Goal: Task Accomplishment & Management: Use online tool/utility

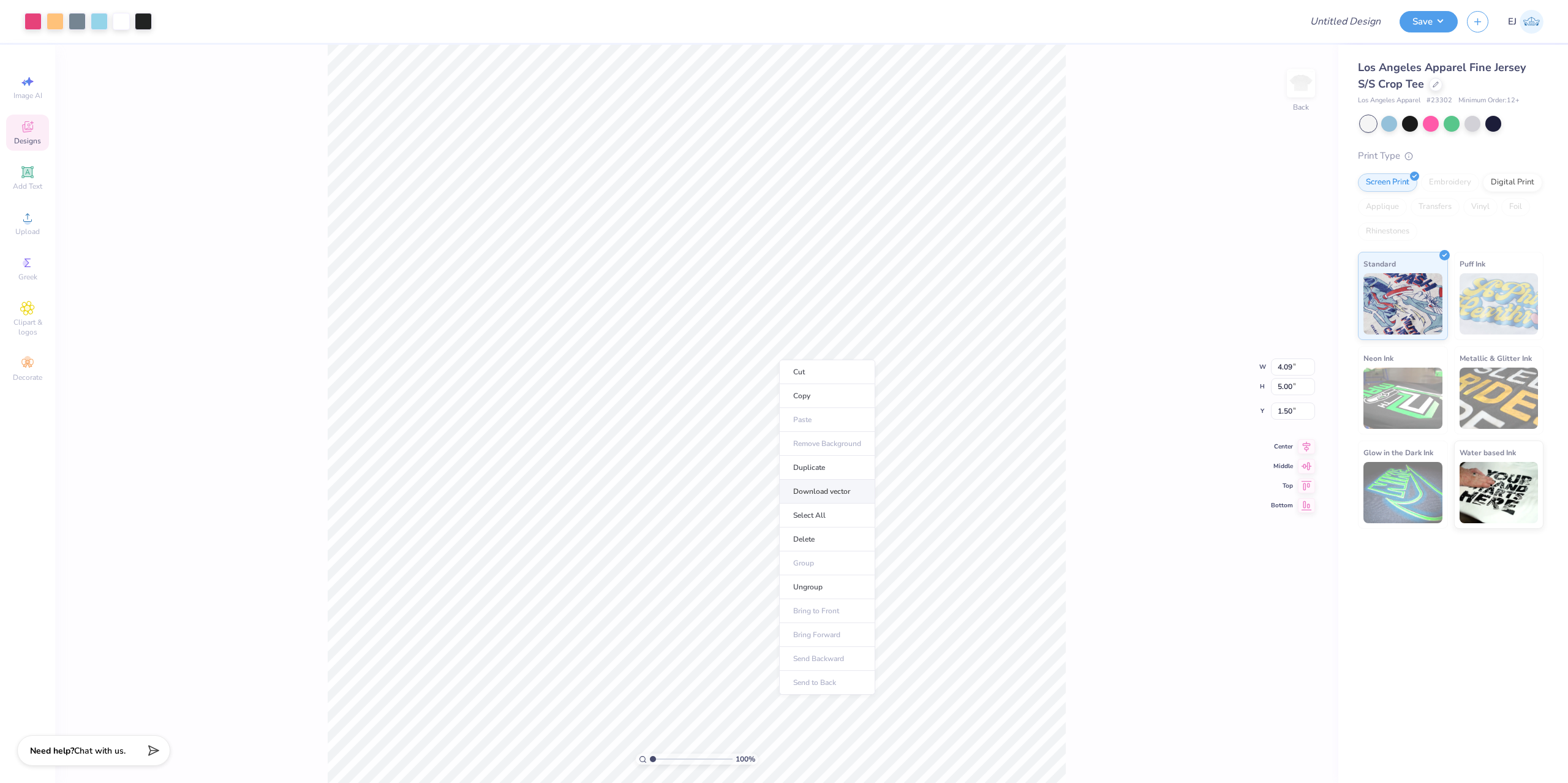
click at [835, 483] on li "Download vector" at bounding box center [827, 492] width 96 height 24
click at [676, 763] on input "range" at bounding box center [691, 759] width 83 height 11
click at [1153, 557] on div "387 % Back W 4.09 4.09 " H 5.00 5.00 " Y 1.50 1.50 " Center Middle Top Bottom" at bounding box center [697, 413] width 1283 height 739
drag, startPoint x: 670, startPoint y: 759, endPoint x: 664, endPoint y: 755, distance: 7.2
click at [664, 755] on input "range" at bounding box center [691, 759] width 83 height 11
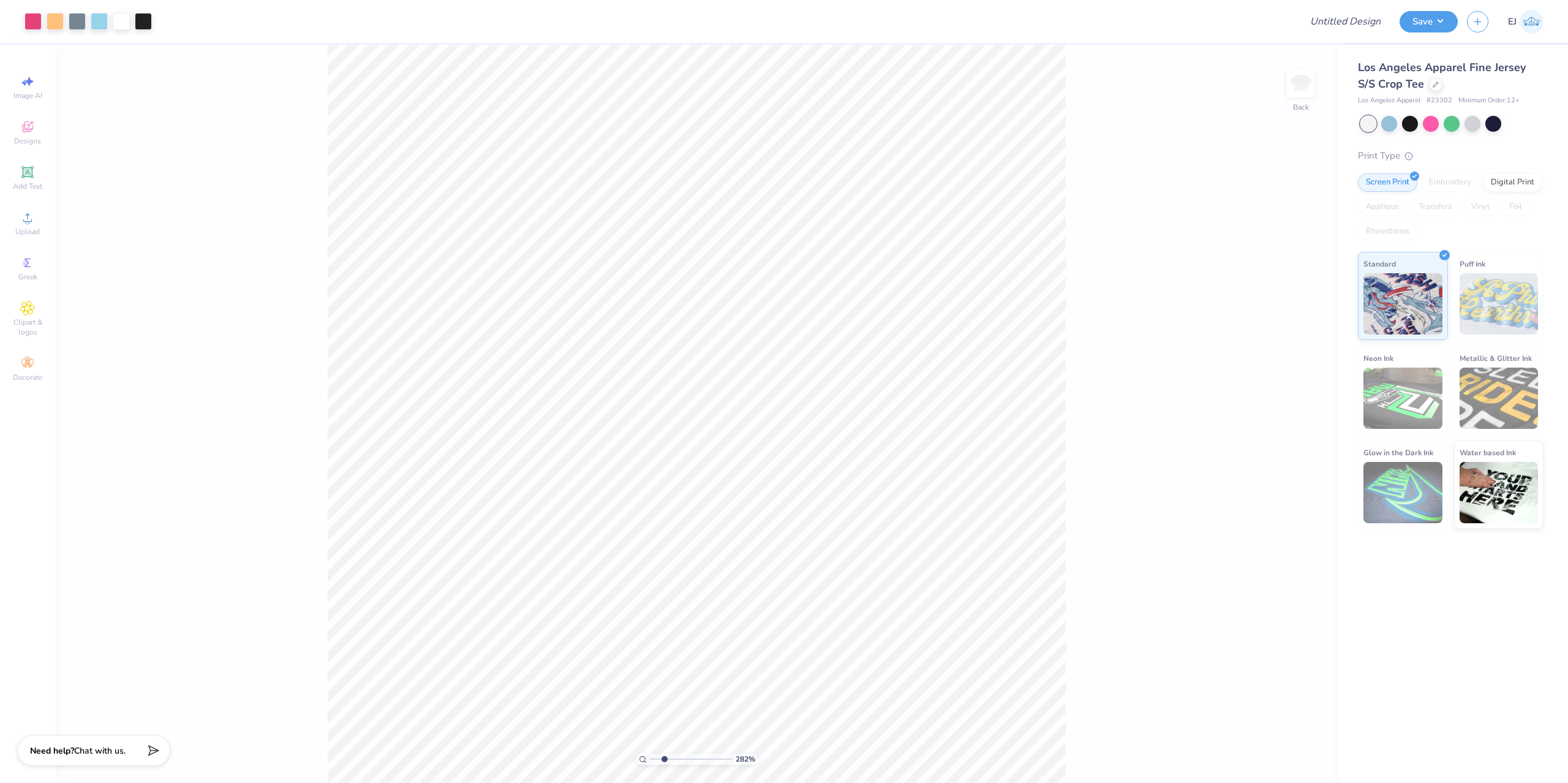
type input "2.38"
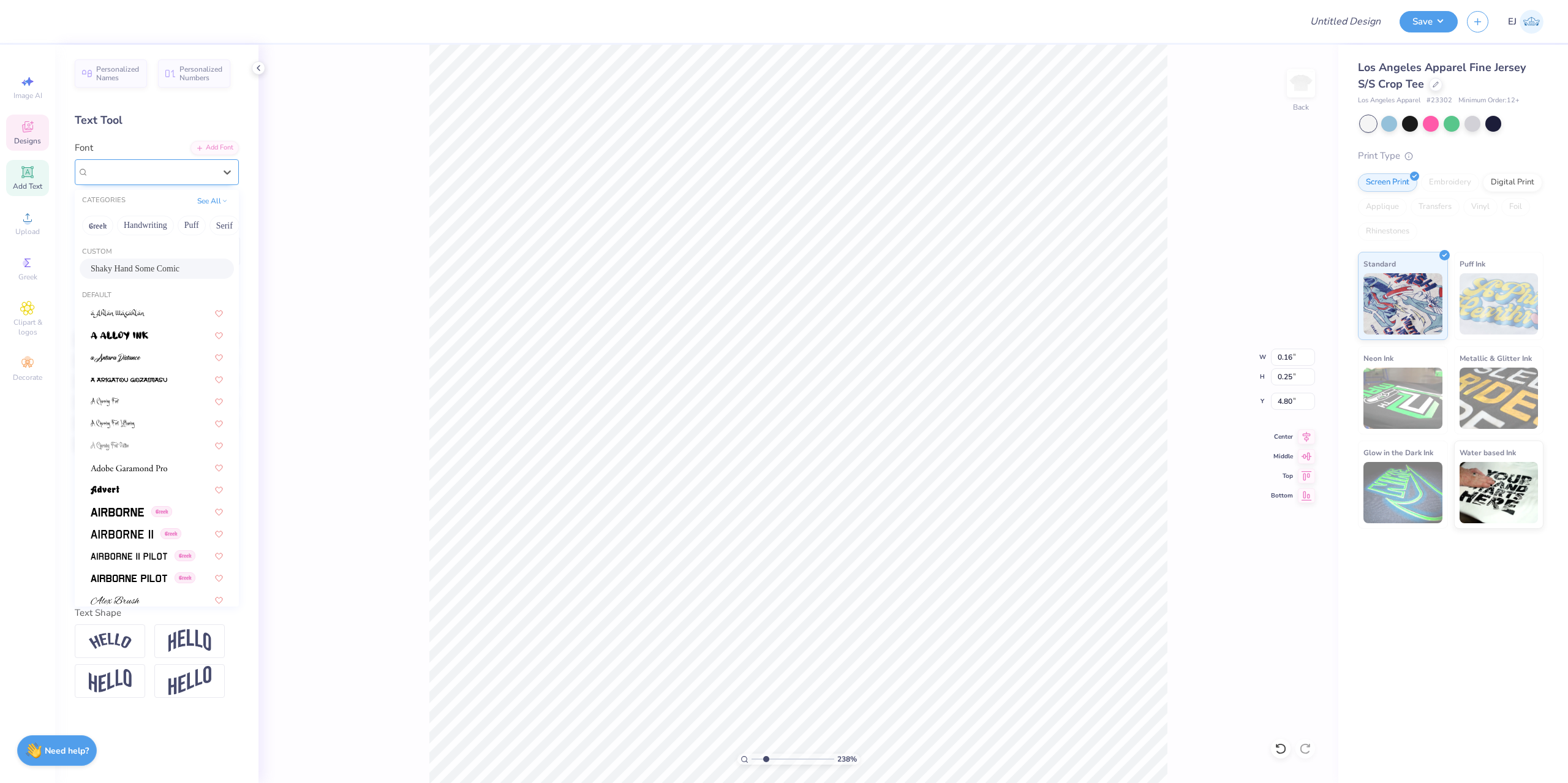
click at [197, 163] on div "Shaky Hand Some Comic" at bounding box center [157, 172] width 164 height 26
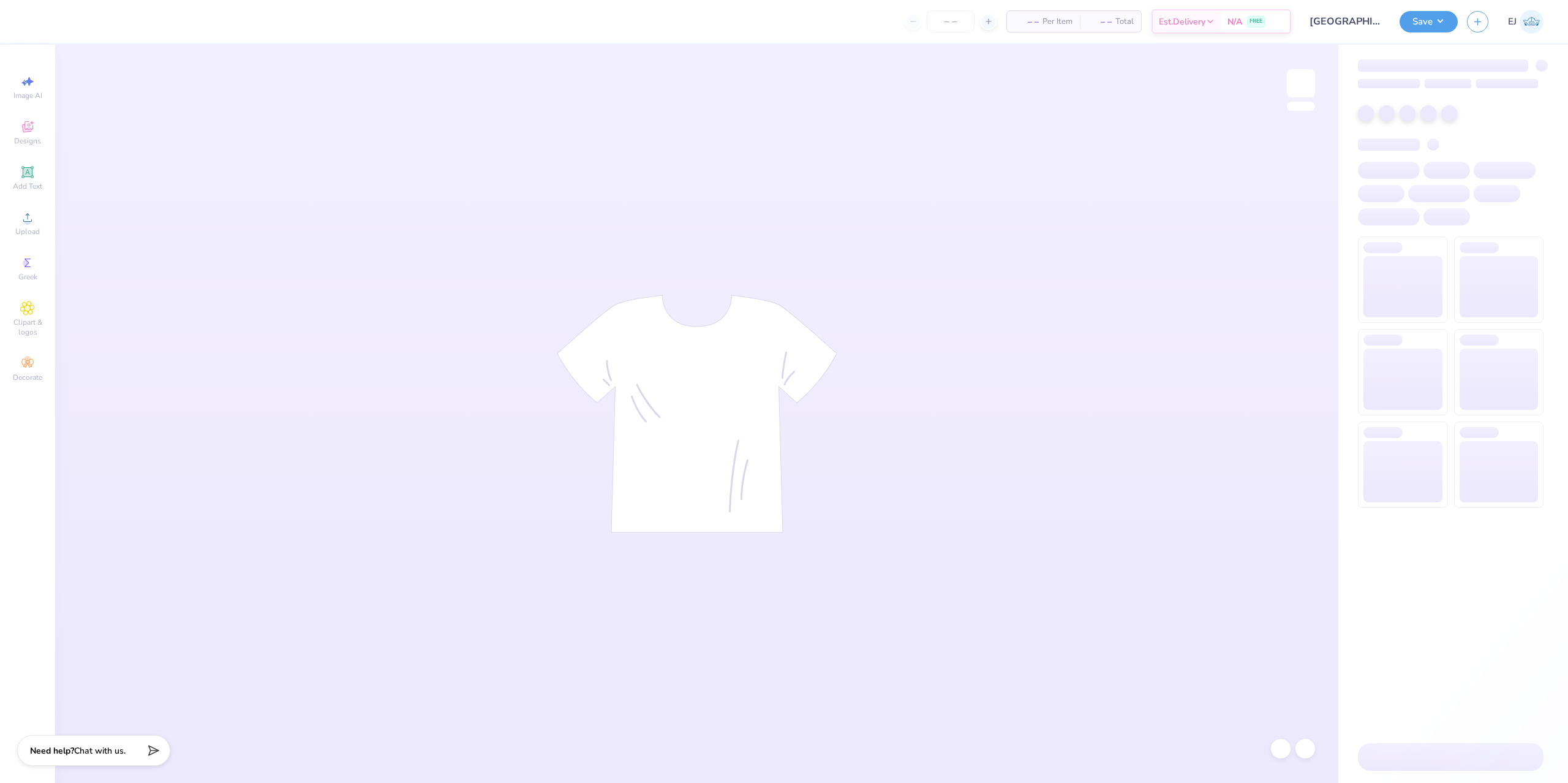
type input "[GEOGRAPHIC_DATA] : [PERSON_NAME]"
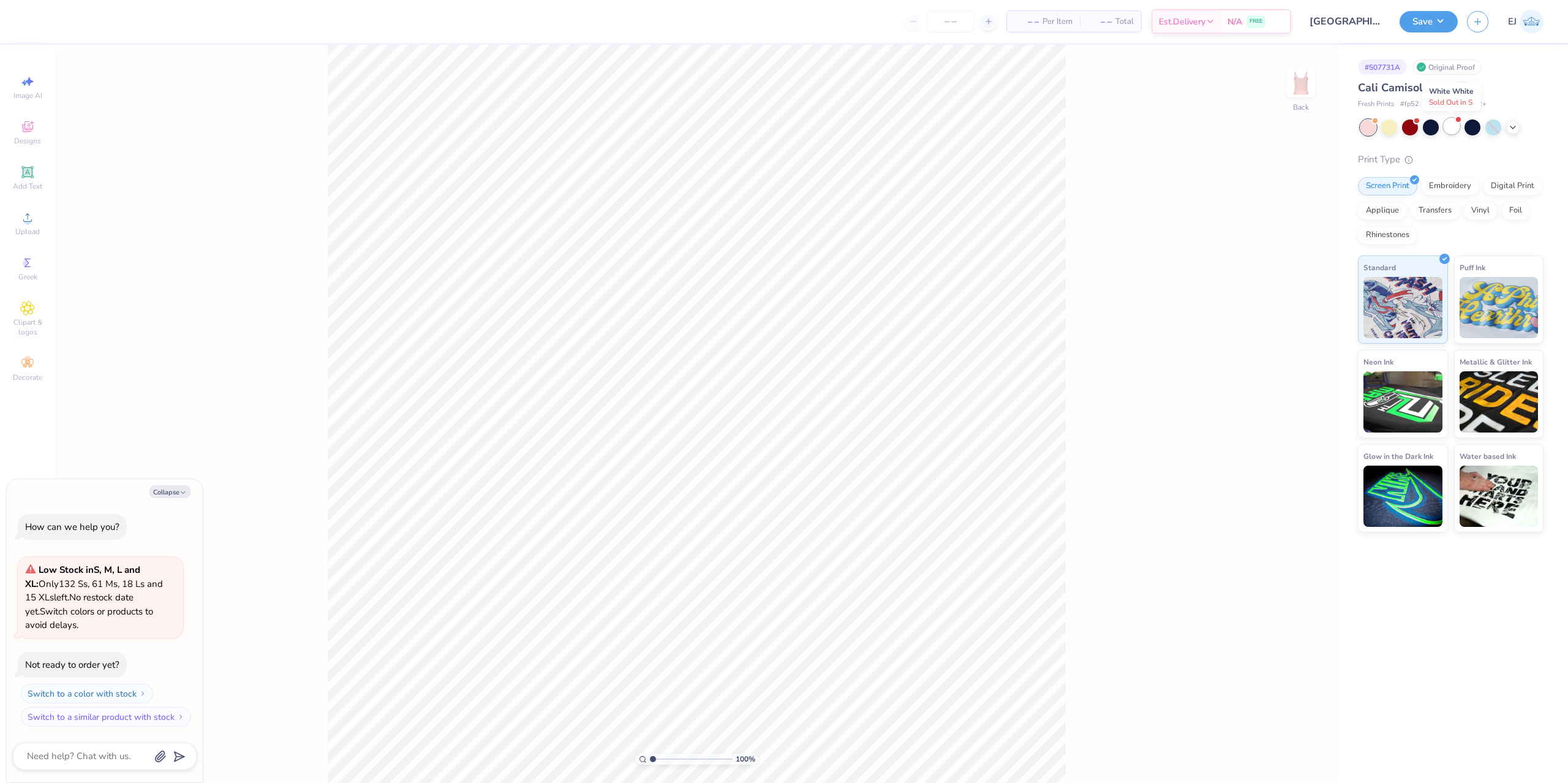
click at [1456, 126] on div at bounding box center [1451, 126] width 16 height 16
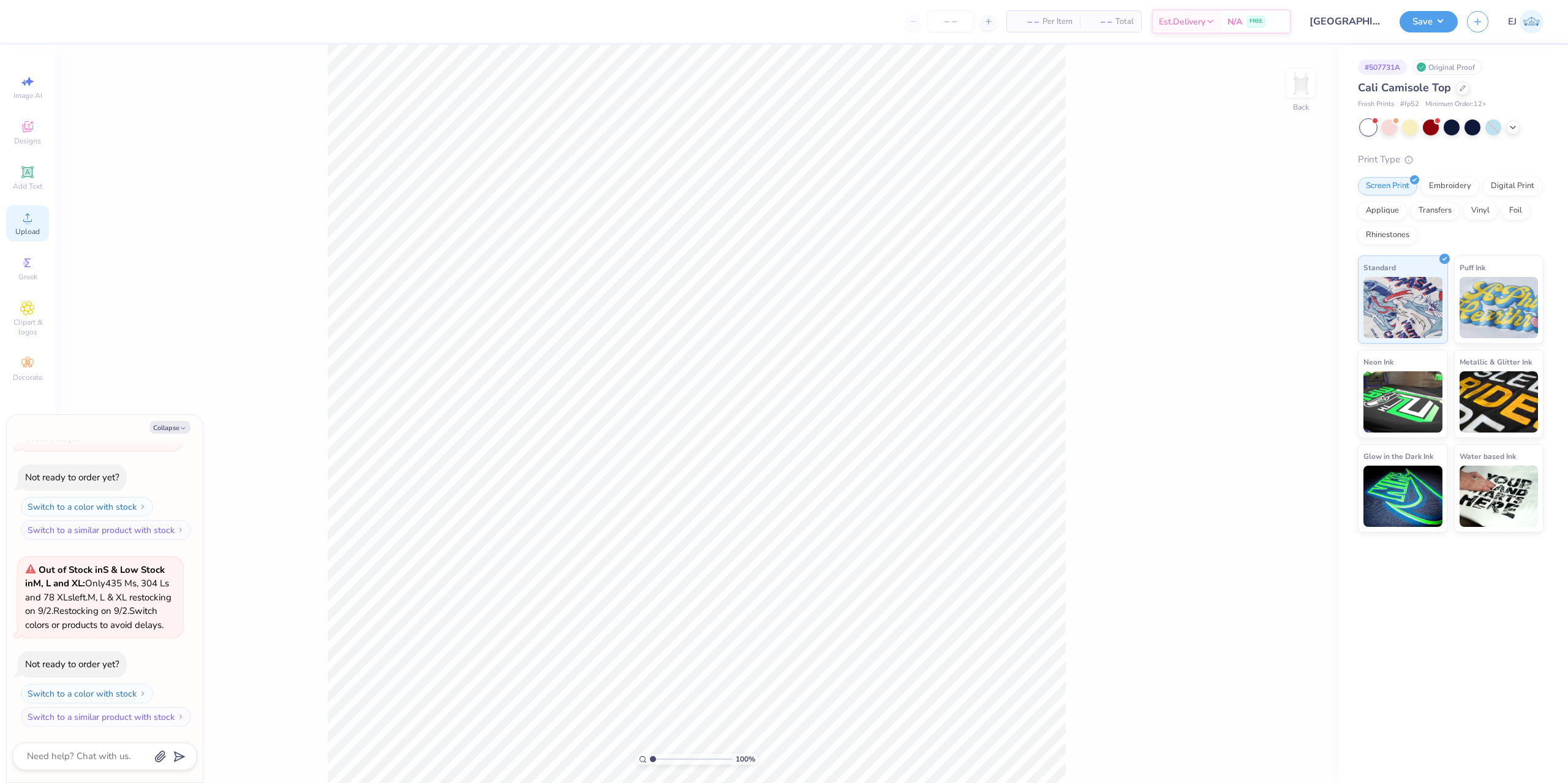
click at [26, 223] on circle at bounding box center [27, 222] width 7 height 7
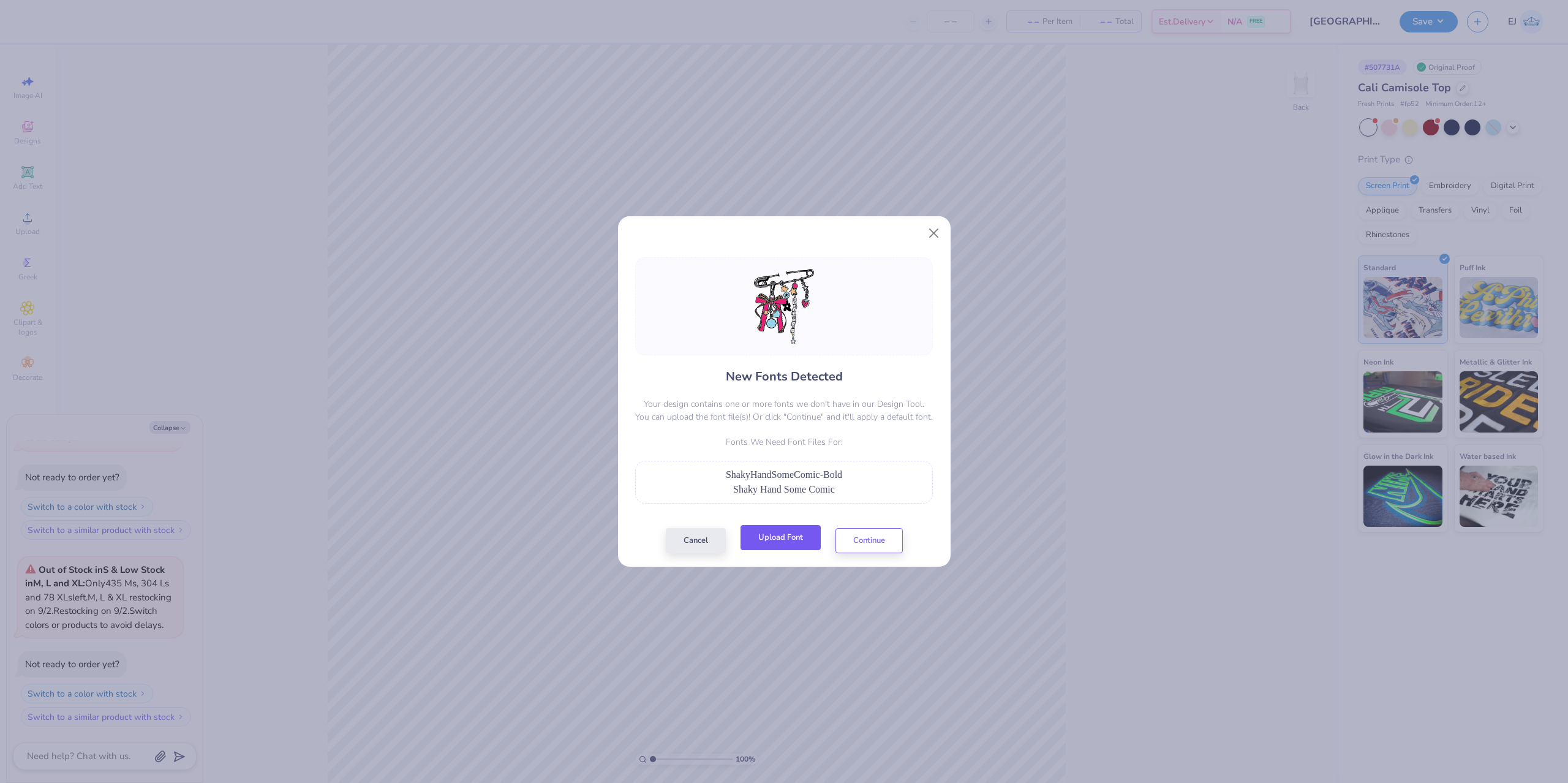
click at [801, 529] on button "Upload Font" at bounding box center [781, 538] width 81 height 25
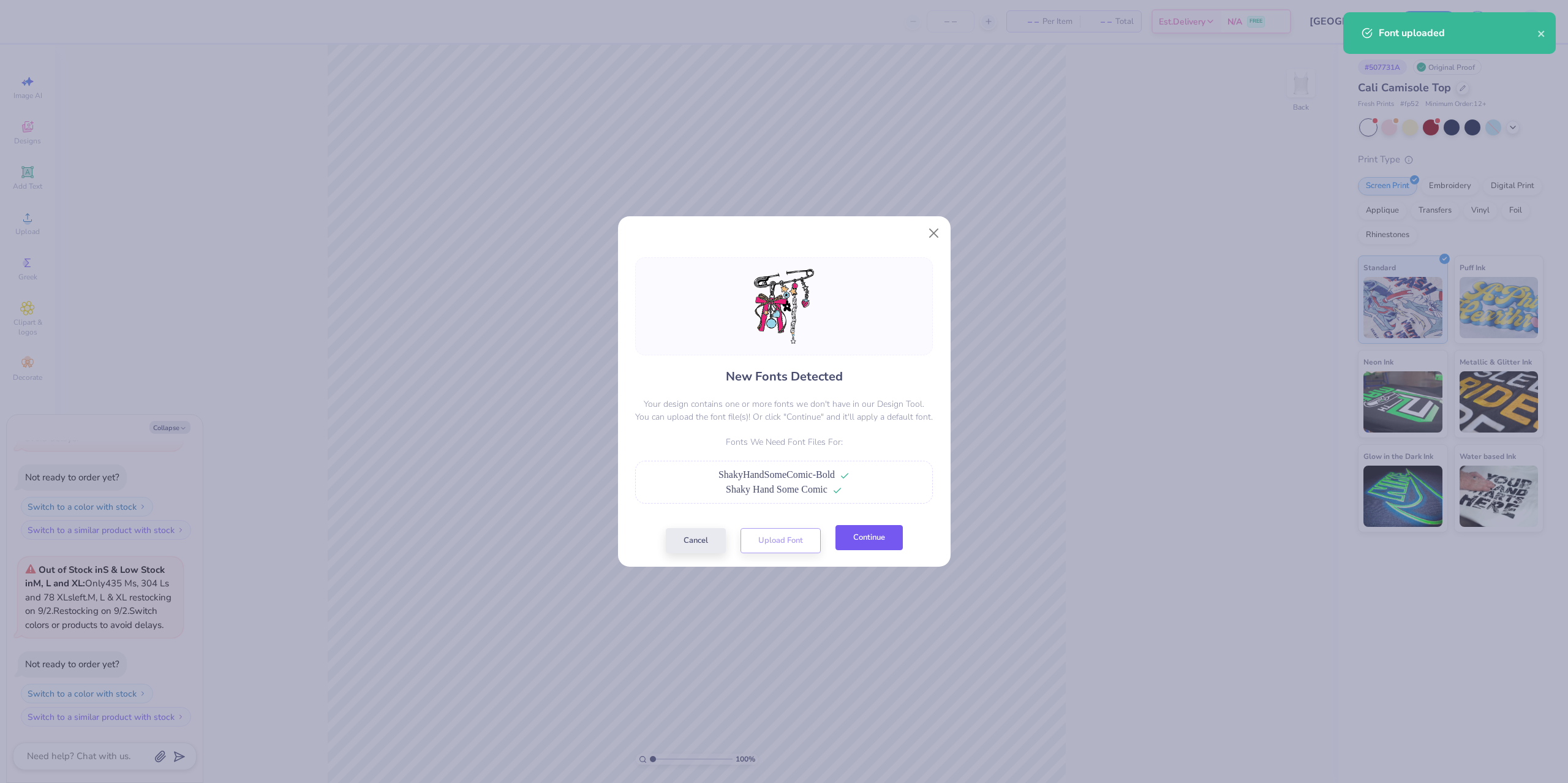
click at [868, 533] on button "Continue" at bounding box center [869, 538] width 67 height 25
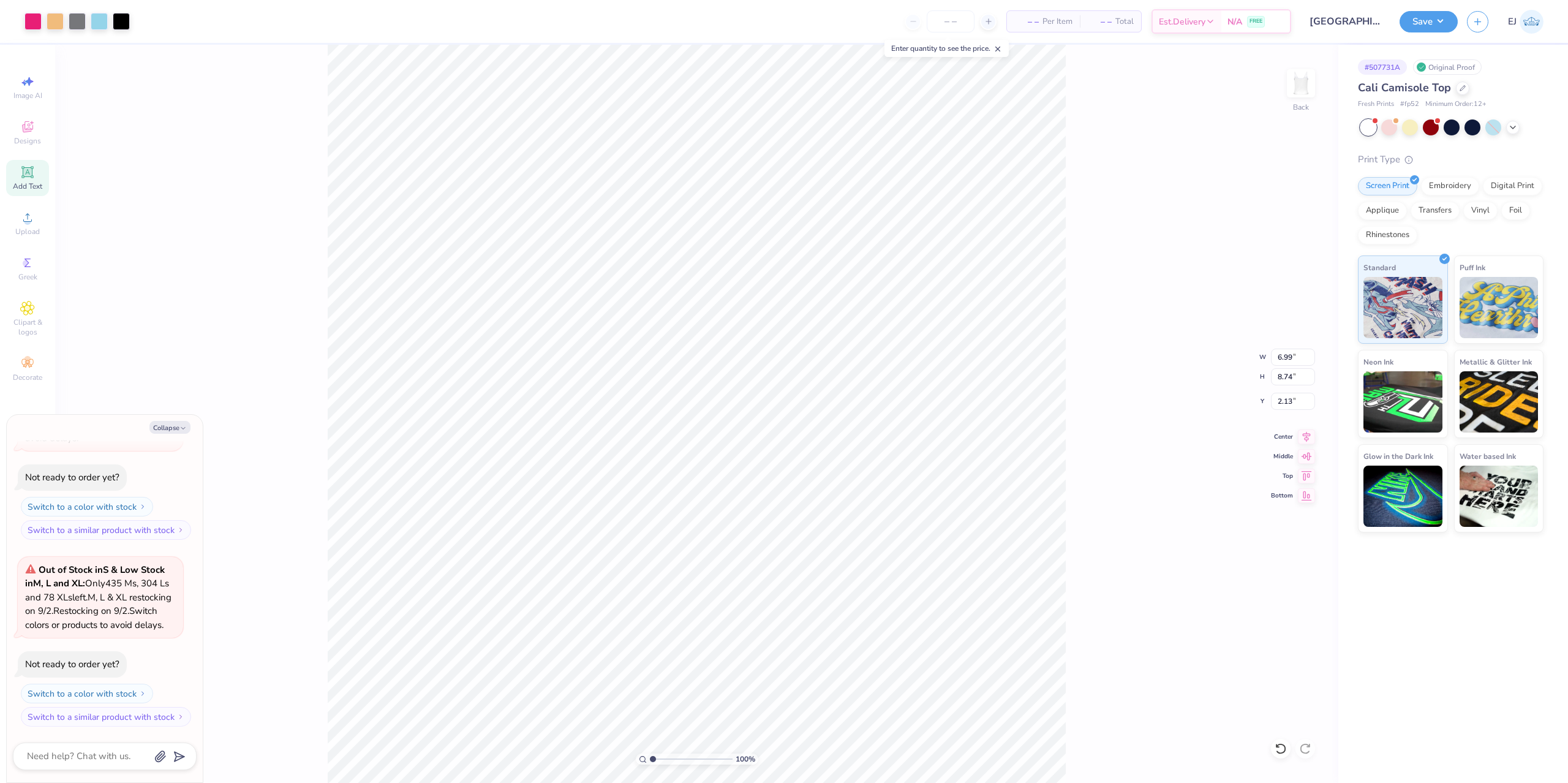
click at [31, 173] on icon at bounding box center [27, 172] width 9 height 9
type textarea "x"
type input "3.55"
type input "1.03"
type input "5.99"
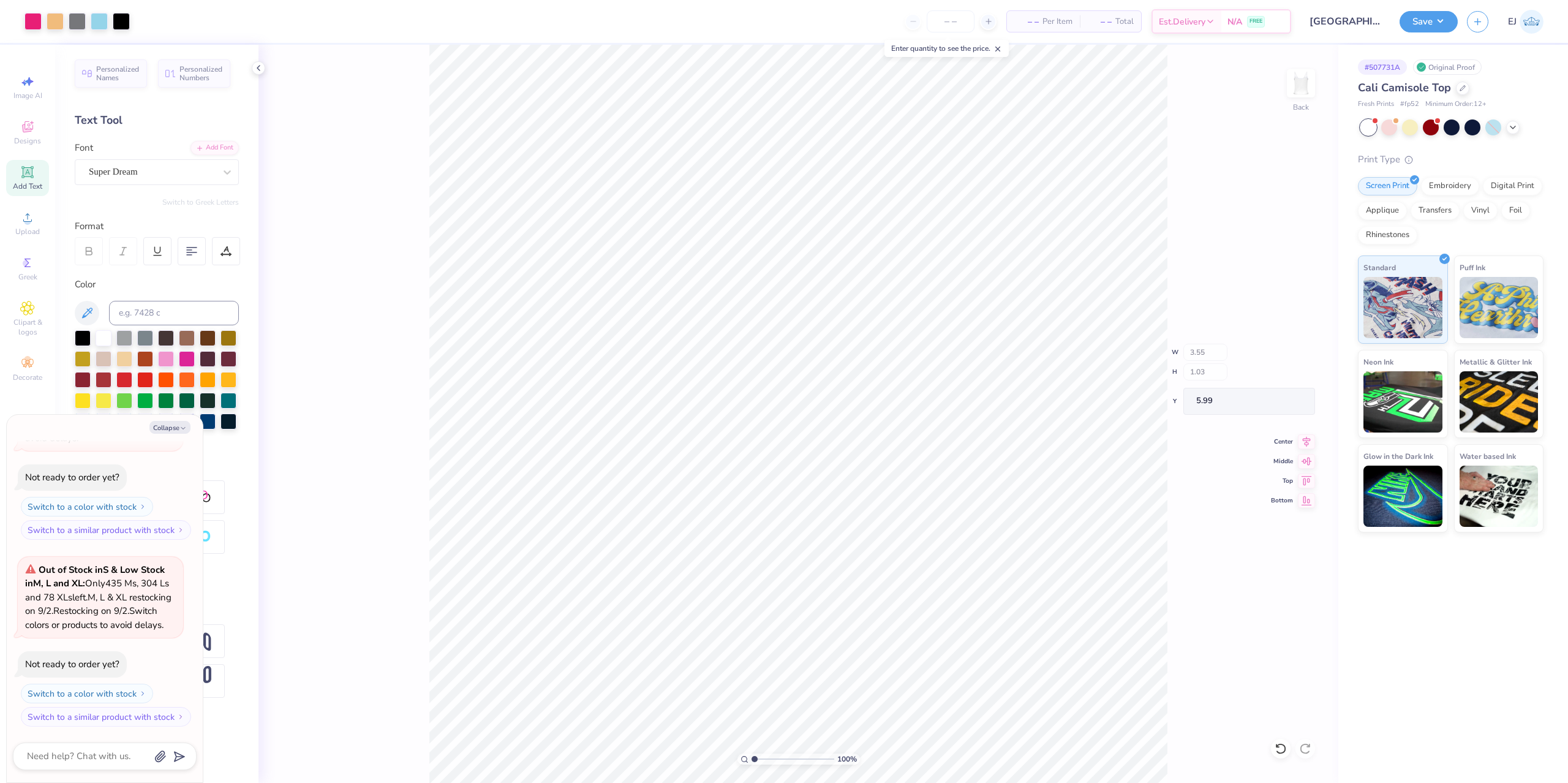
type textarea "x"
click at [778, 764] on div "100 %" at bounding box center [798, 413] width 738 height 739
click at [780, 761] on input "range" at bounding box center [792, 759] width 83 height 11
type input "4.09"
type textarea "x"
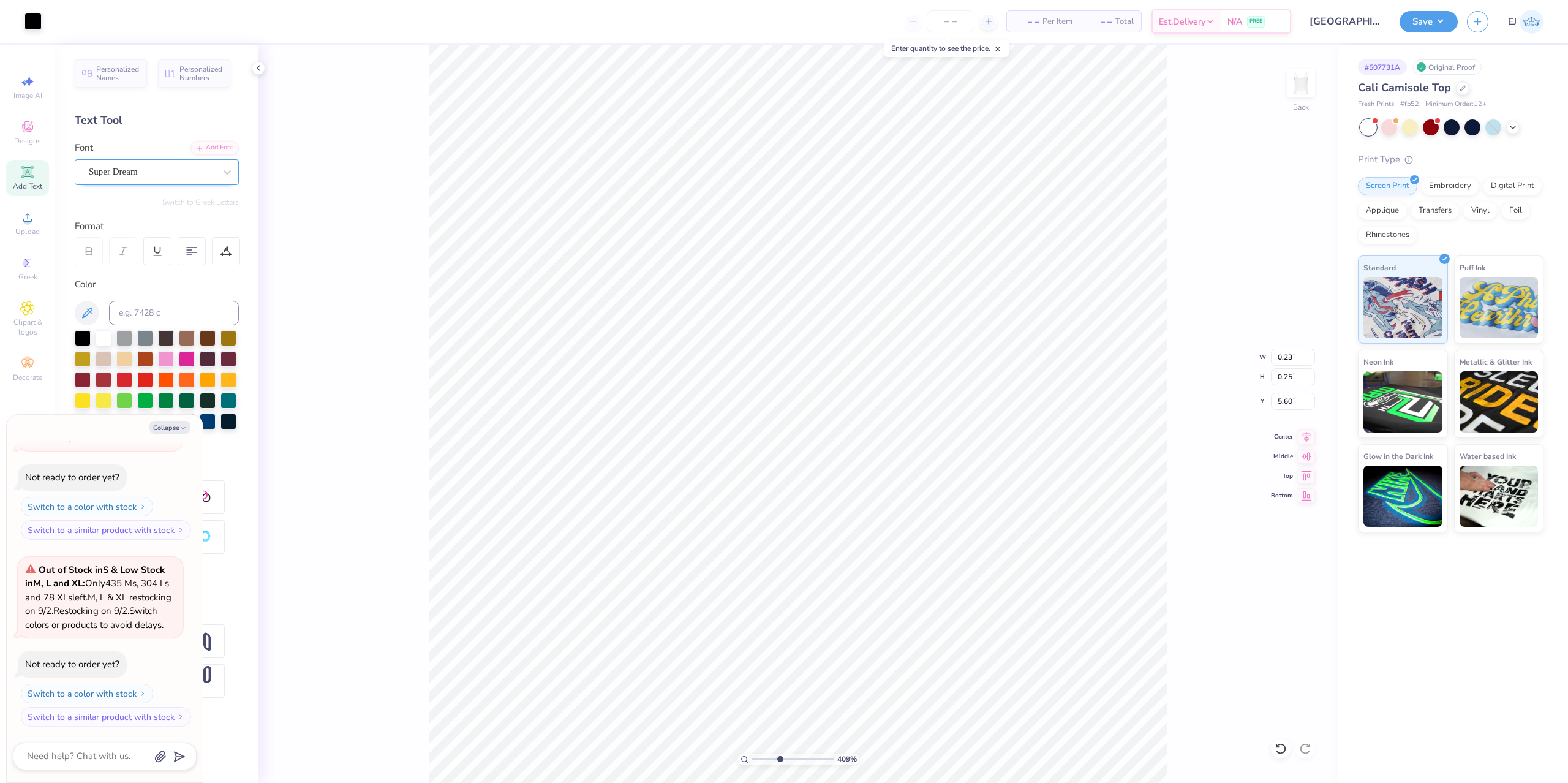
type input "5.59"
click at [176, 172] on div "Super Dream" at bounding box center [151, 172] width 128 height 19
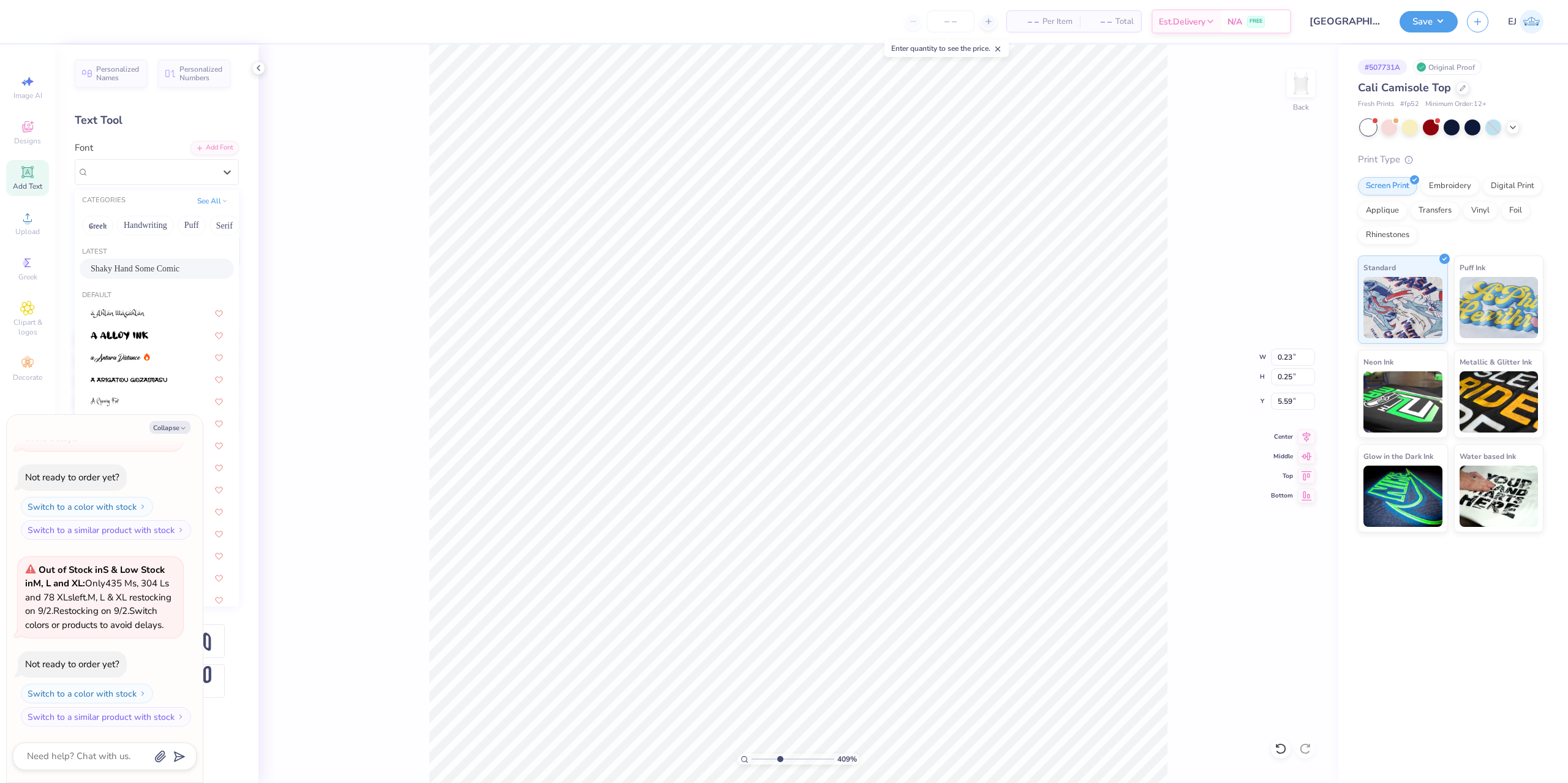
click at [167, 264] on div "Shaky Hand Some Comic" at bounding box center [157, 268] width 133 height 13
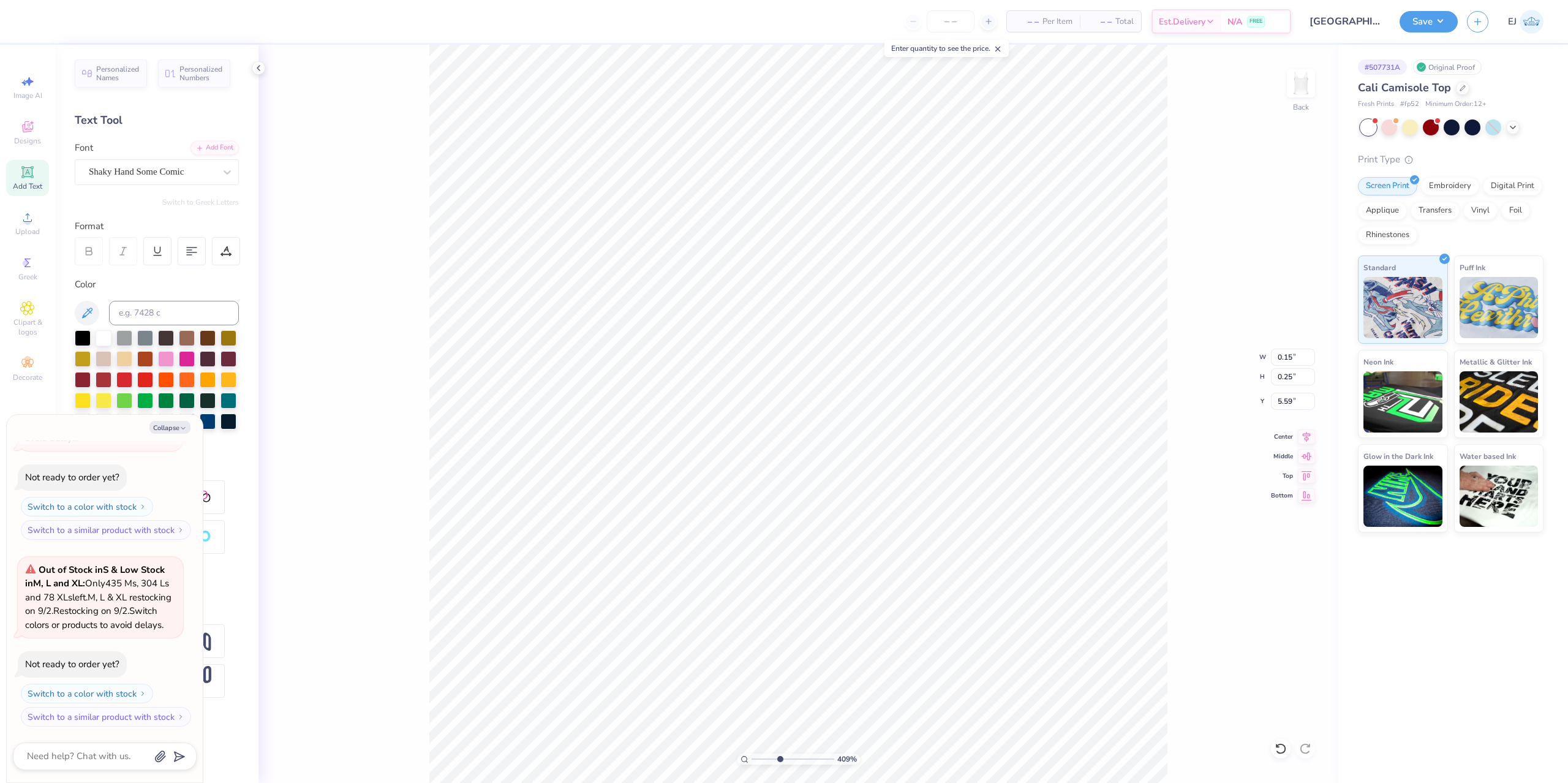
type textarea "x"
type input "0.15"
type input "5.62"
type textarea "x"
type input "6.99"
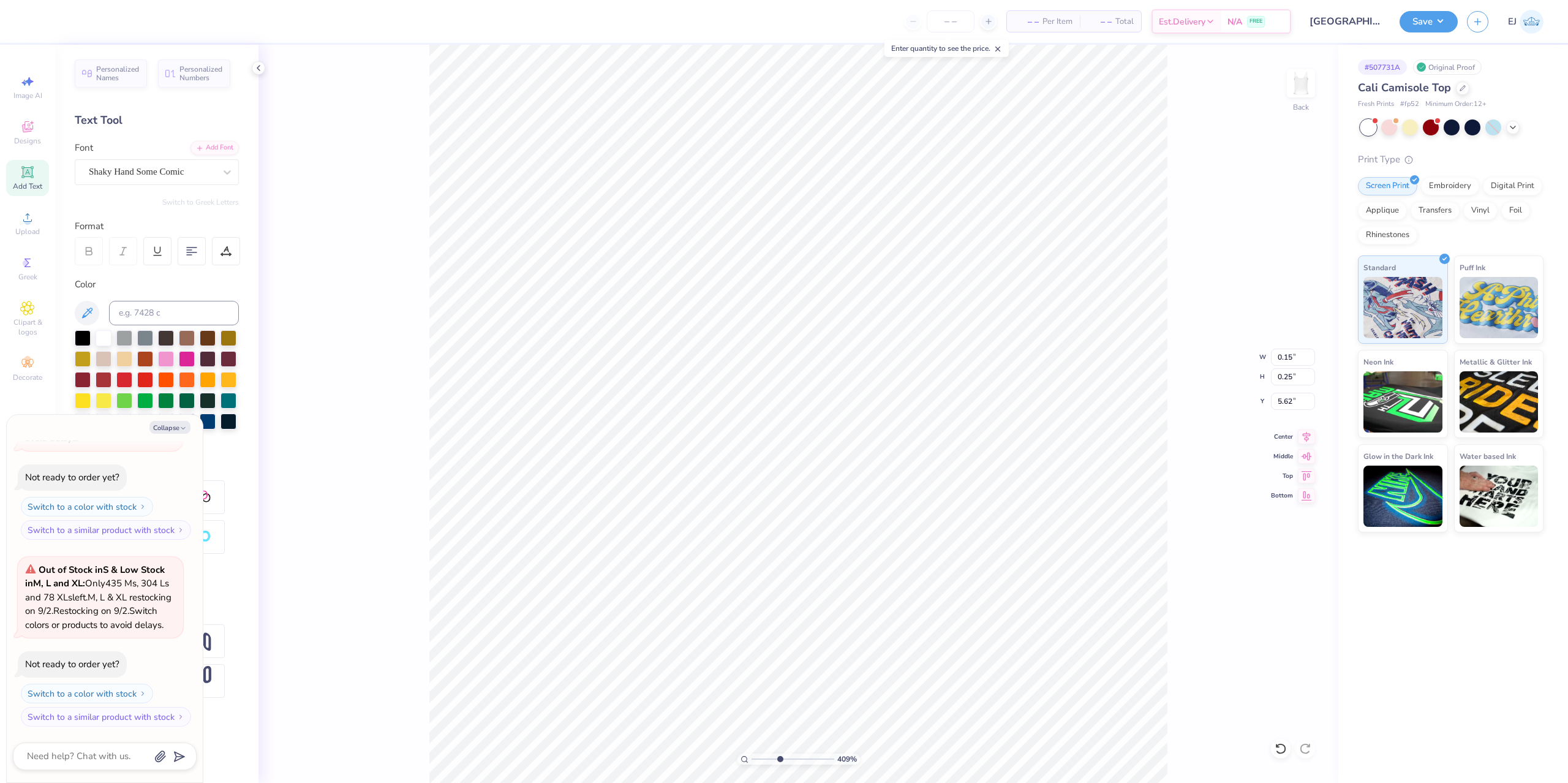
type input "8.74"
type input "2.13"
type textarea "x"
type input "0.15"
type input "0.25"
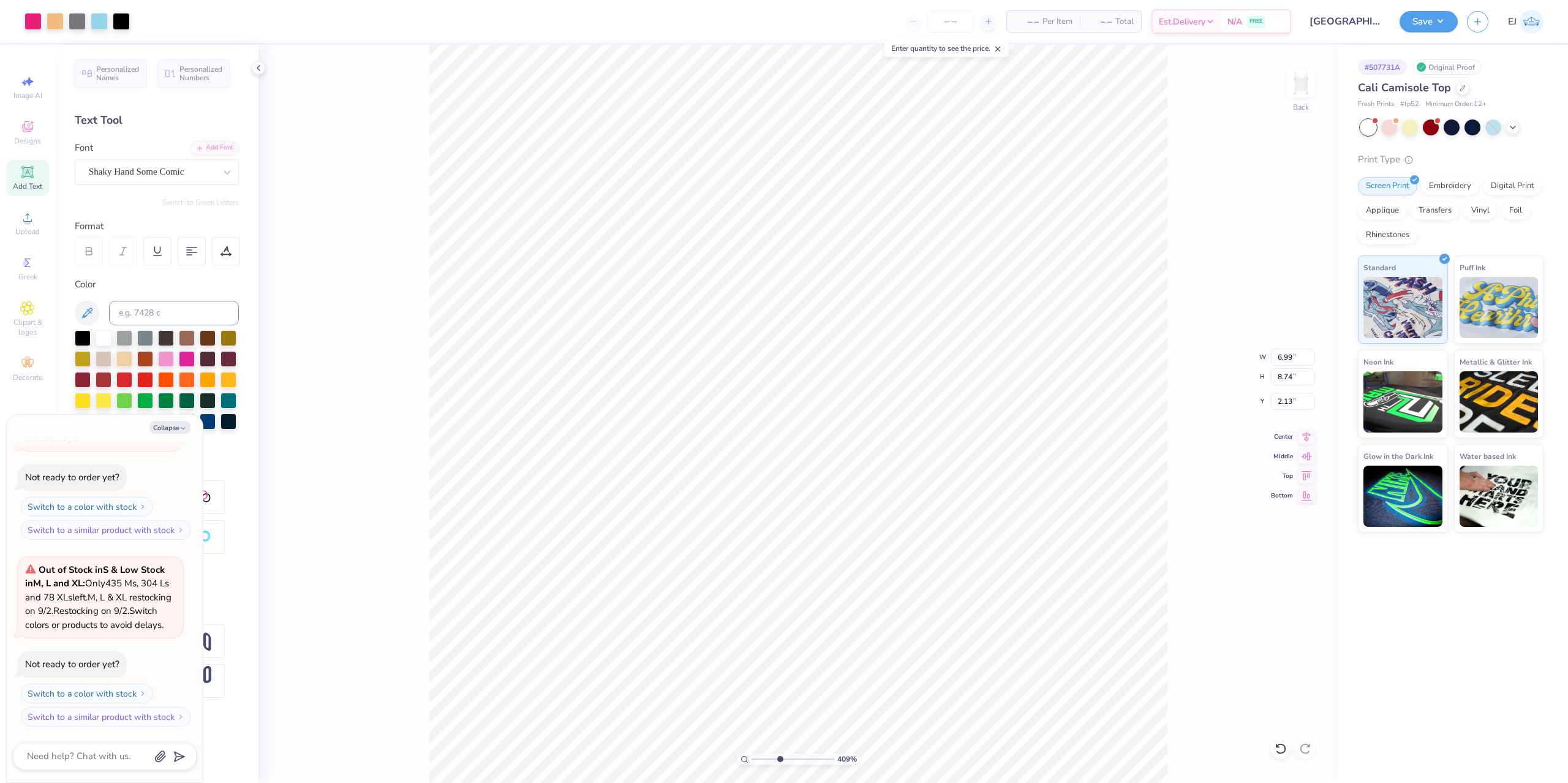
type input "5.62"
type textarea "x"
type input "5.60"
type textarea "x"
type input "0.19"
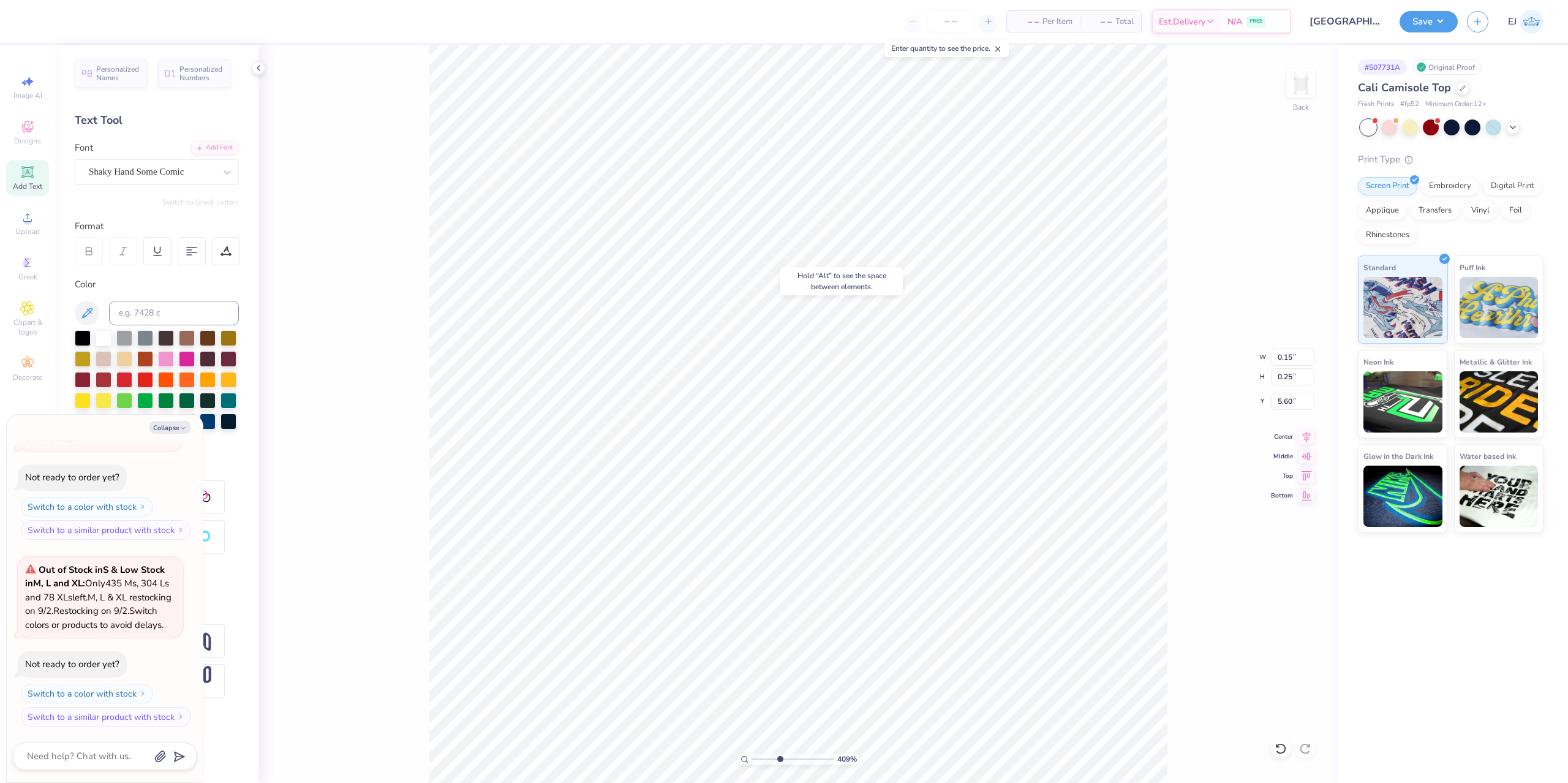
type input "5.95"
click at [165, 162] on div "Super Dream" at bounding box center [157, 172] width 164 height 26
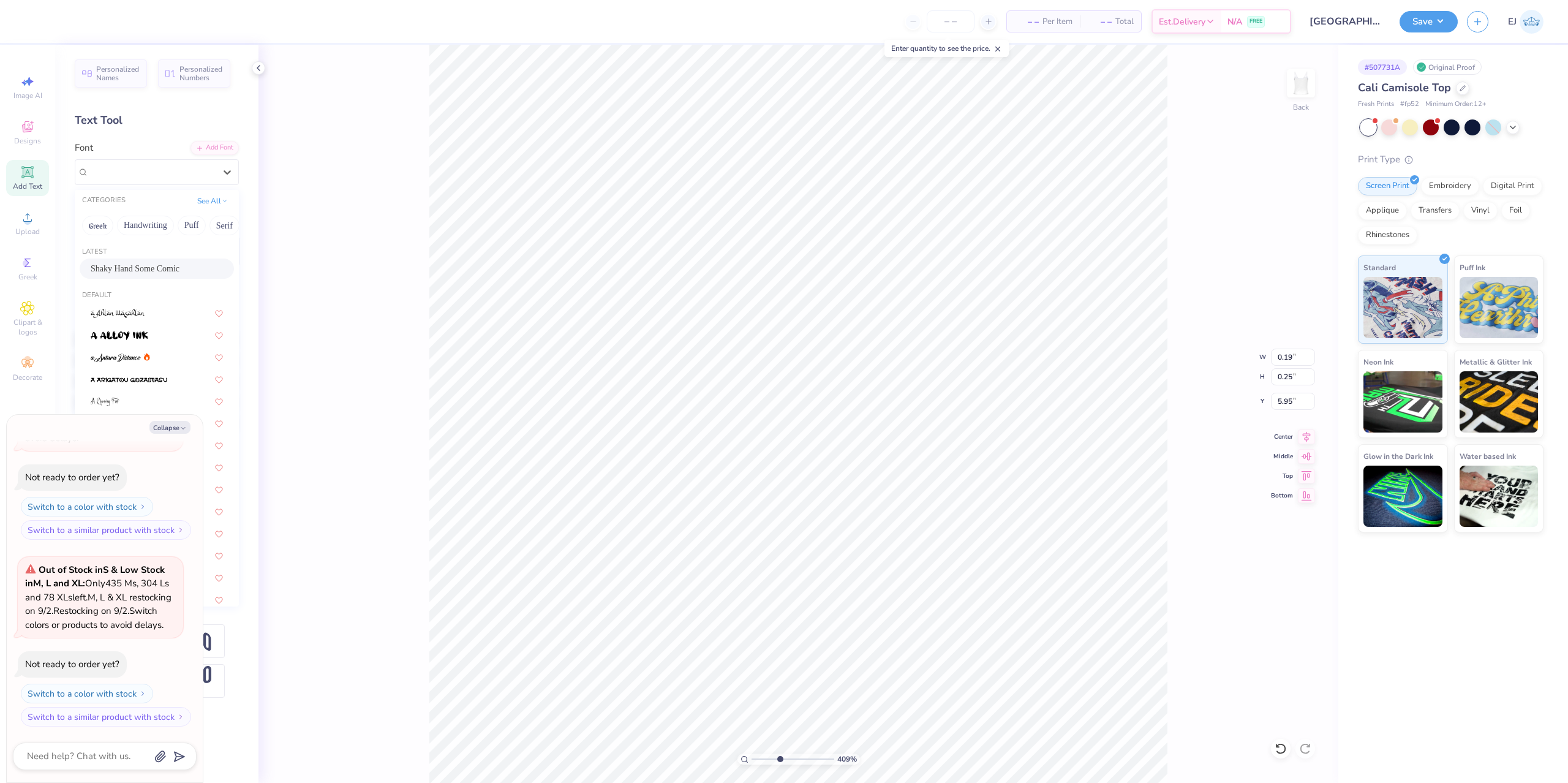
click at [145, 267] on span "Shaky Hand Some Comic" at bounding box center [135, 268] width 89 height 13
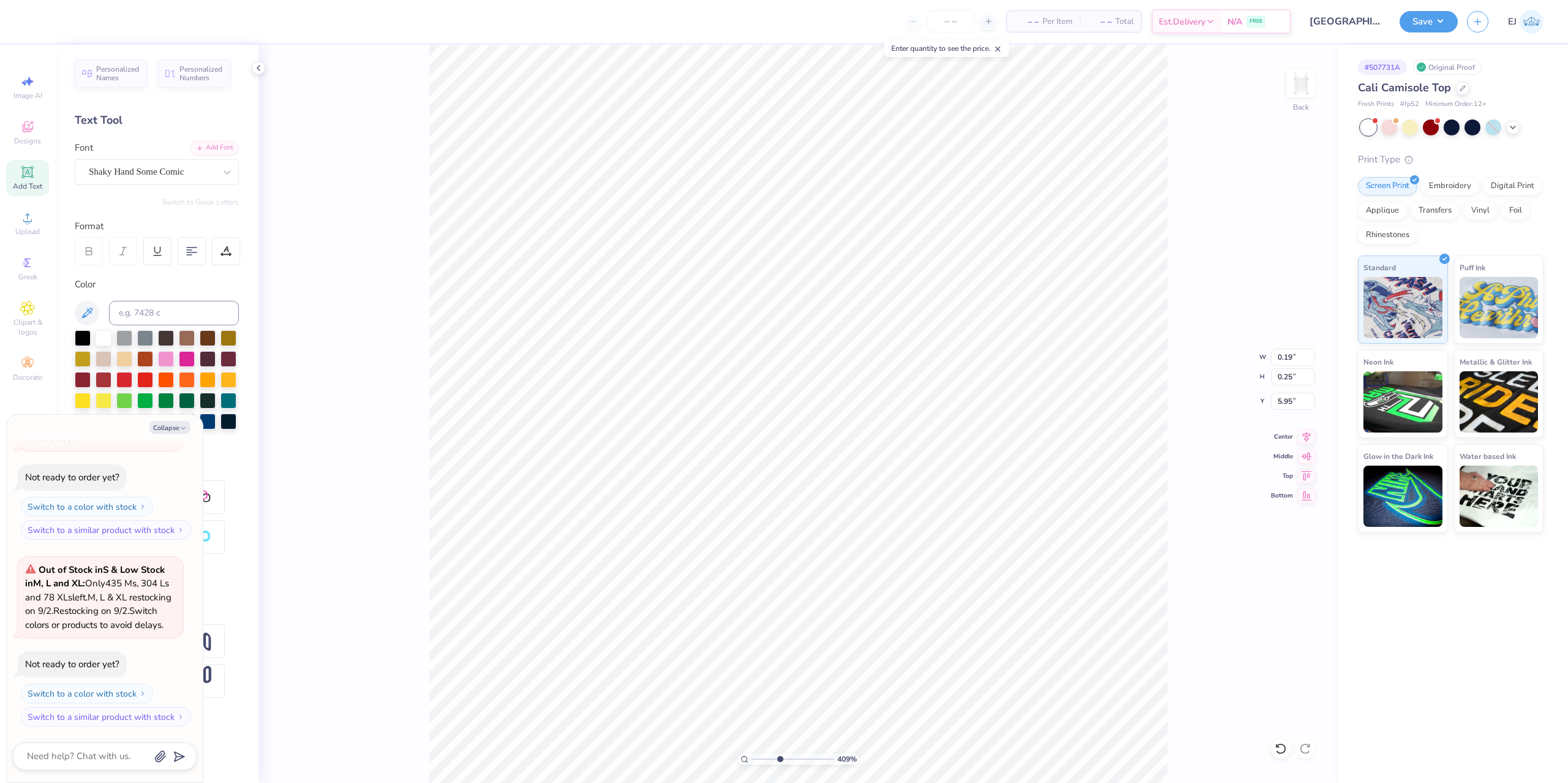
type textarea "x"
type input "0.11"
type input "0.24"
type input "5.97"
type textarea "x"
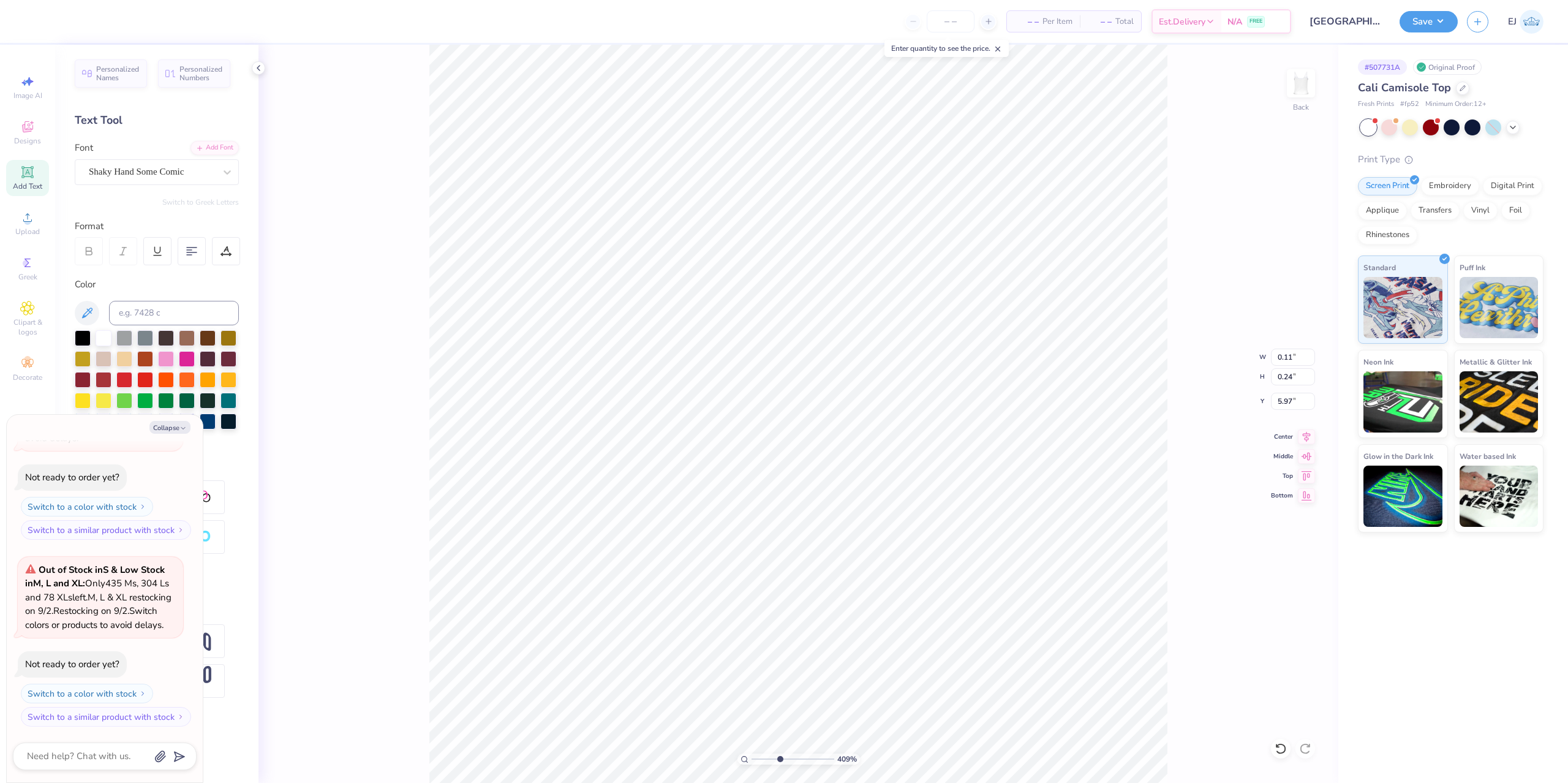
type input "6.99"
type input "8.74"
type input "2.13"
type textarea "x"
type input "0.11"
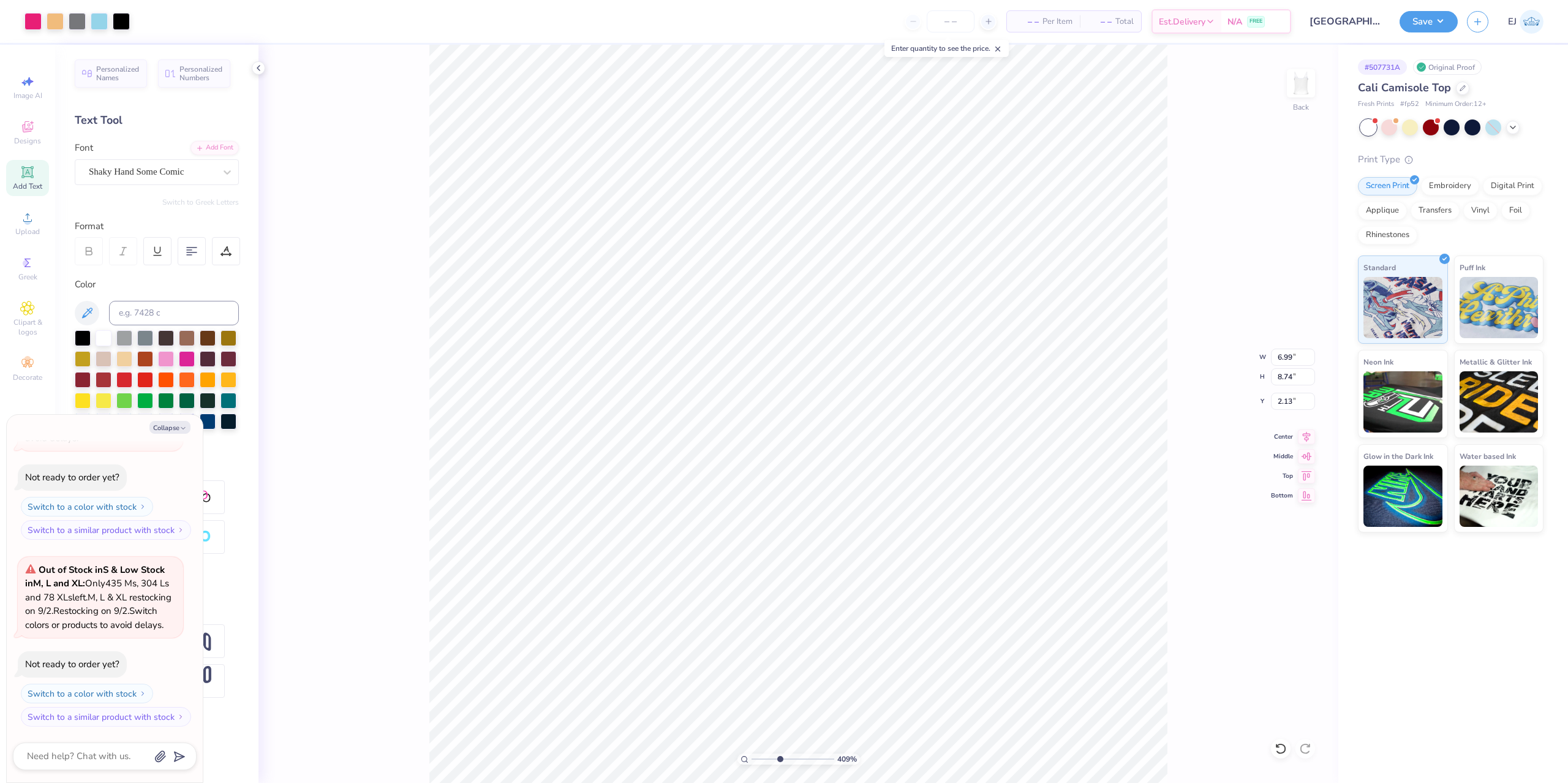
type input "0.24"
type input "5.97"
type textarea "x"
type input "5.93"
type textarea "x"
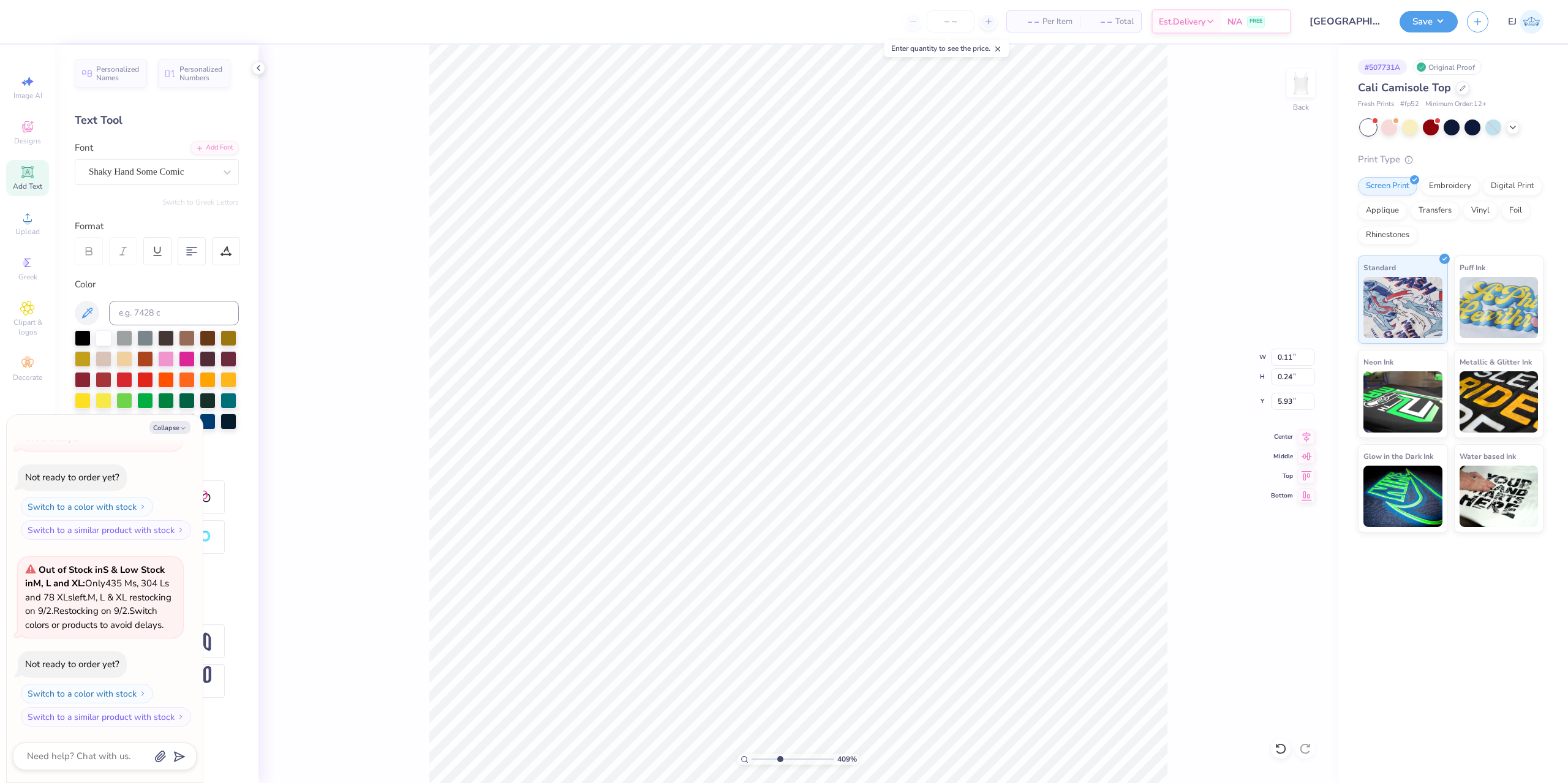
type input "0.15"
type input "0.25"
type input "5.60"
type textarea "x"
type input "5.58"
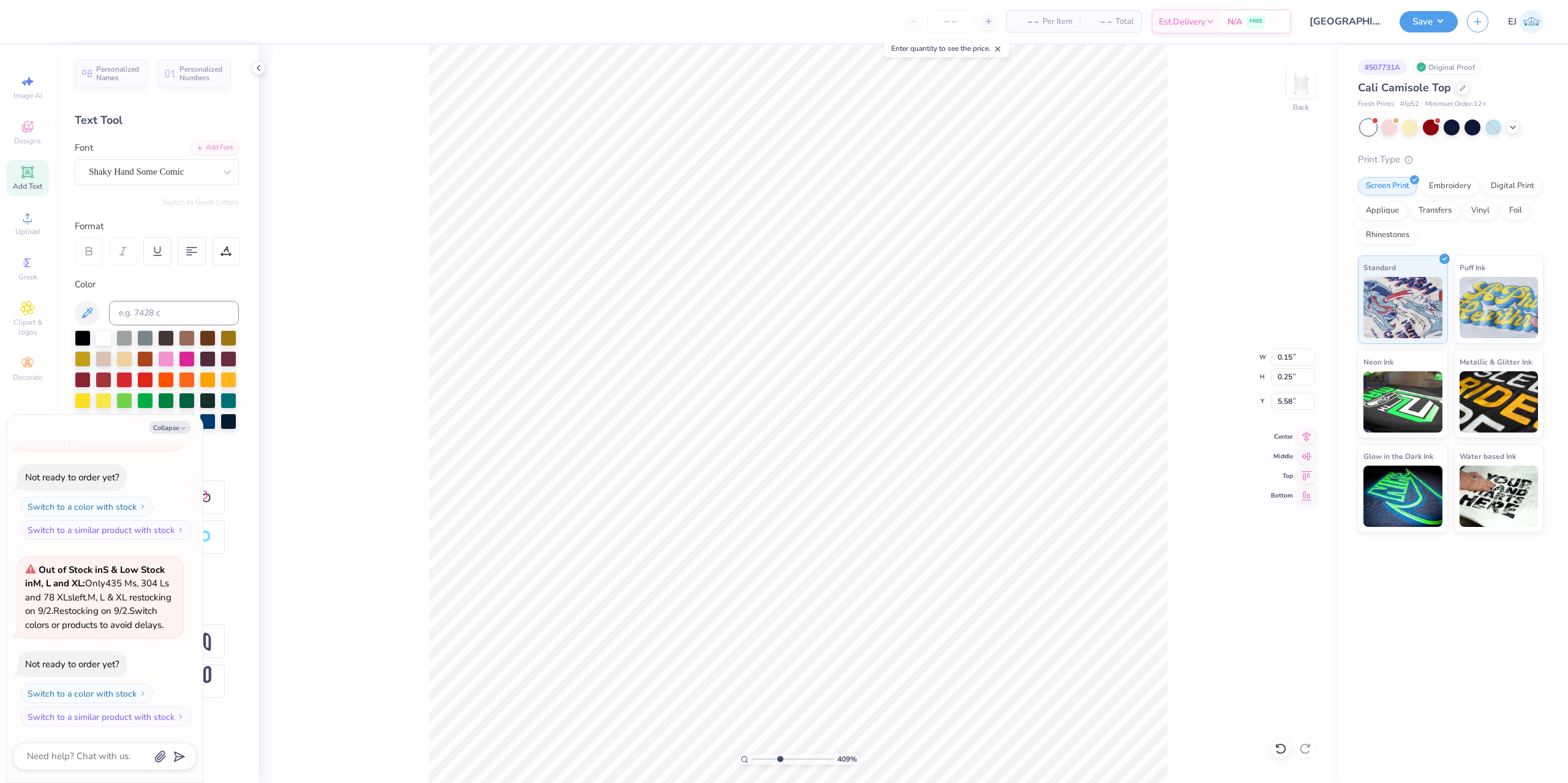
type textarea "x"
type input "0.21"
type input "0.24"
type input "6.37"
click at [163, 172] on div "Super Dream" at bounding box center [151, 172] width 128 height 19
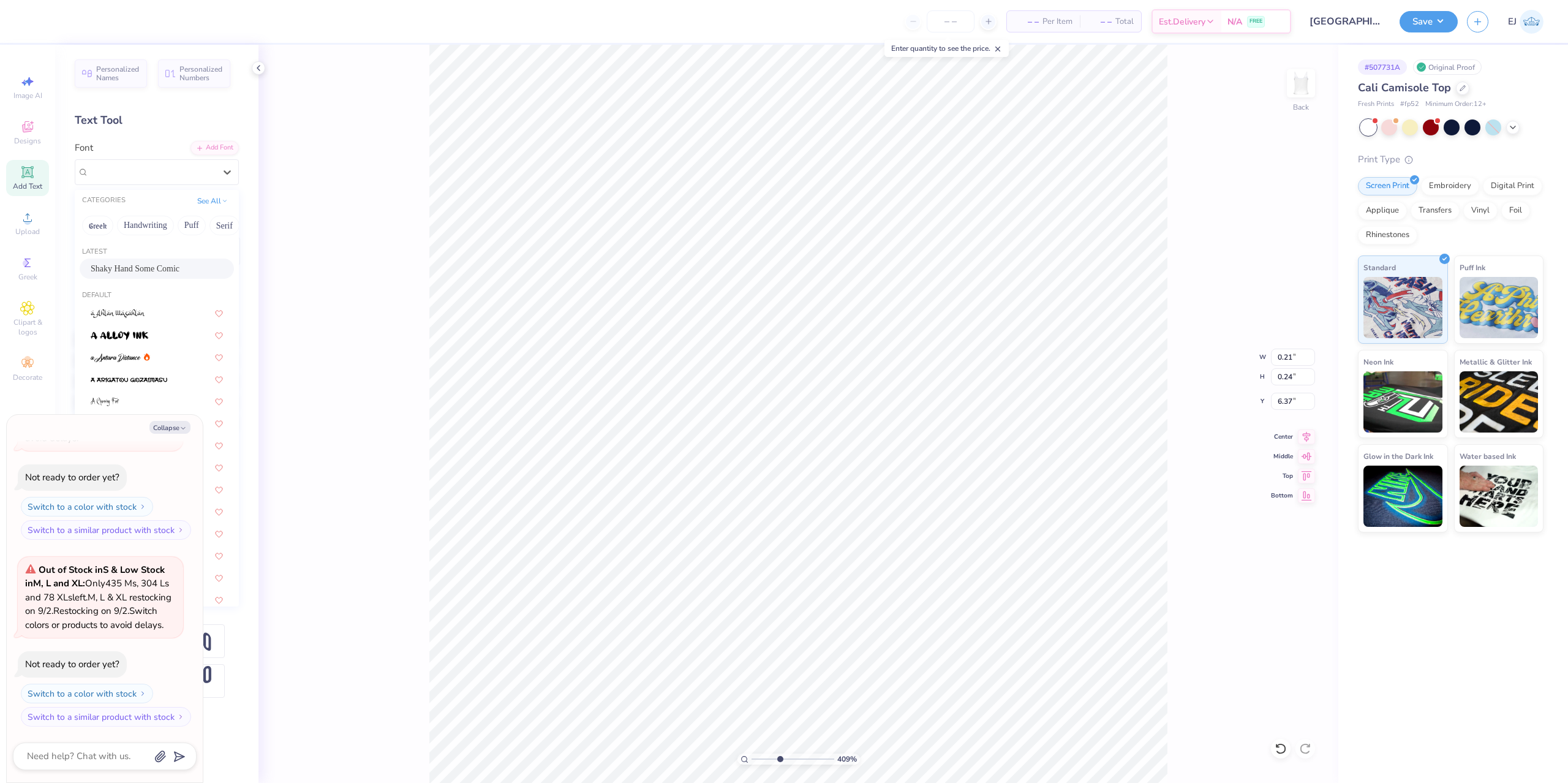
click at [158, 266] on span "Shaky Hand Some Comic" at bounding box center [135, 268] width 89 height 13
type textarea "x"
type input "0.15"
type input "0.25"
type input "6.39"
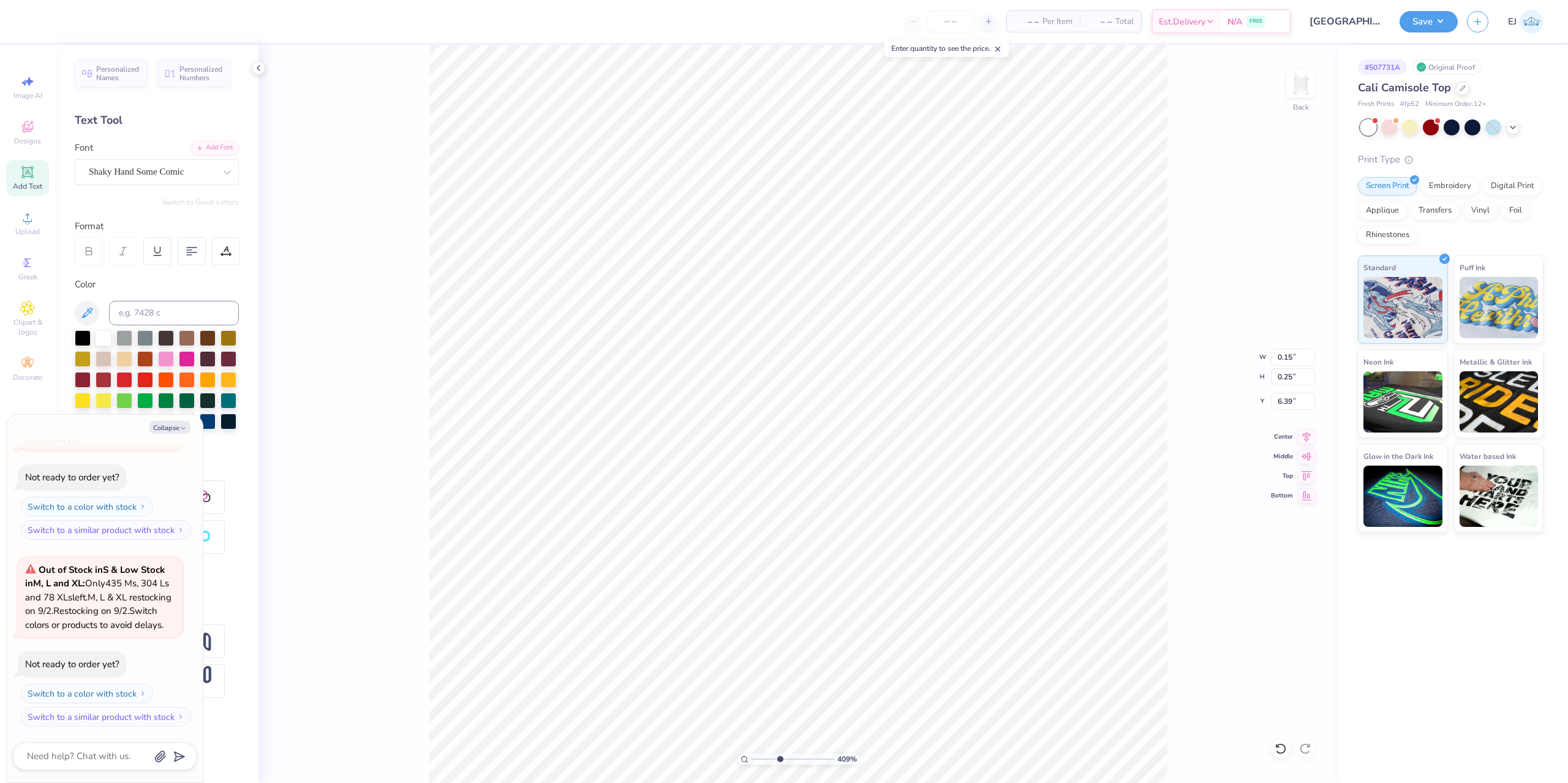
type textarea "x"
type input "6.99"
type input "8.74"
type input "2.13"
type textarea "x"
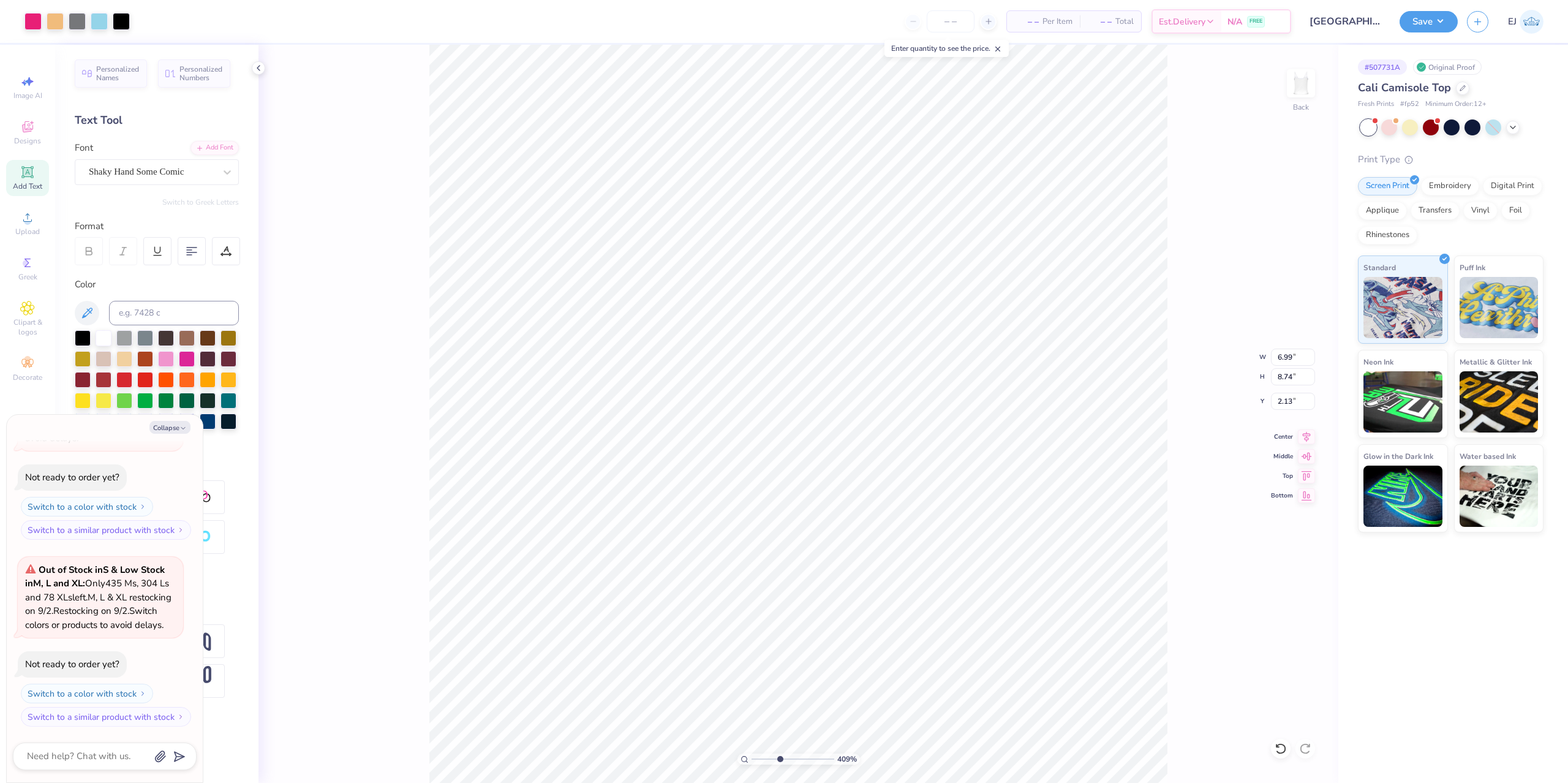
type input "0.15"
type input "0.25"
type input "6.39"
type textarea "x"
type input "6.35"
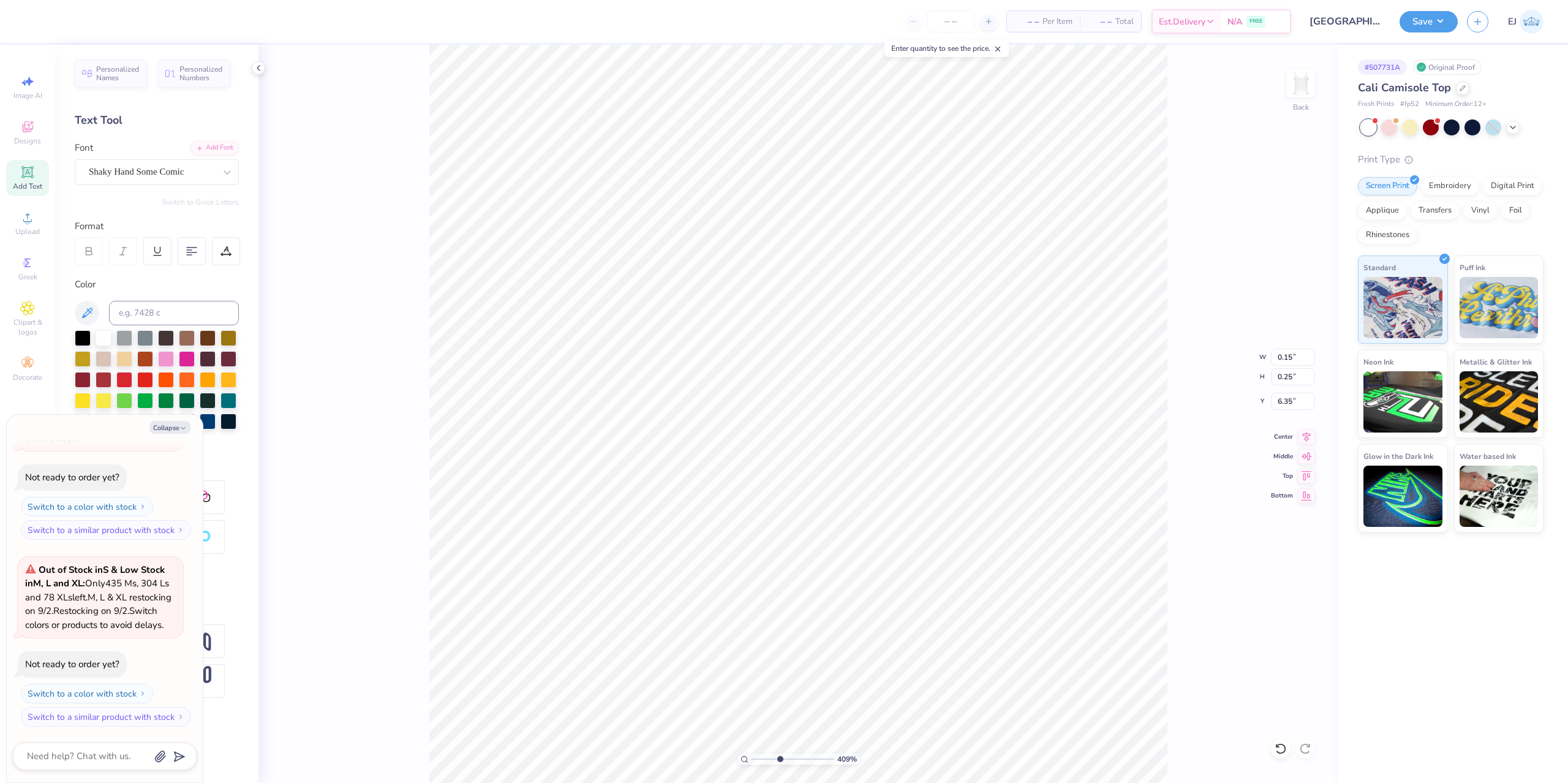
type textarea "x"
type input "0.19"
type input "0.26"
type input "6.81"
click at [143, 166] on div "Super Dream" at bounding box center [151, 172] width 128 height 19
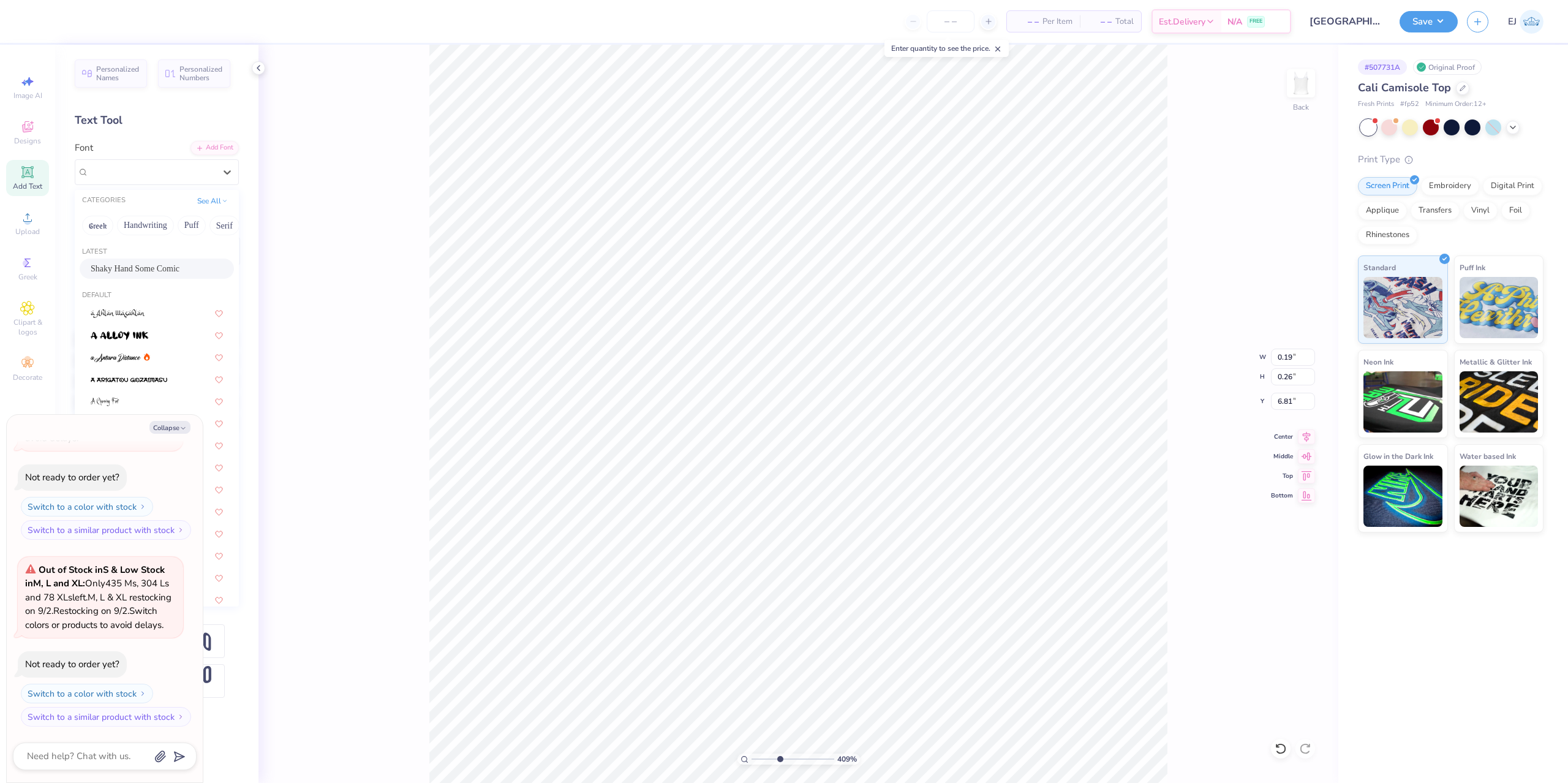
click at [140, 271] on span "Shaky Hand Some Comic" at bounding box center [135, 268] width 89 height 13
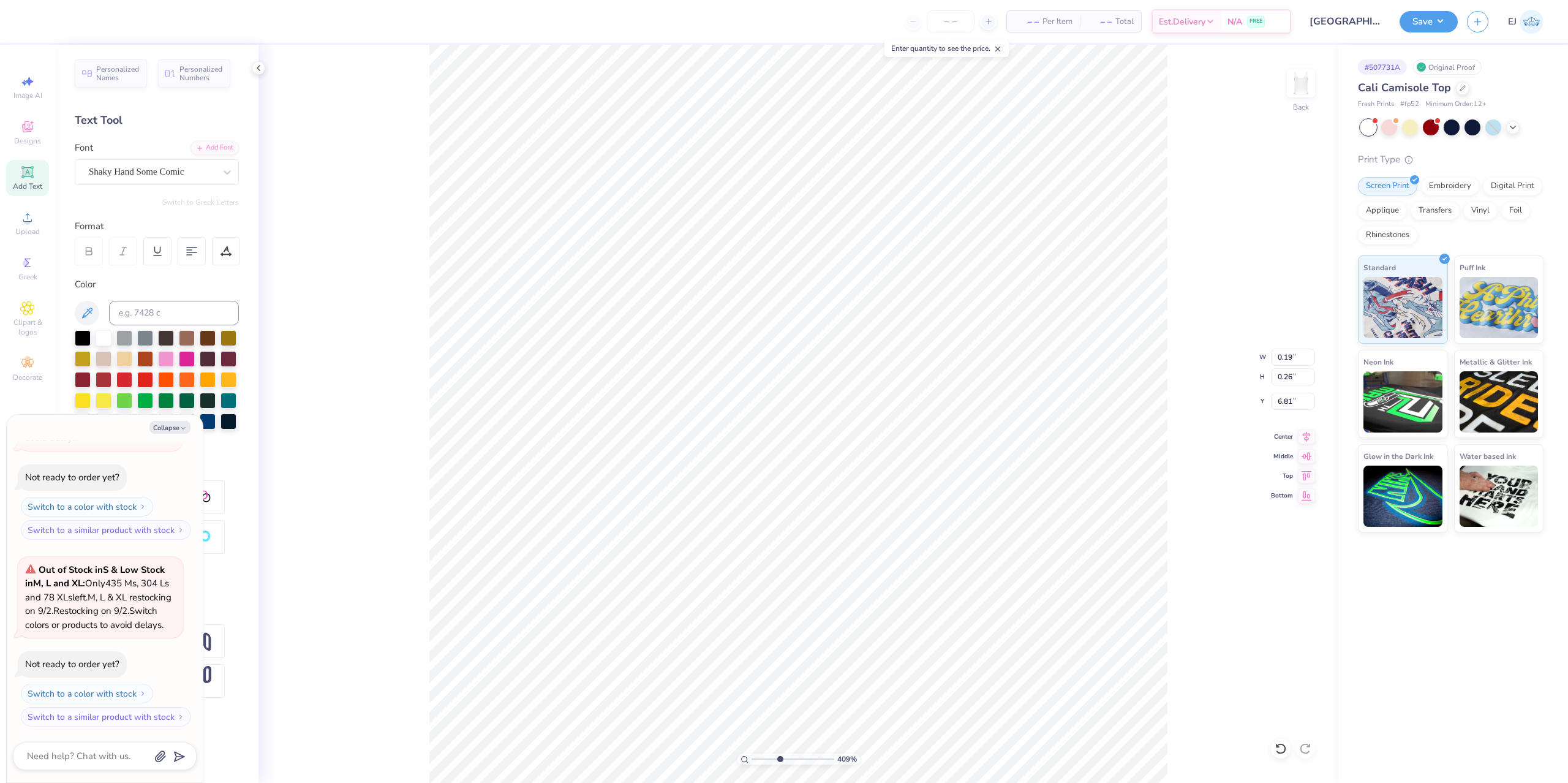
type textarea "x"
type input "0.10"
type input "0.25"
type input "6.84"
type textarea "x"
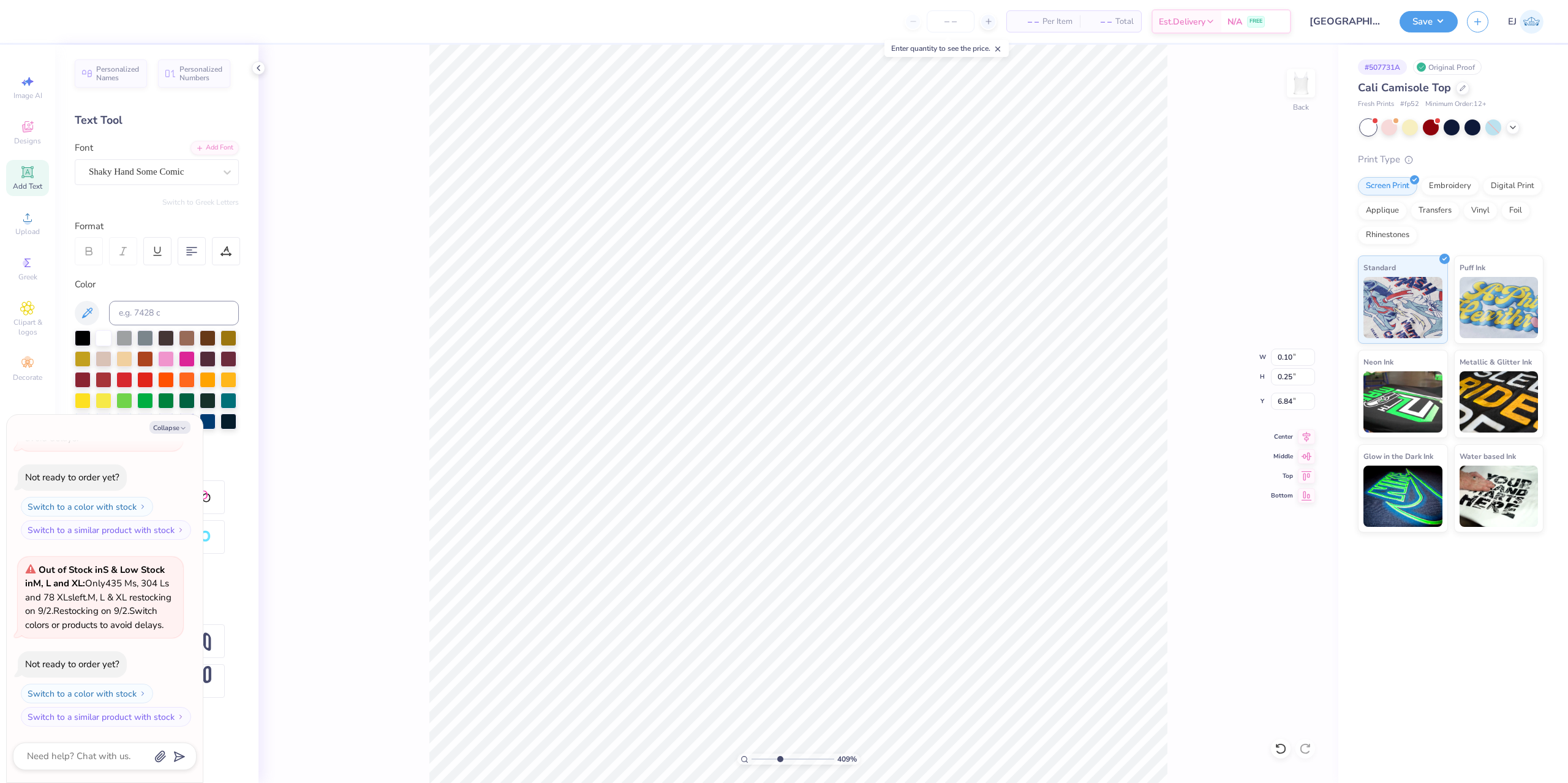
type input "6.99"
type input "8.74"
type input "2.13"
type textarea "x"
type input "0.10"
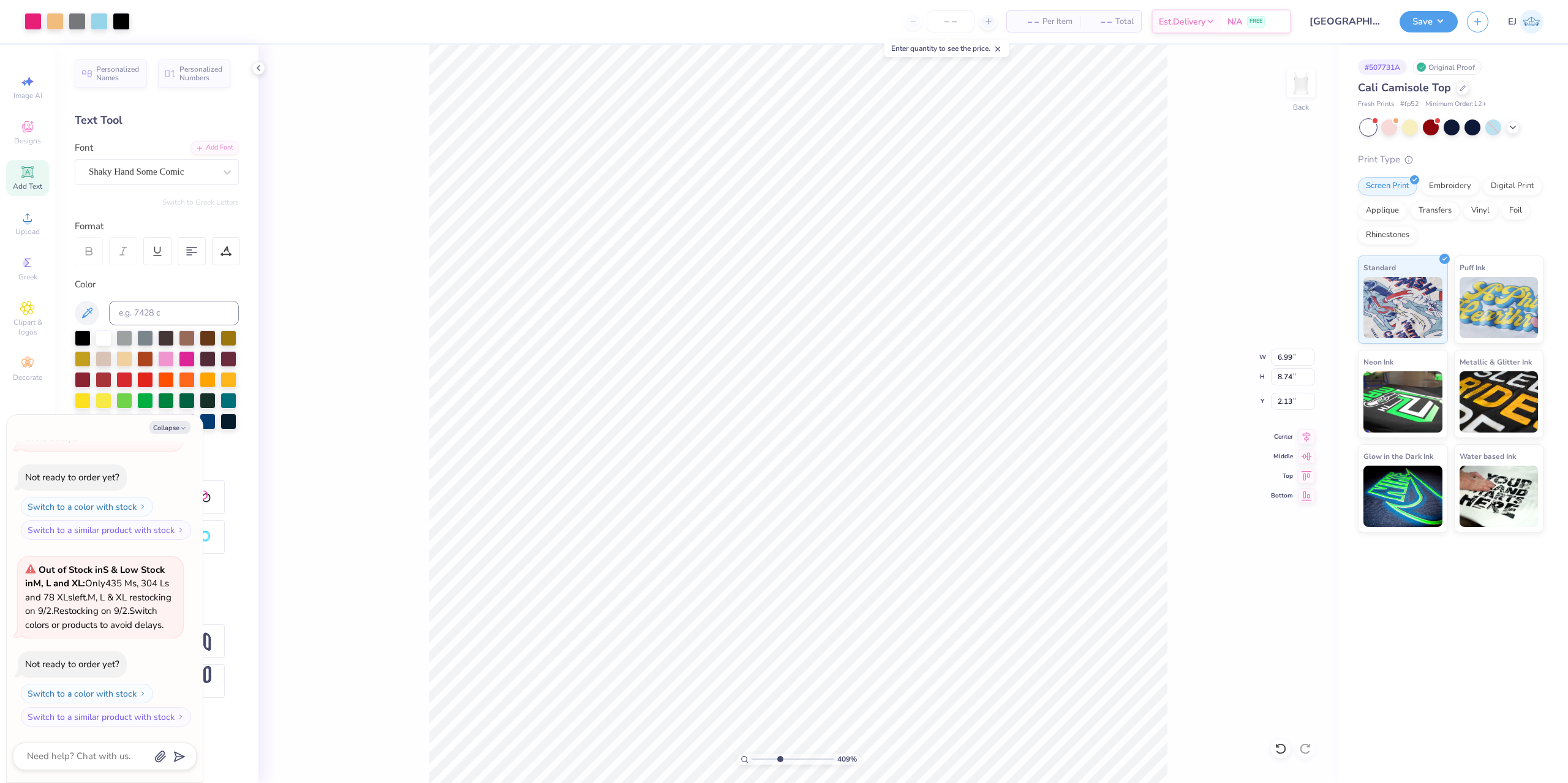
type input "0.25"
type input "6.84"
type textarea "x"
type input "6.78"
type textarea "x"
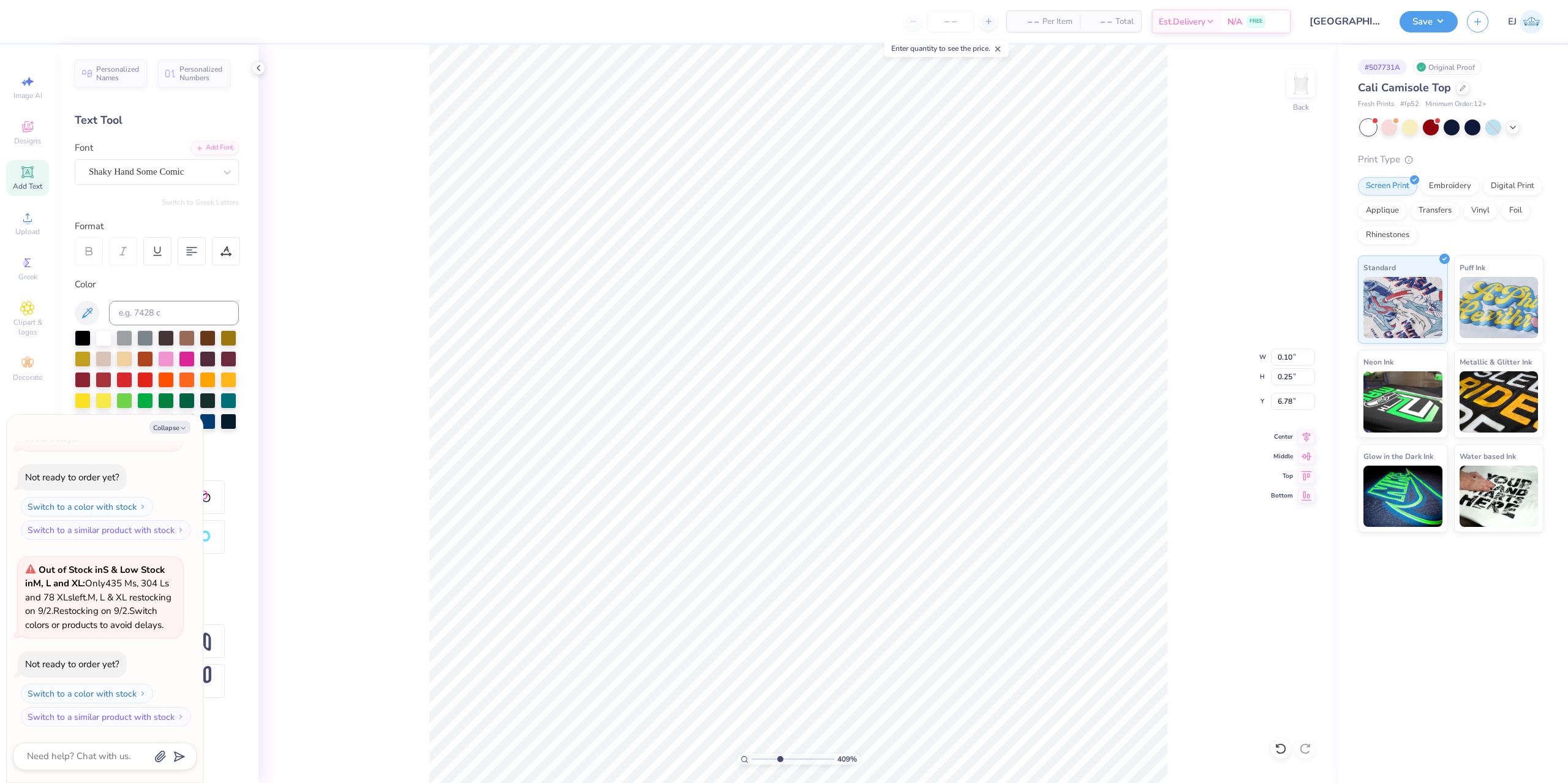
type input "6.99"
type input "8.74"
type input "2.13"
type textarea "x"
type input "0.21"
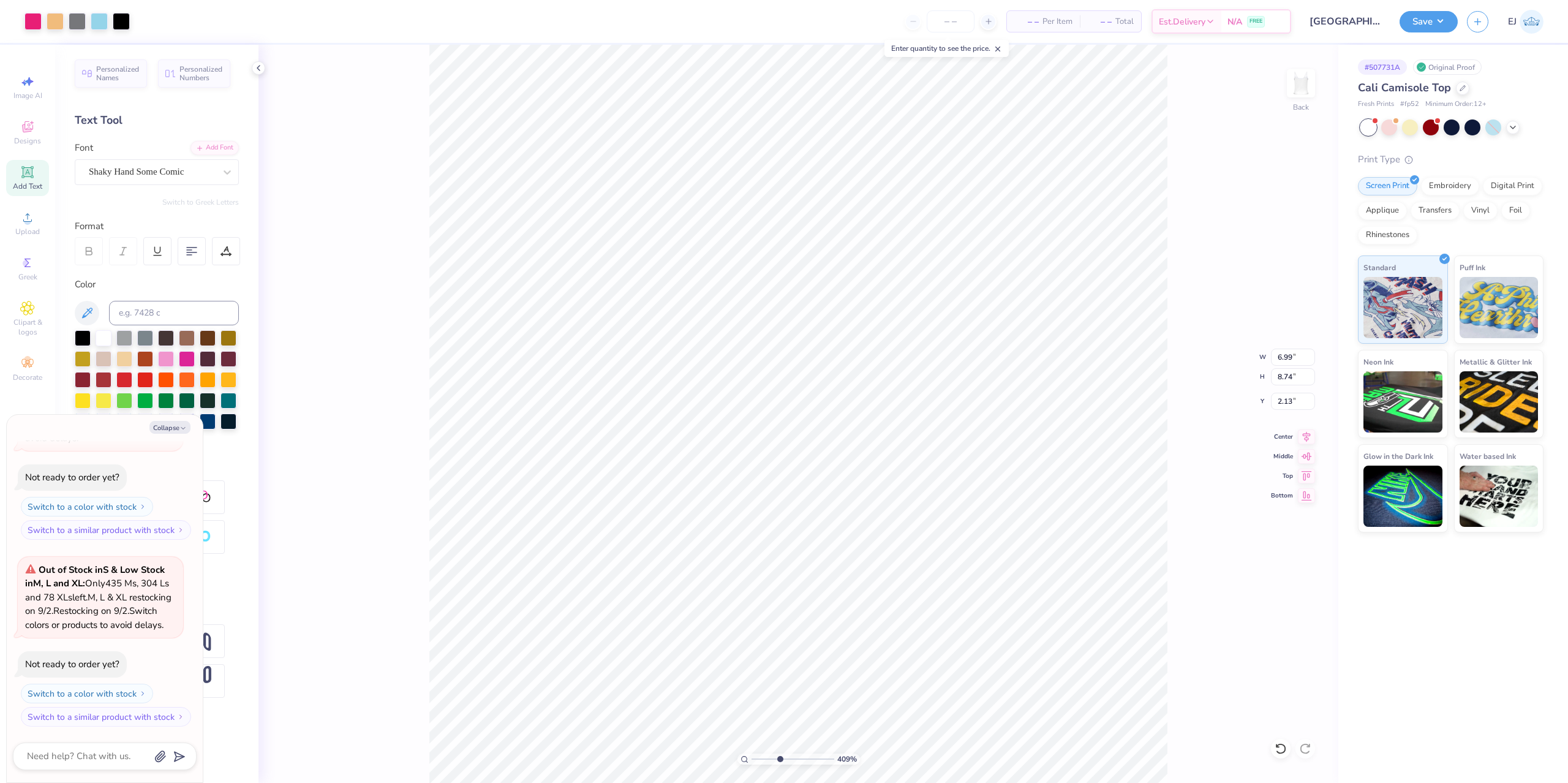
type input "0.25"
type input "7.18"
click at [192, 172] on div "Super Dream" at bounding box center [151, 172] width 128 height 19
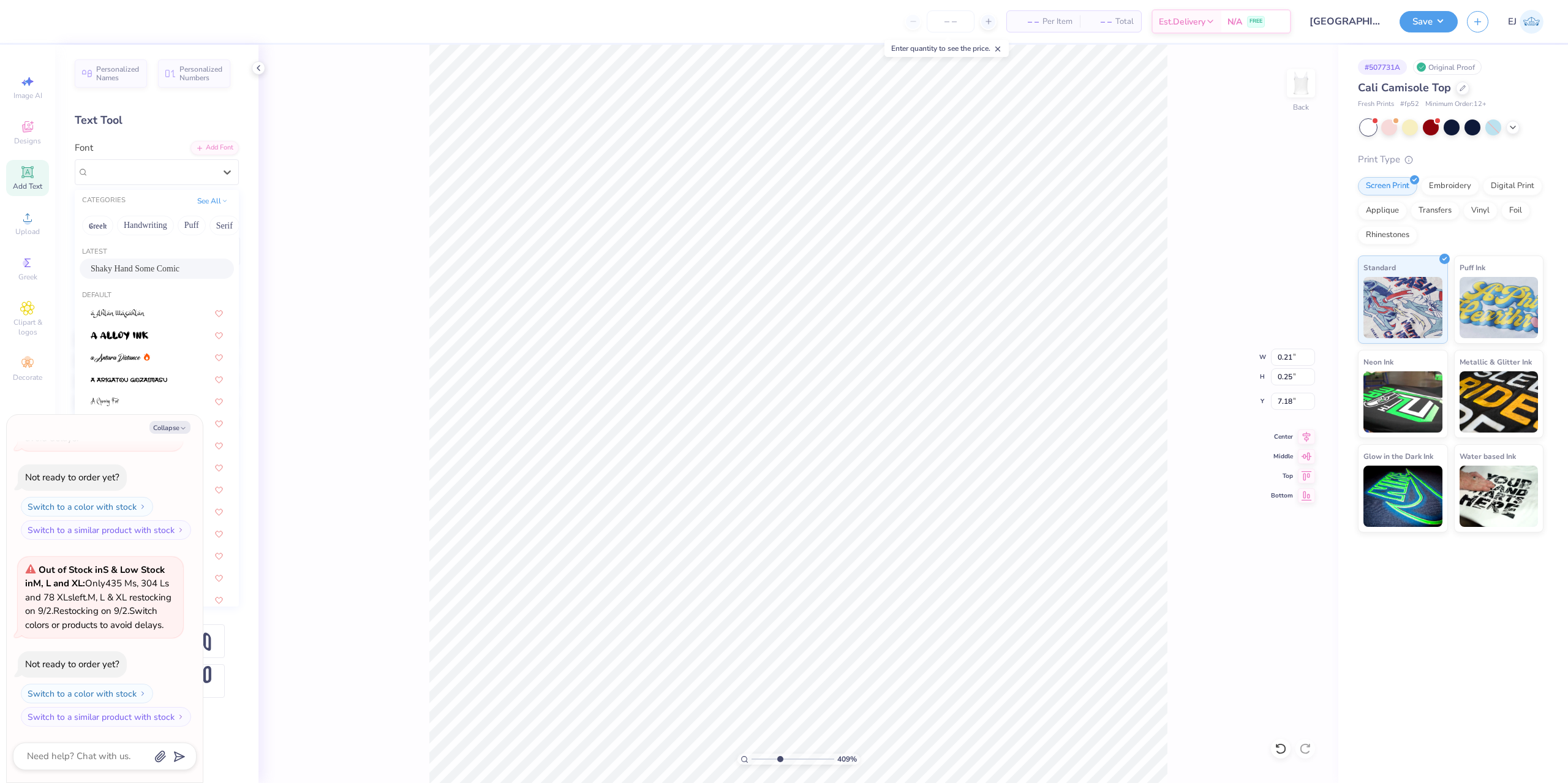
click at [165, 263] on div "Shaky Hand Some Comic" at bounding box center [157, 268] width 133 height 13
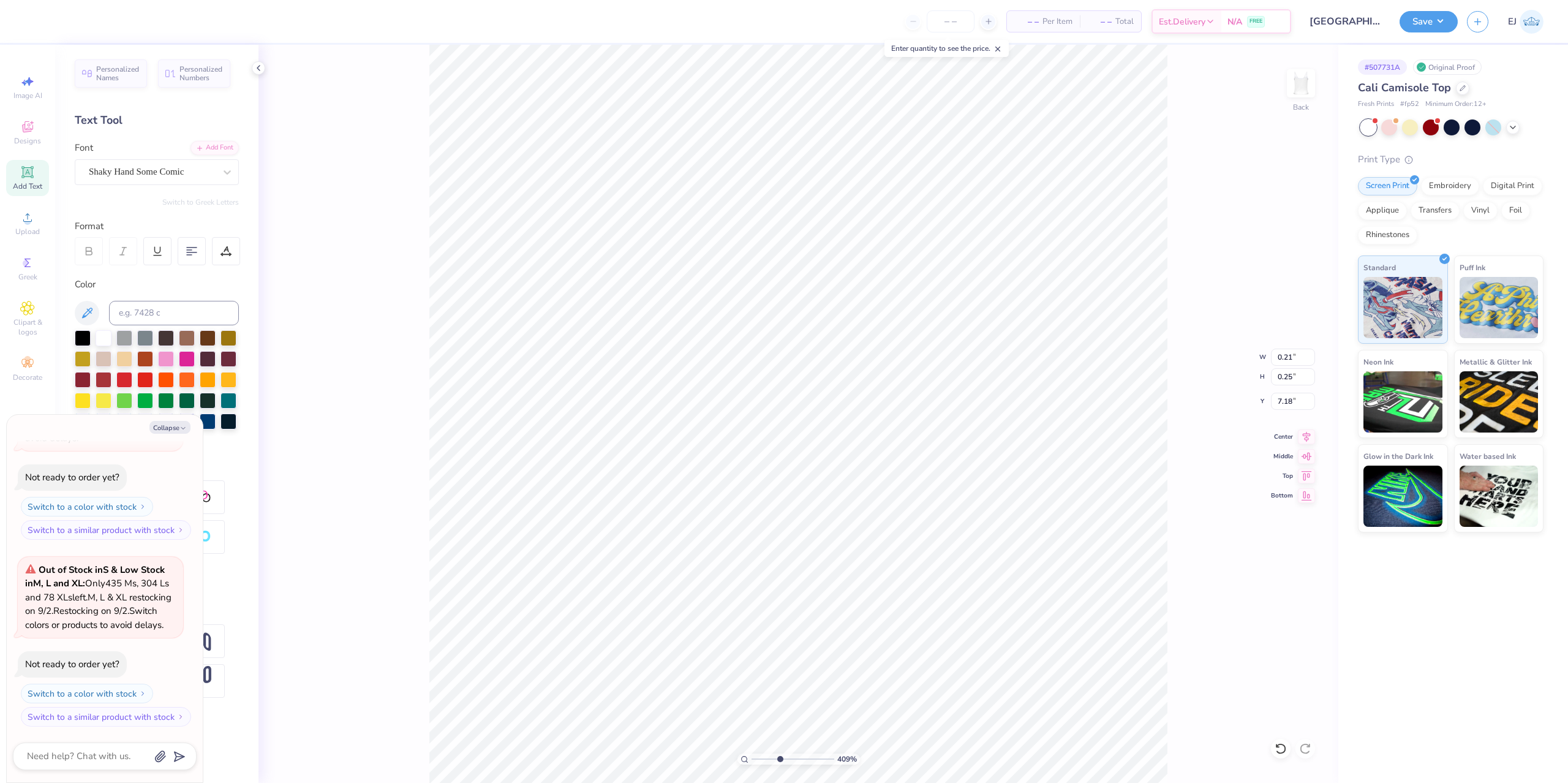
type textarea "x"
type input "0.14"
type input "0.24"
type input "7.20"
type textarea "x"
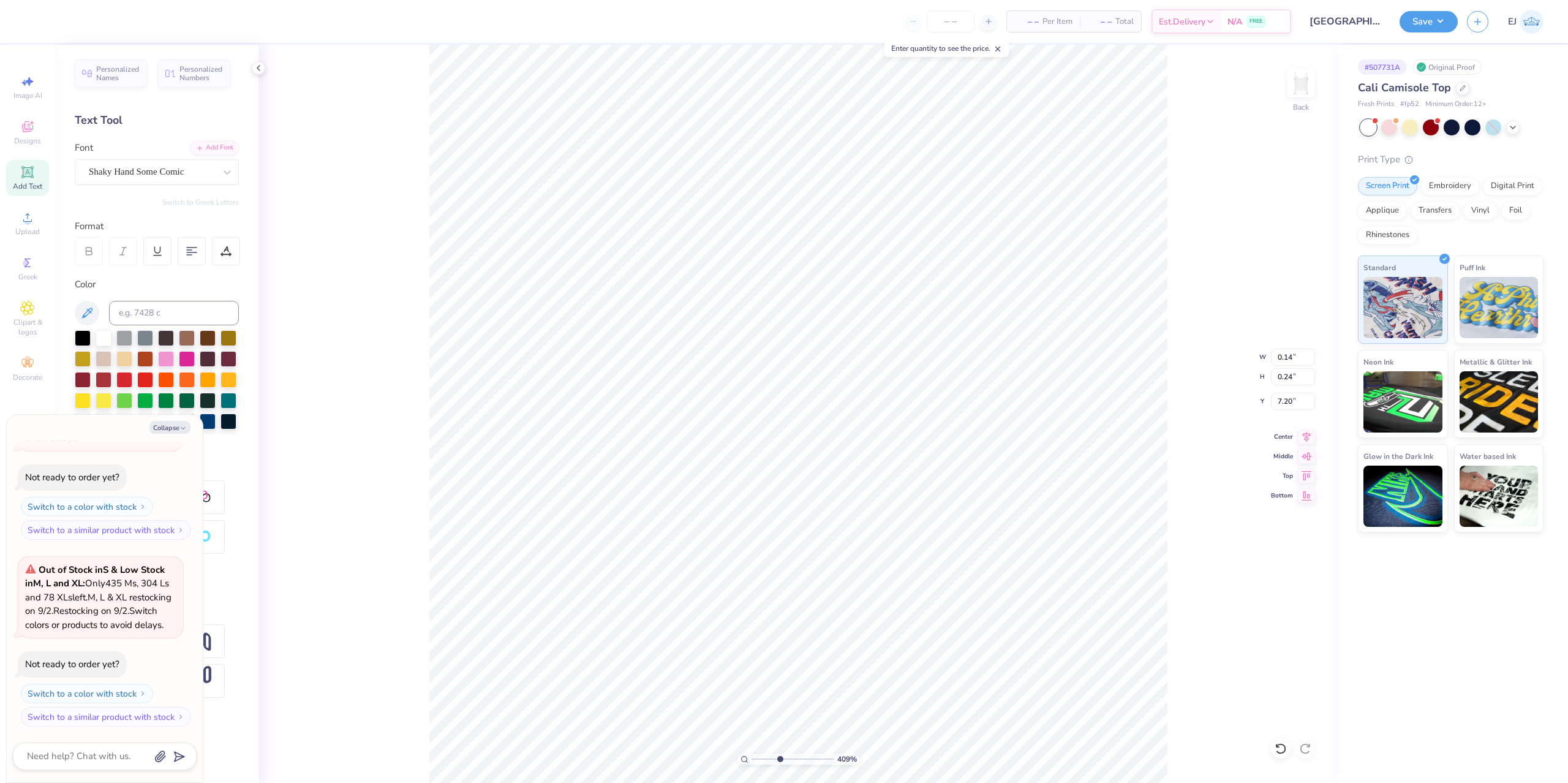
type input "6.99"
type input "8.74"
type input "2.13"
type textarea "x"
type input "0.14"
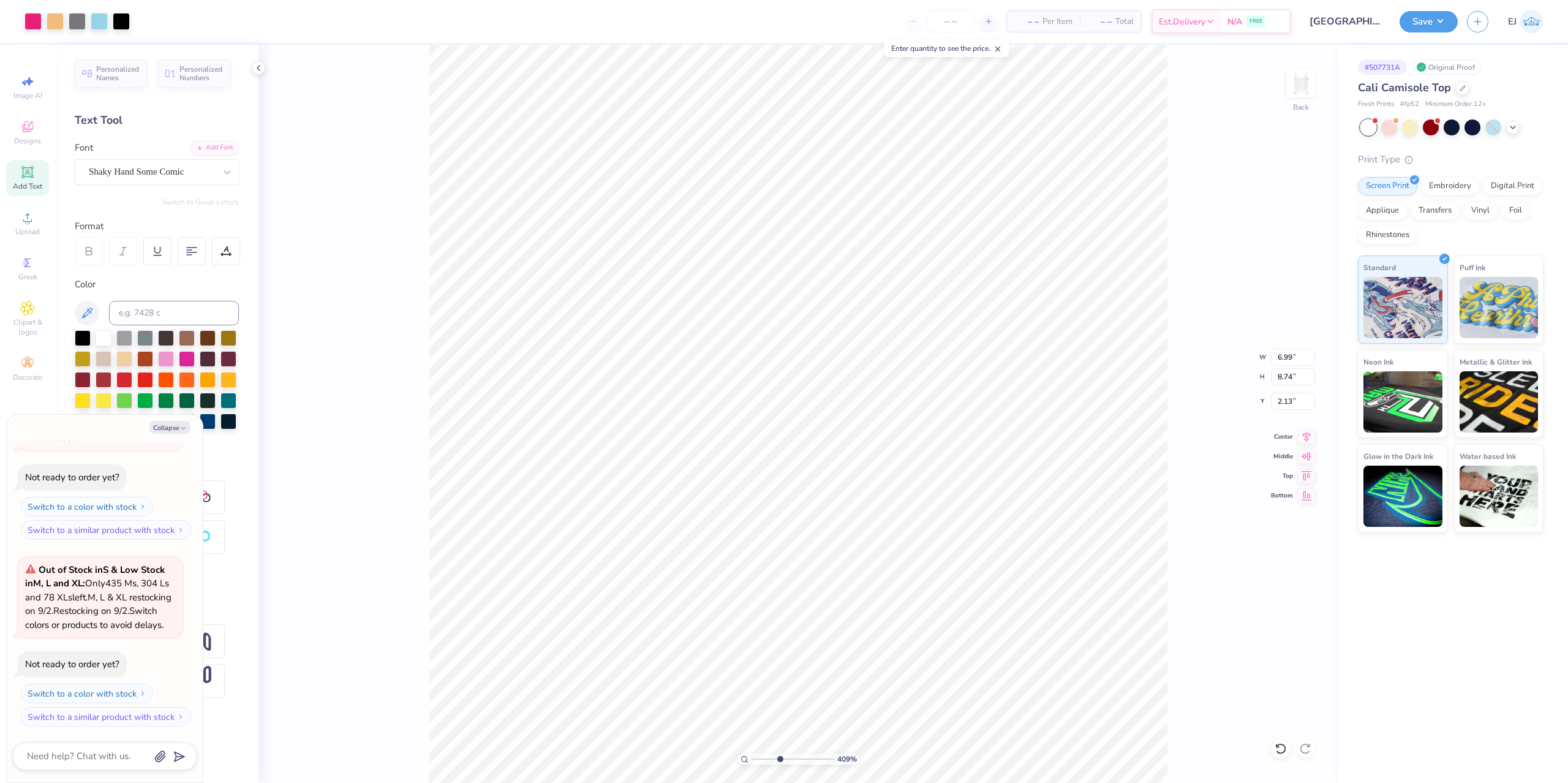
type input "0.24"
type input "7.20"
type textarea "x"
type input "7.18"
type textarea "x"
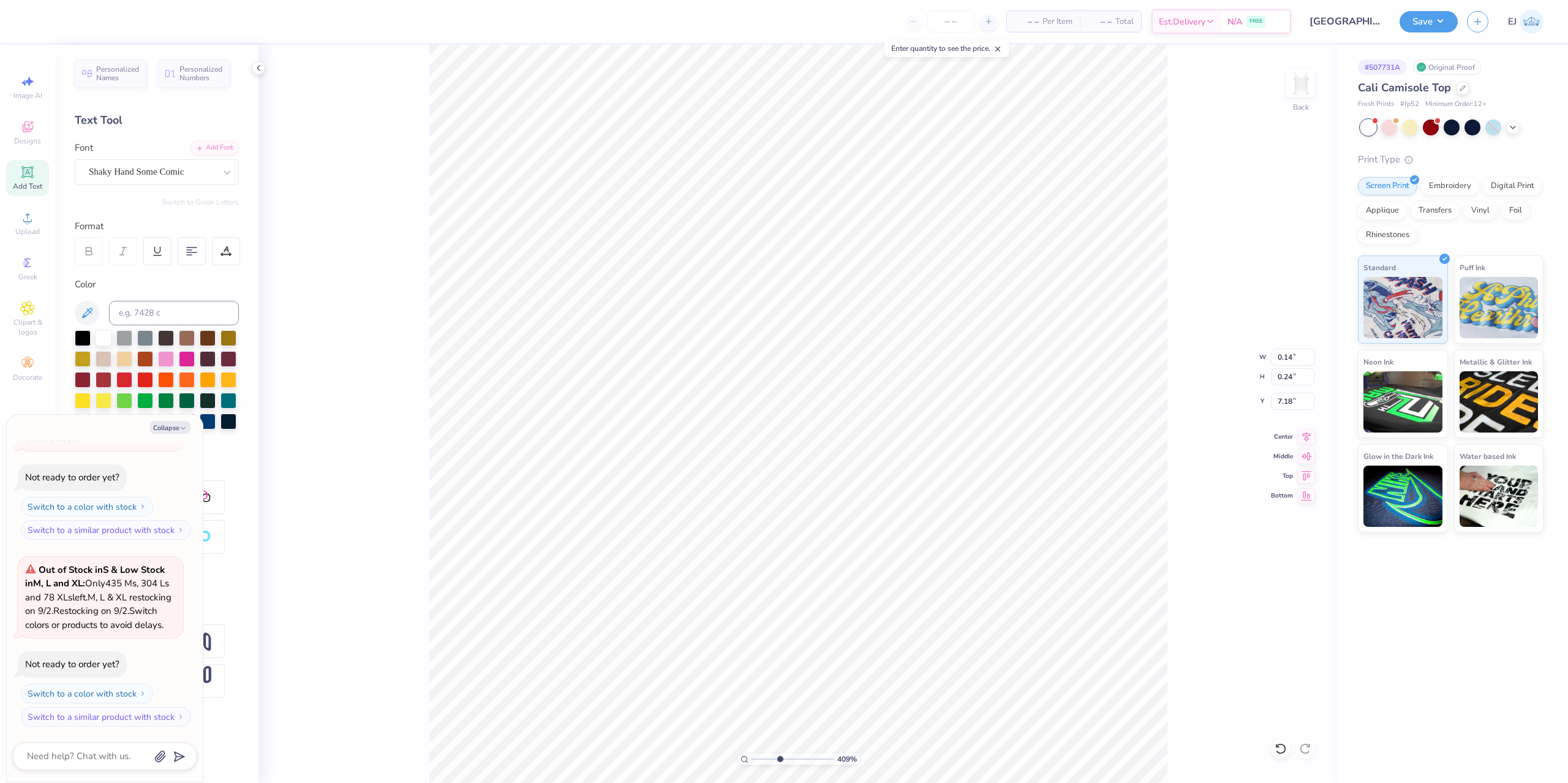
type input "6.99"
type input "8.74"
type input "2.13"
type textarea "x"
type input "0.24"
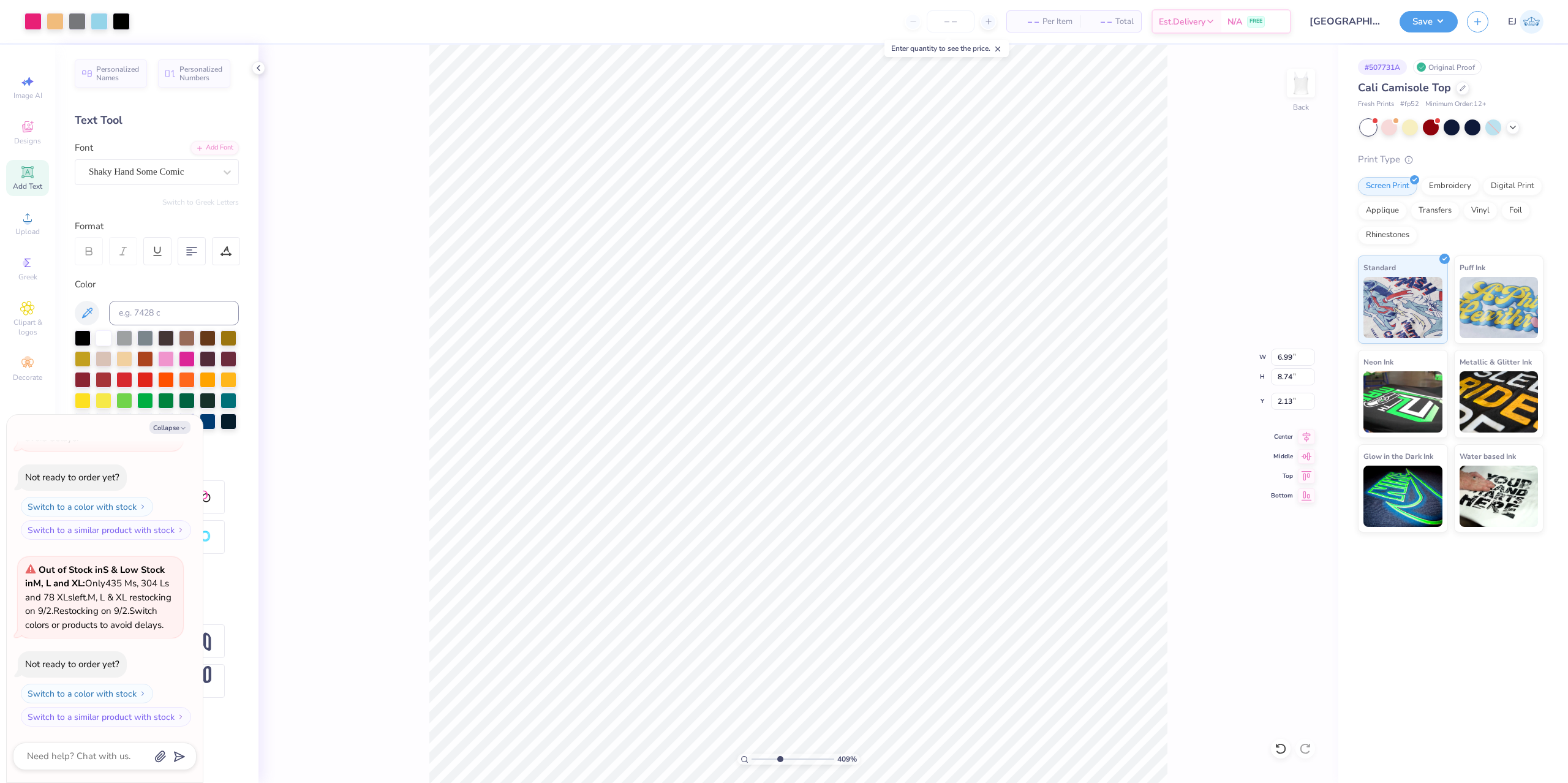
type input "0.25"
type input "7.54"
click at [167, 176] on div "Super Dream" at bounding box center [151, 172] width 128 height 19
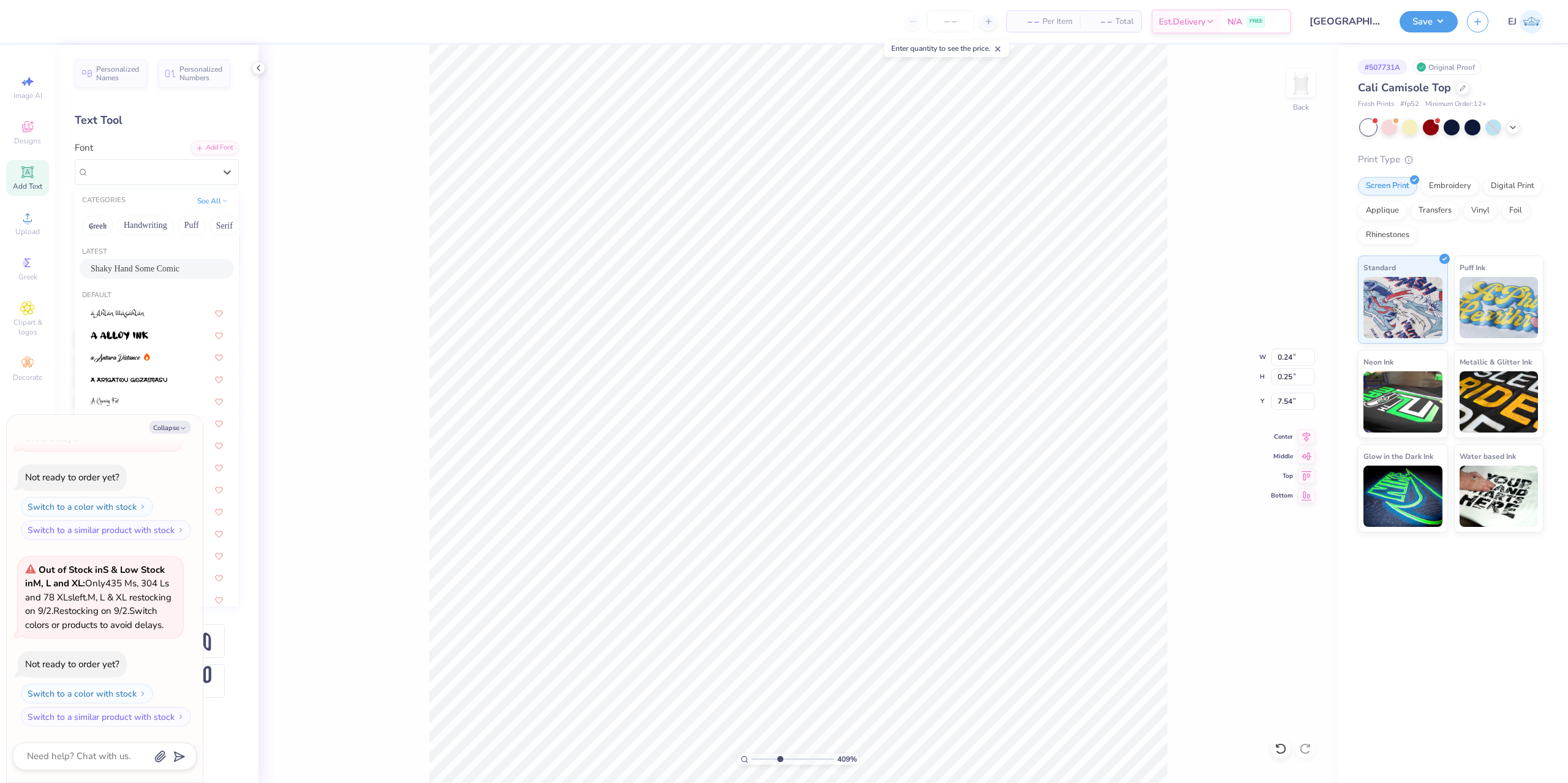
click at [156, 263] on span "Shaky Hand Some Comic" at bounding box center [135, 268] width 89 height 13
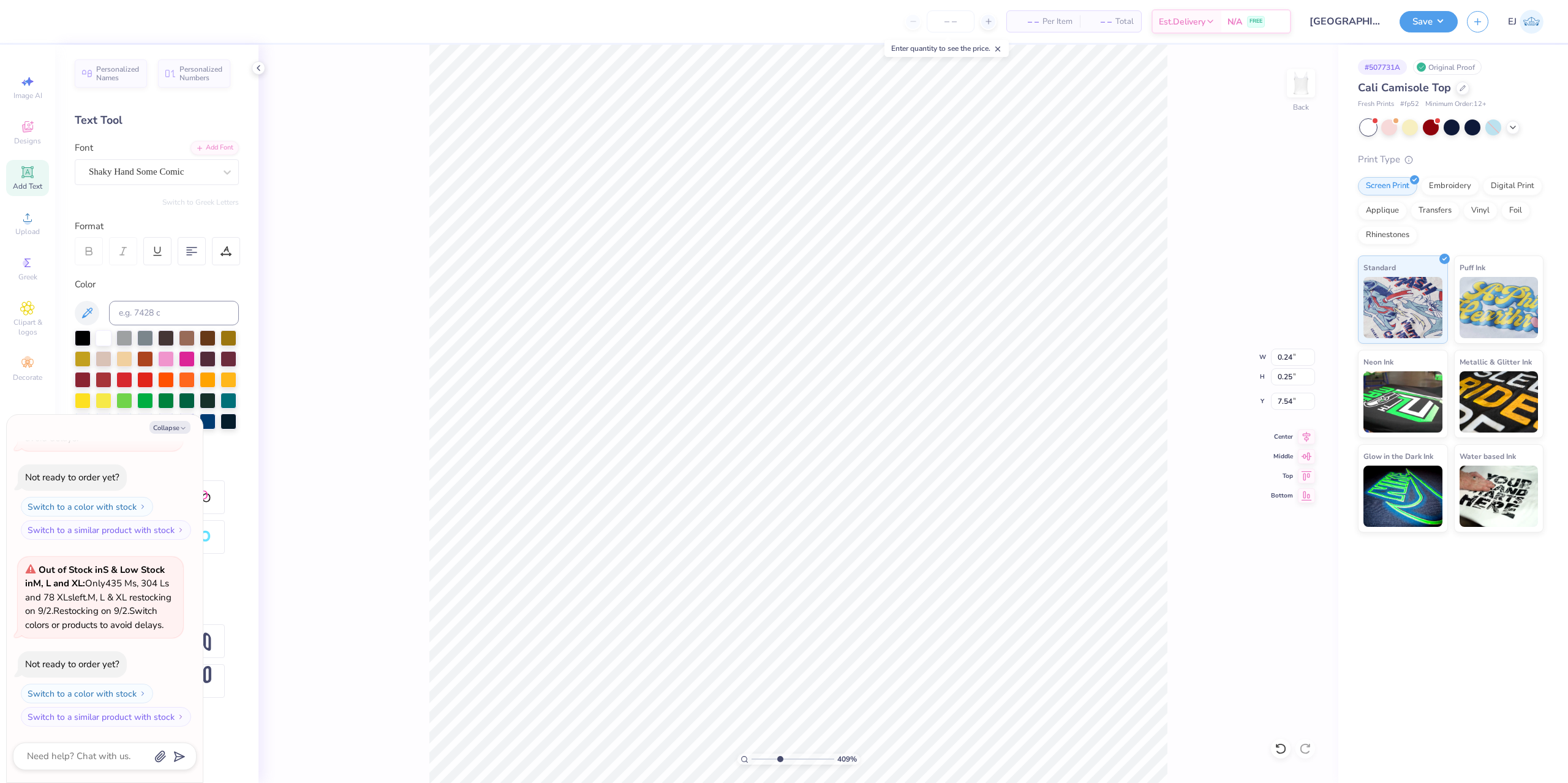
type textarea "x"
type input "0.14"
type input "7.57"
type textarea "x"
type input "6.99"
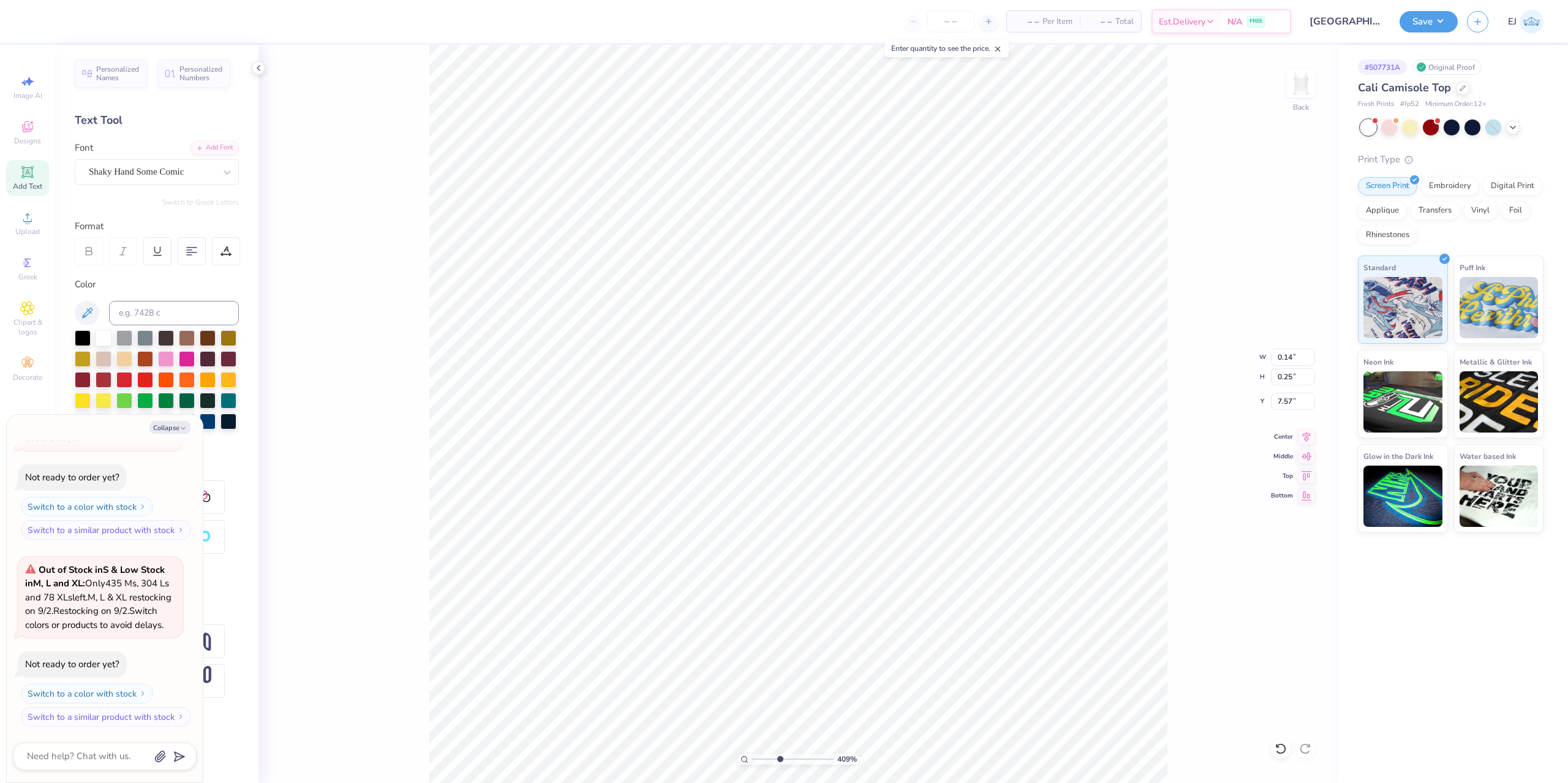
type input "8.74"
type input "2.13"
type textarea "x"
type input "0.14"
type input "0.25"
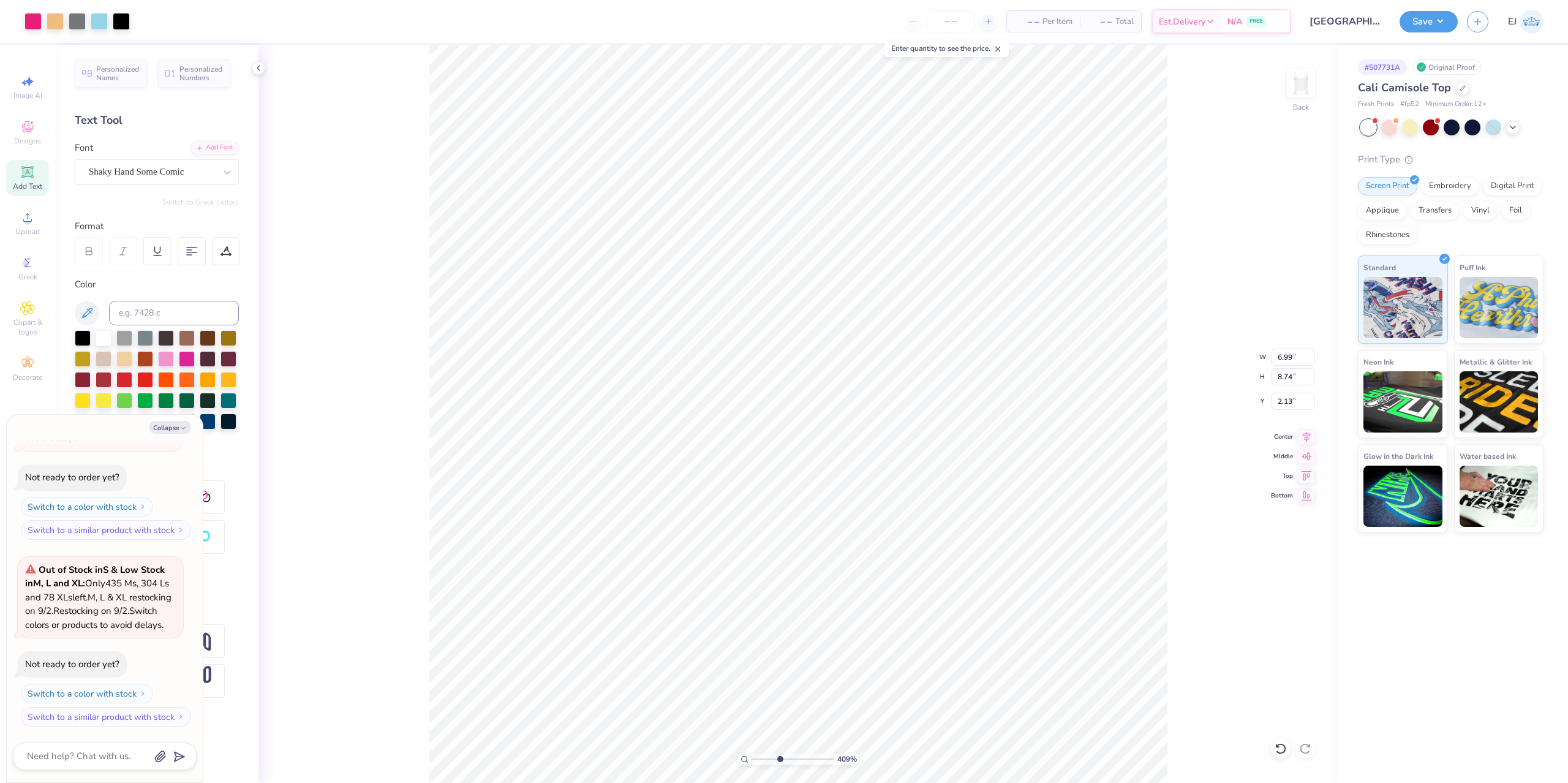
type input "7.57"
type textarea "x"
type input "6.99"
type input "8.74"
type input "2.13"
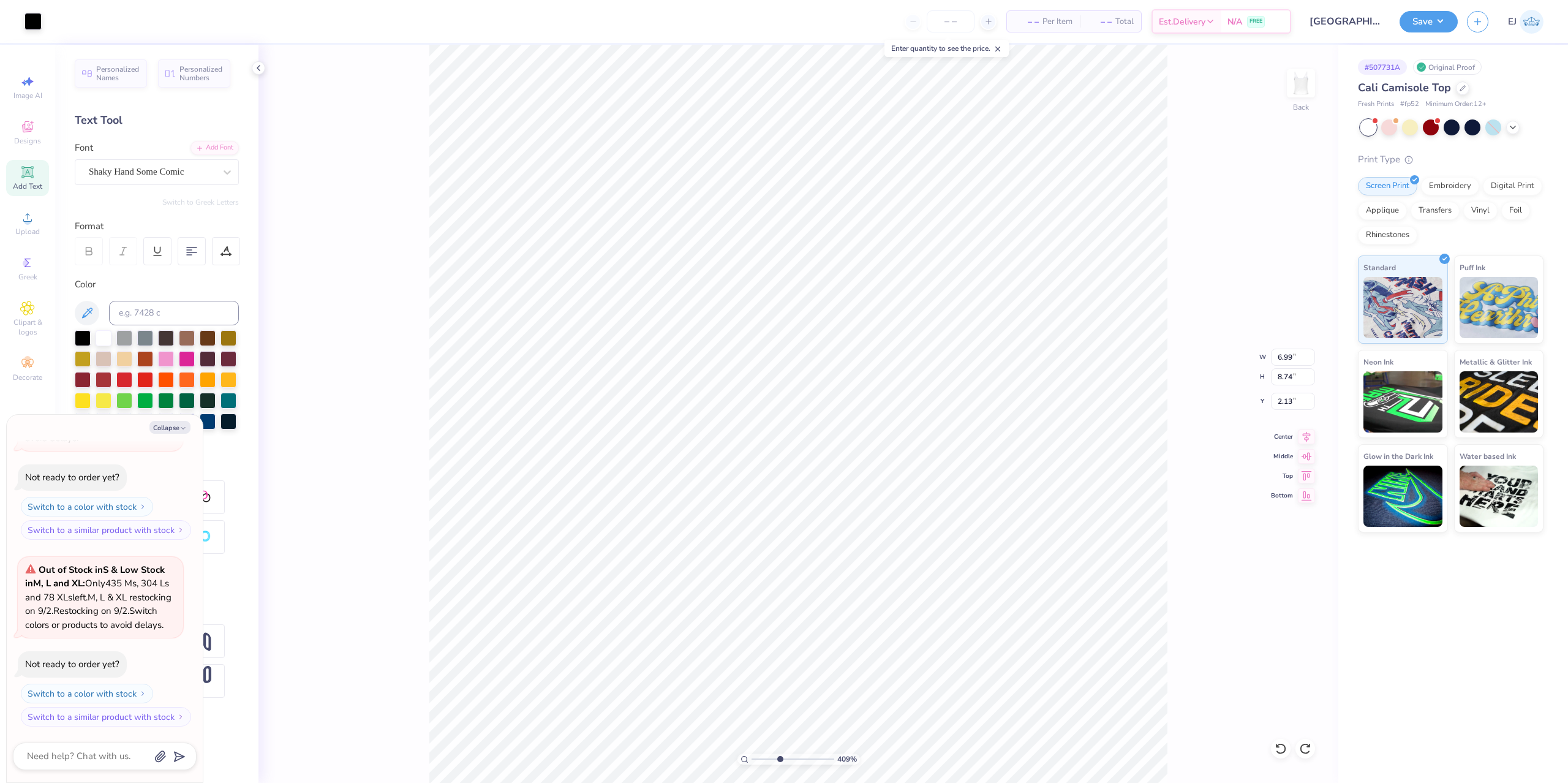
type textarea "x"
type input "0.14"
type input "0.25"
type input "7.53"
type textarea "x"
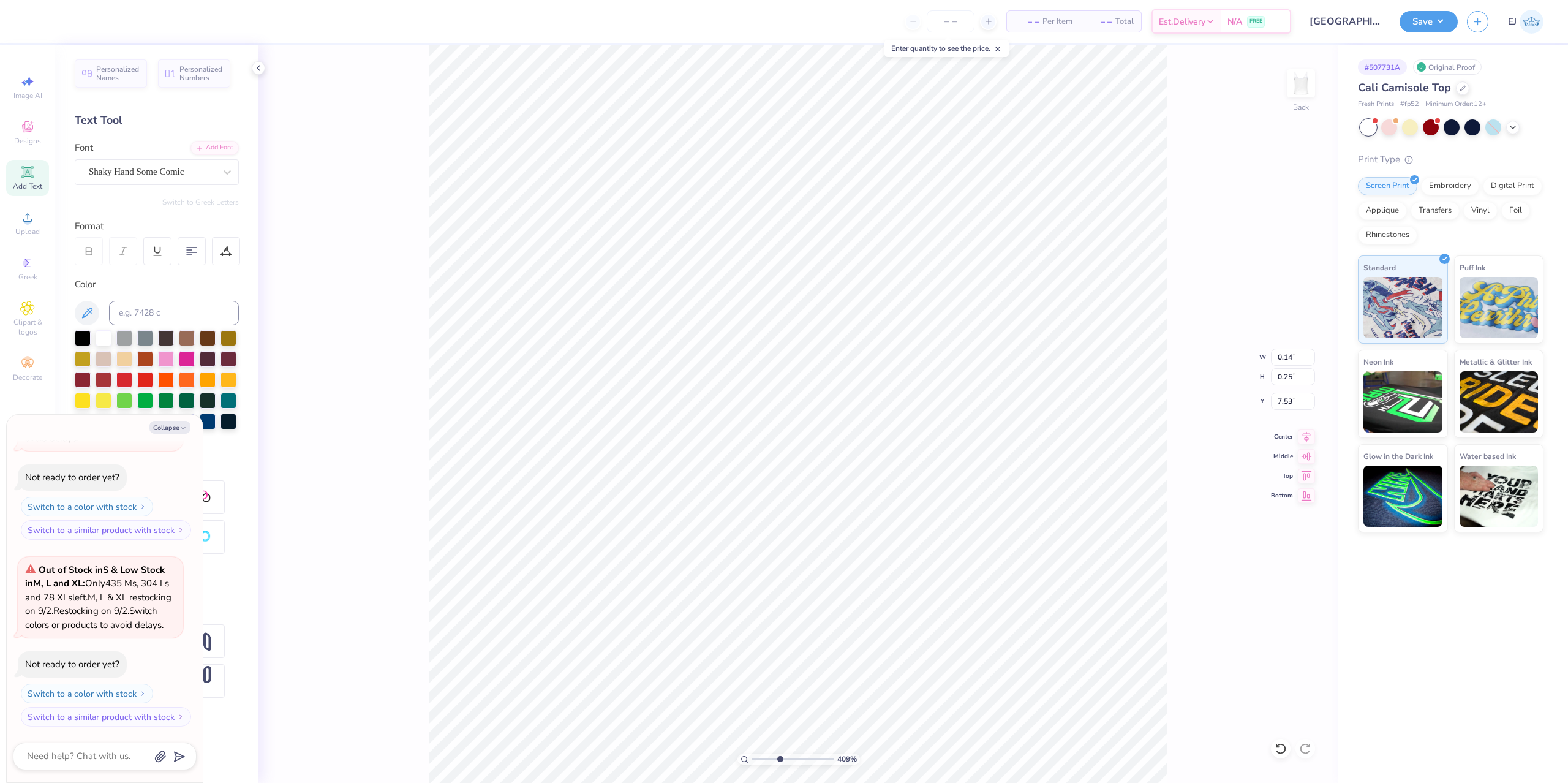
type input "0.21"
type input "0.24"
type input "7.96"
click at [146, 172] on div "Super Dream" at bounding box center [151, 172] width 128 height 19
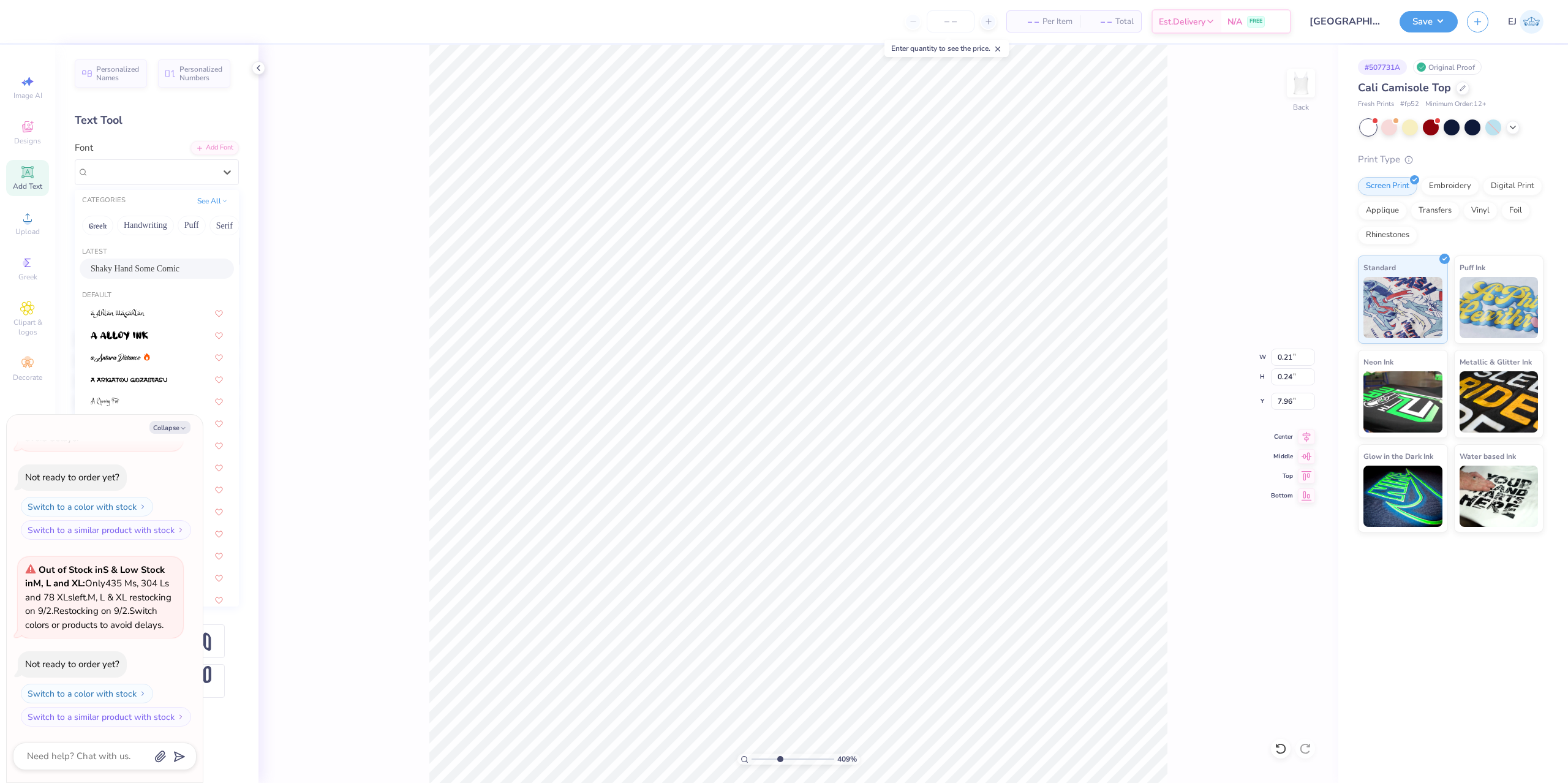
click at [131, 272] on span "Shaky Hand Some Comic" at bounding box center [135, 268] width 89 height 13
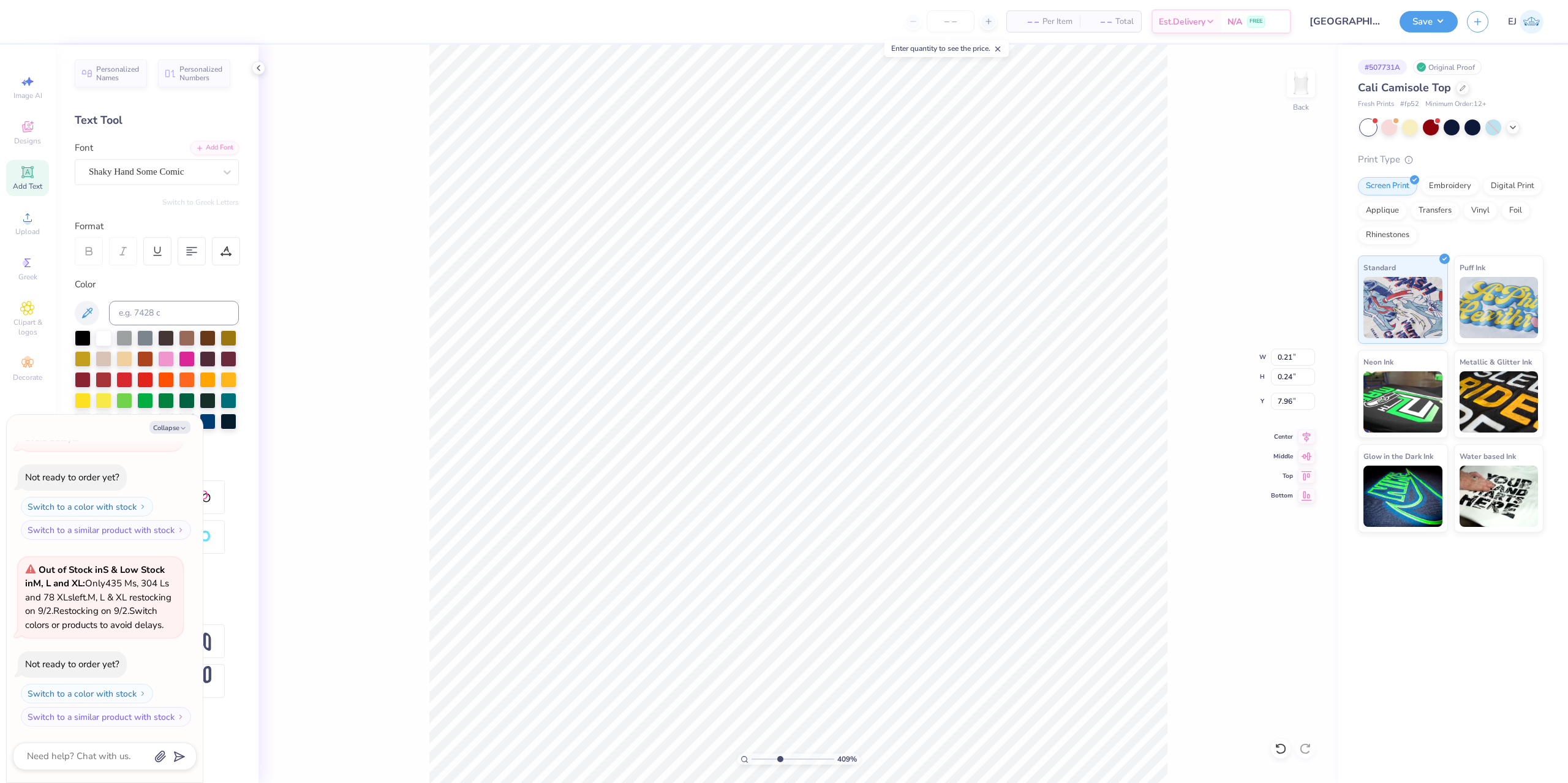
type textarea "x"
type input "0.13"
type input "7.98"
type textarea "x"
type input "6.99"
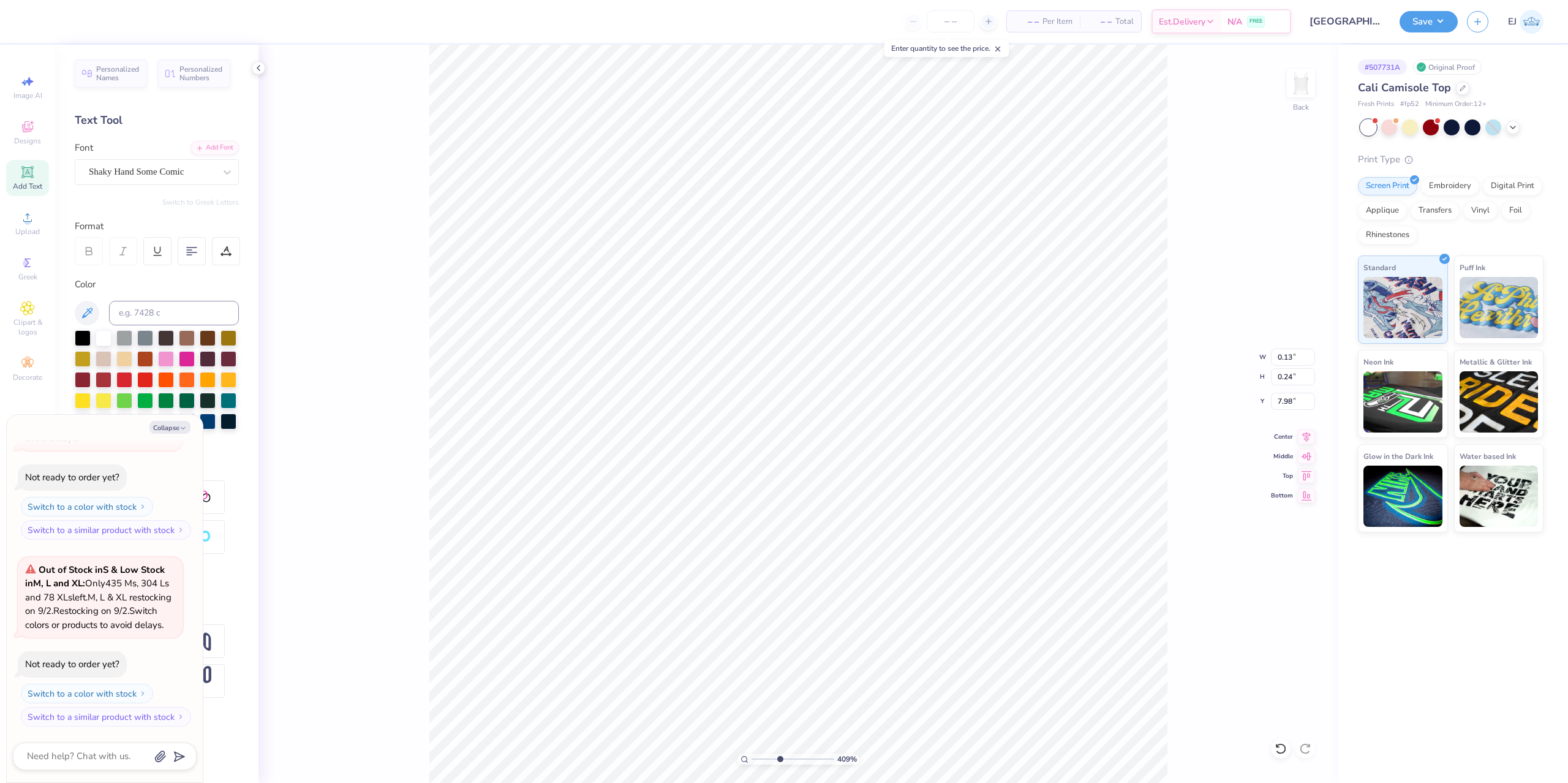
type input "8.74"
type input "2.13"
type textarea "x"
type input "0.13"
type input "0.24"
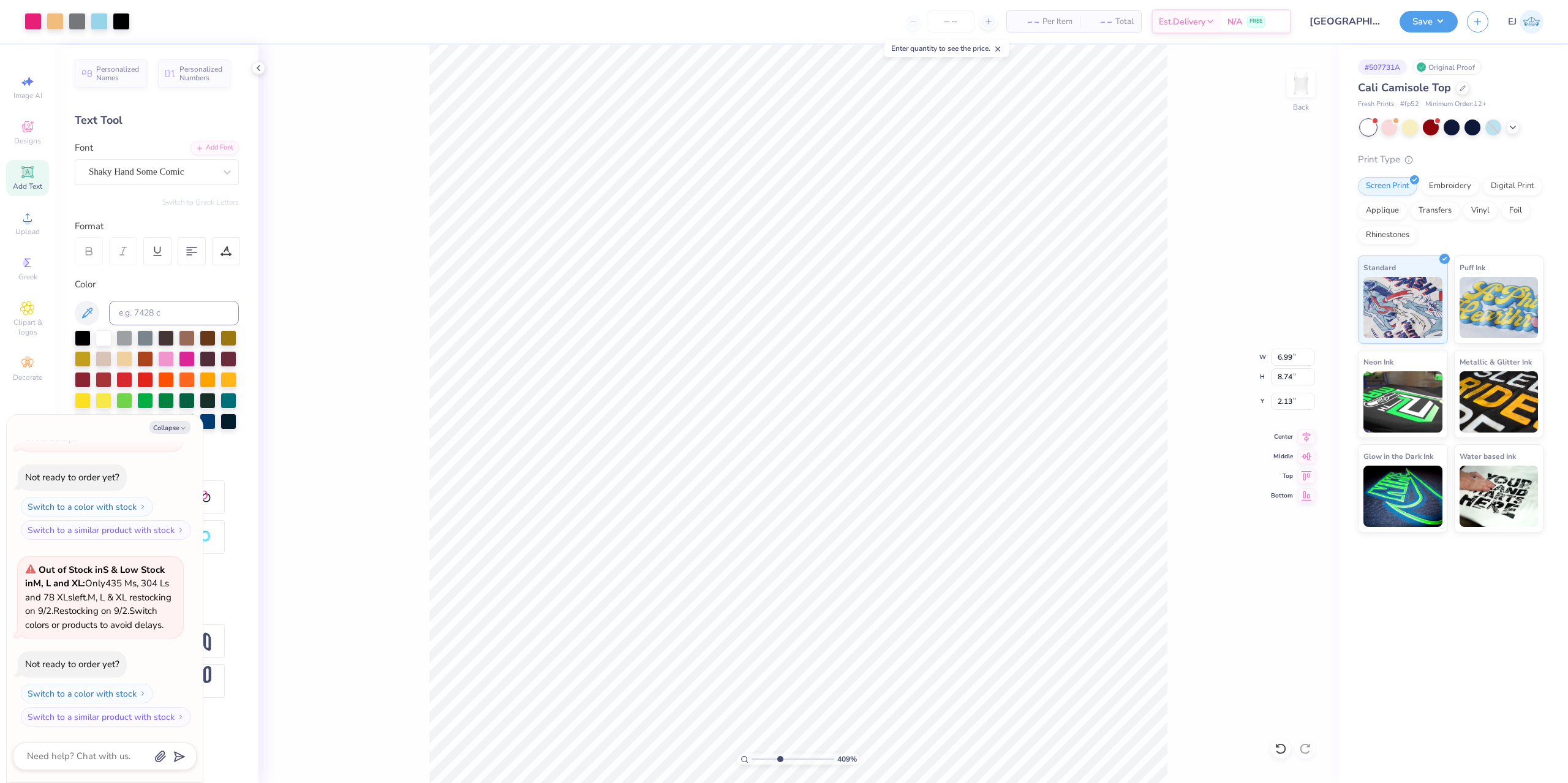
type input "7.98"
type textarea "x"
type input "7.94"
type textarea "x"
type input "0.21"
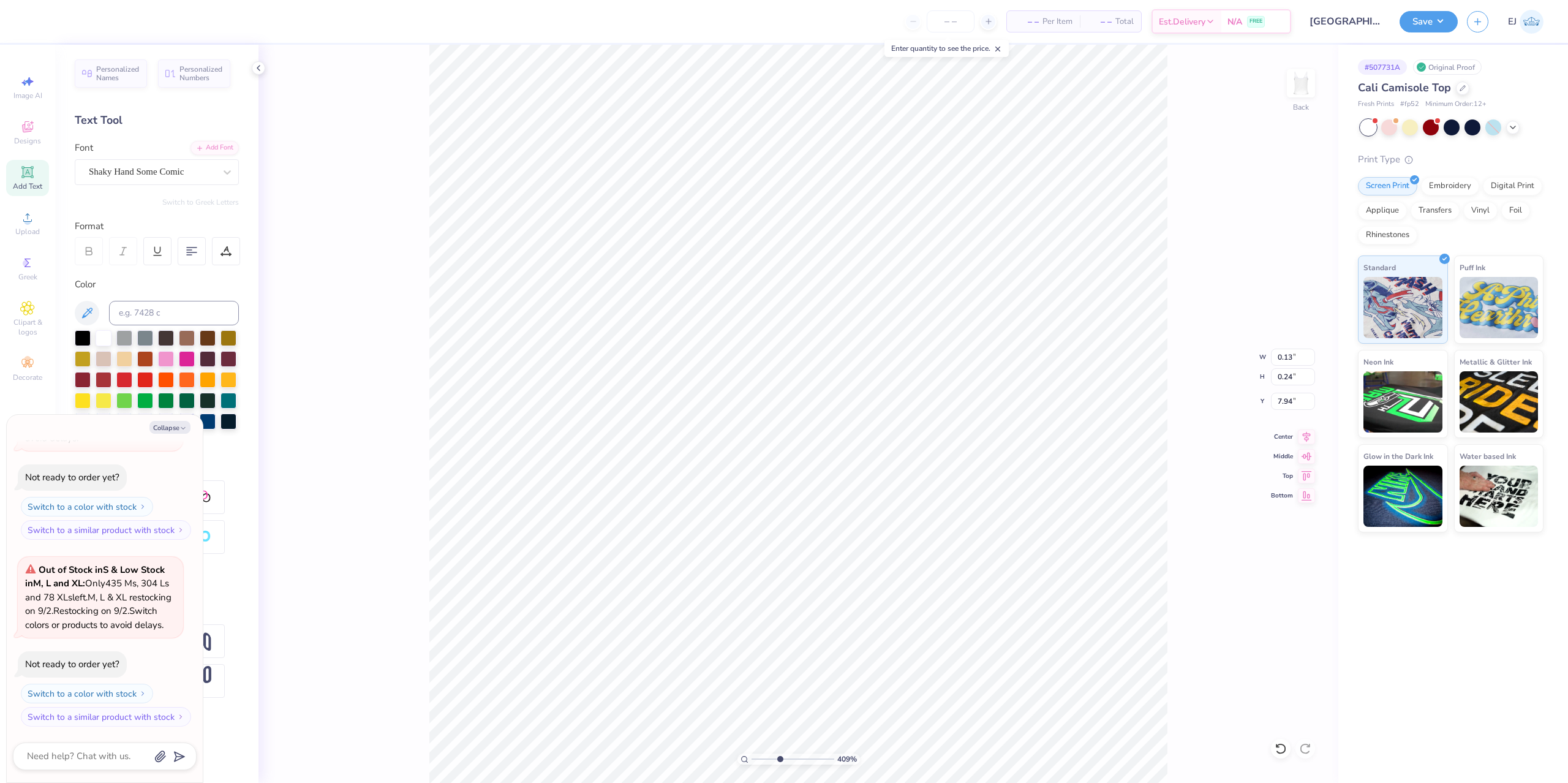
type input "0.26"
type input "8.38"
drag, startPoint x: 153, startPoint y: 175, endPoint x: 154, endPoint y: 186, distance: 11.0
click at [153, 177] on div "Super Dream" at bounding box center [151, 172] width 128 height 19
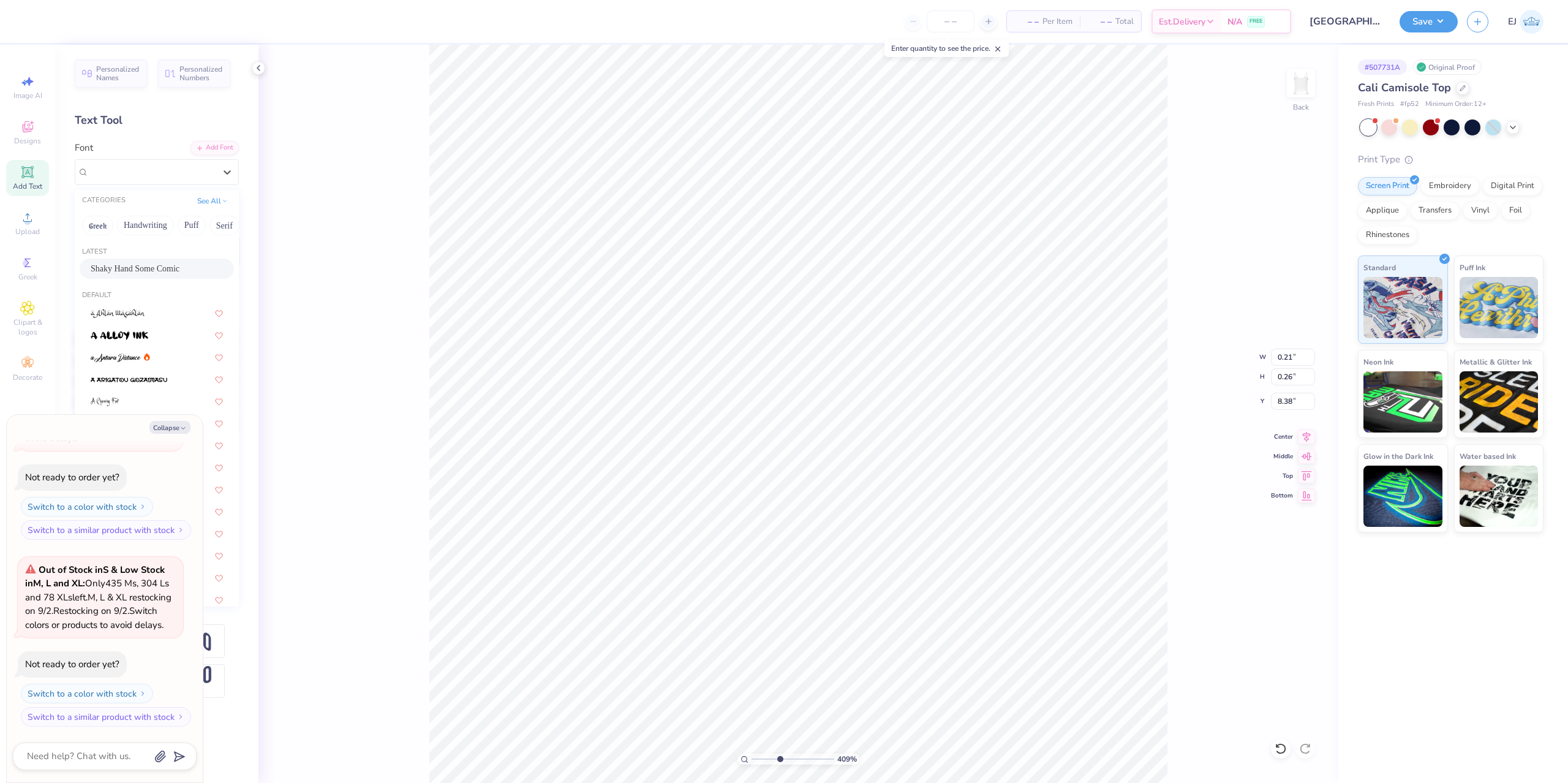
click at [133, 266] on span "Shaky Hand Some Comic" at bounding box center [135, 268] width 89 height 13
type textarea "x"
type input "0.15"
type input "8.41"
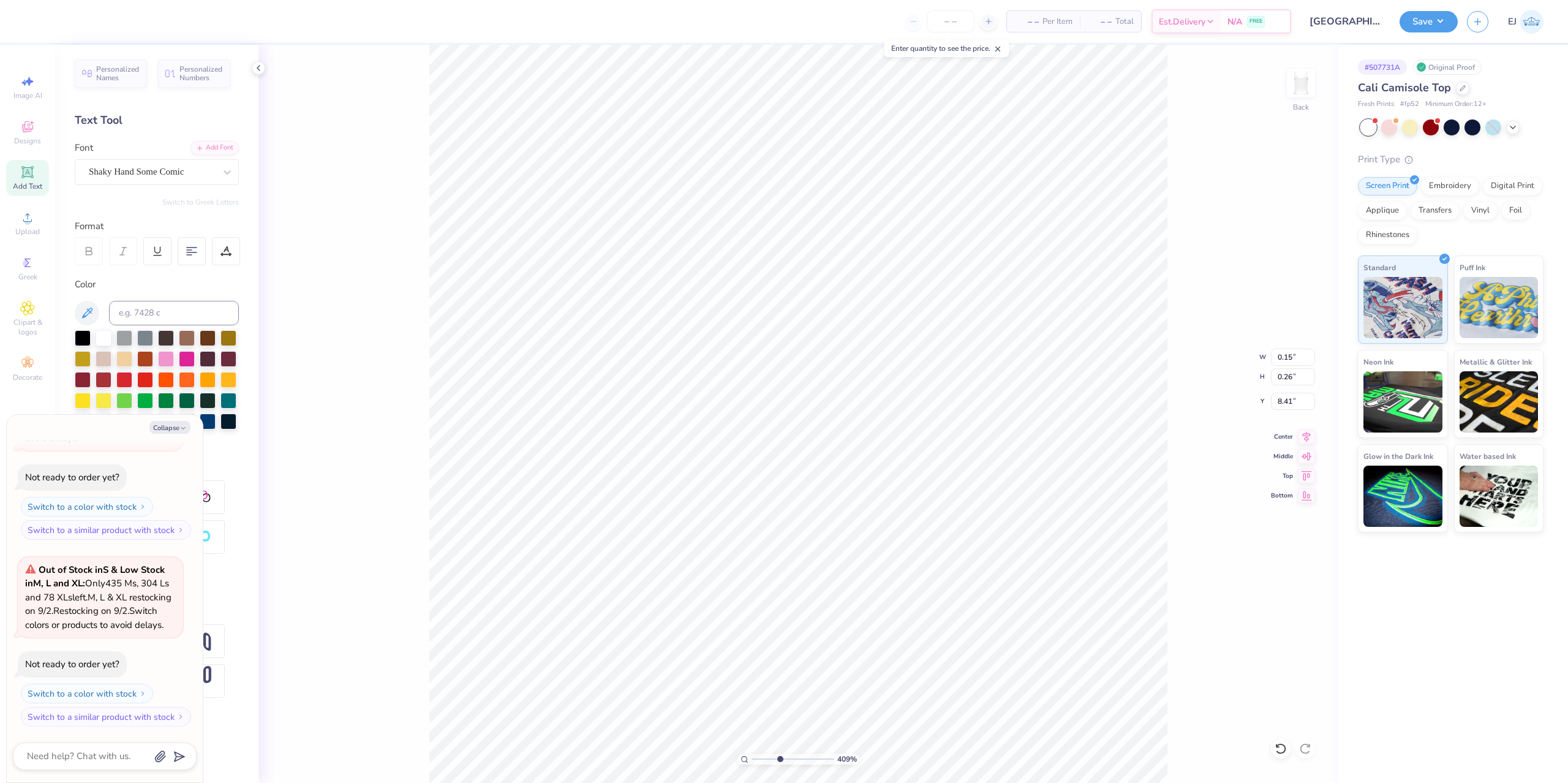
type textarea "x"
type input "6.99"
type input "8.74"
type input "2.13"
type textarea "x"
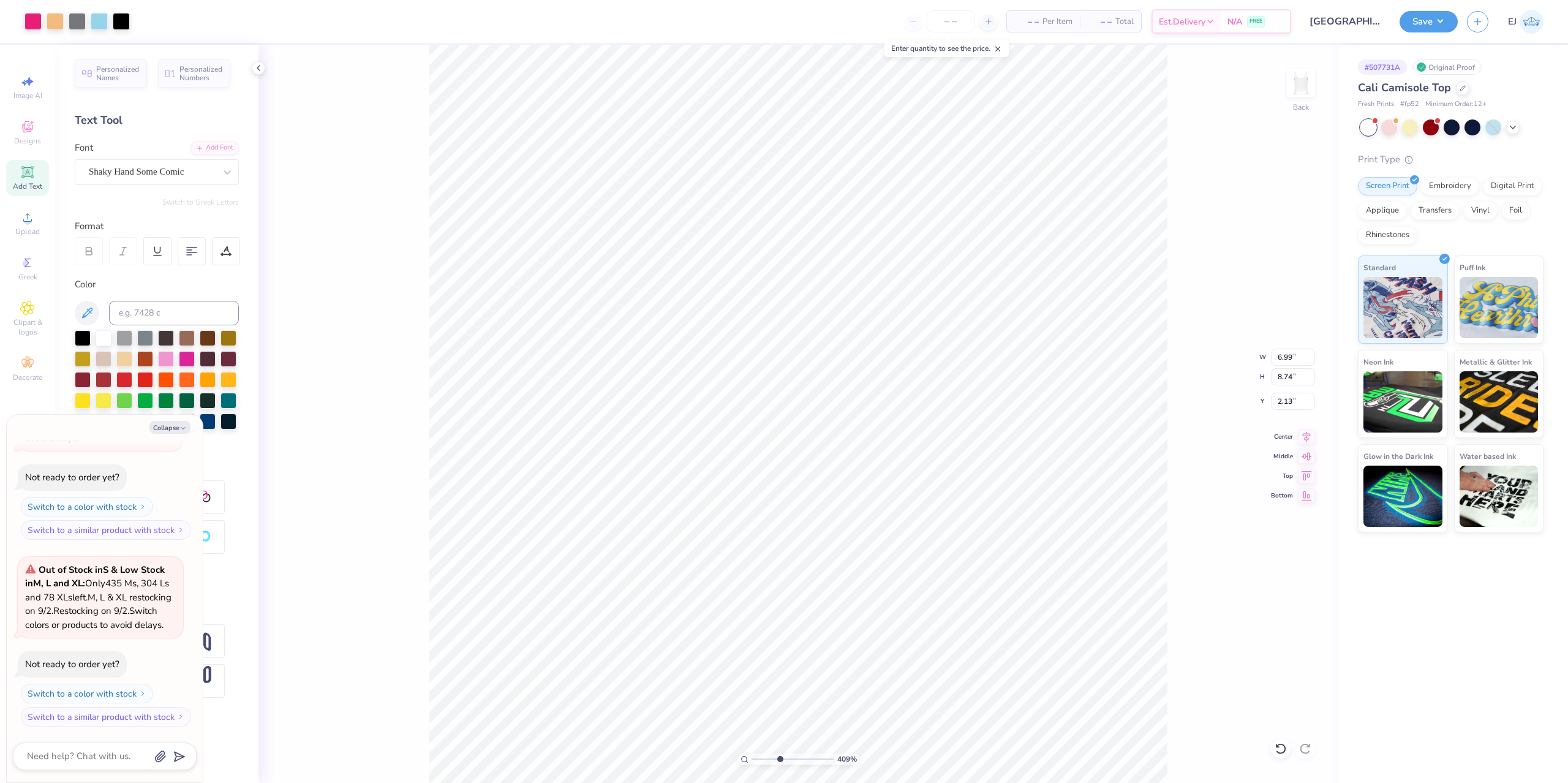
type input "0.15"
type input "0.26"
type input "8.41"
type textarea "x"
type input "8.37"
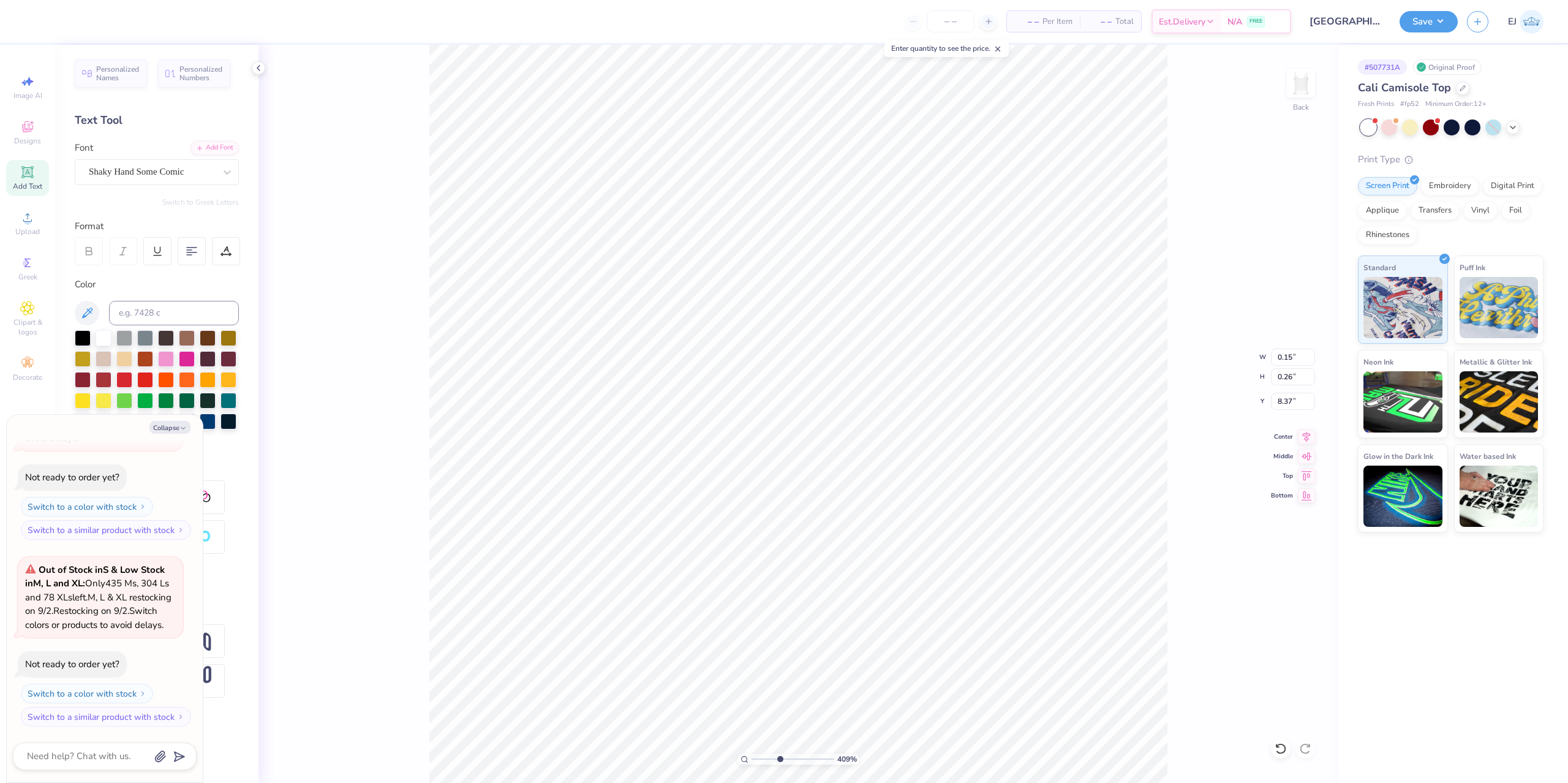
type textarea "x"
type input "0.23"
type input "0.25"
type input "8.79"
click at [103, 165] on div at bounding box center [152, 172] width 126 height 17
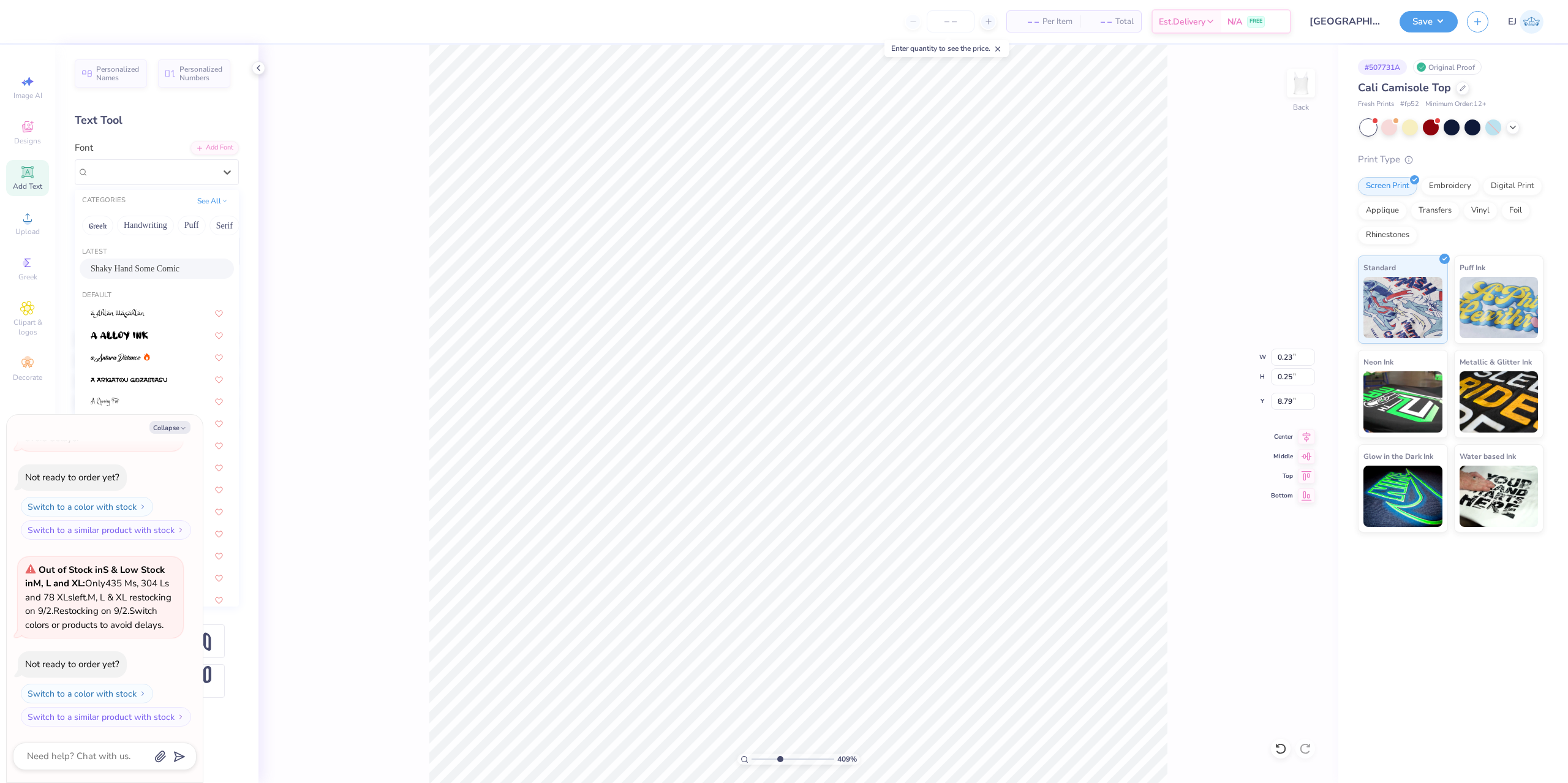
click at [160, 268] on span "Shaky Hand Some Comic" at bounding box center [135, 268] width 89 height 13
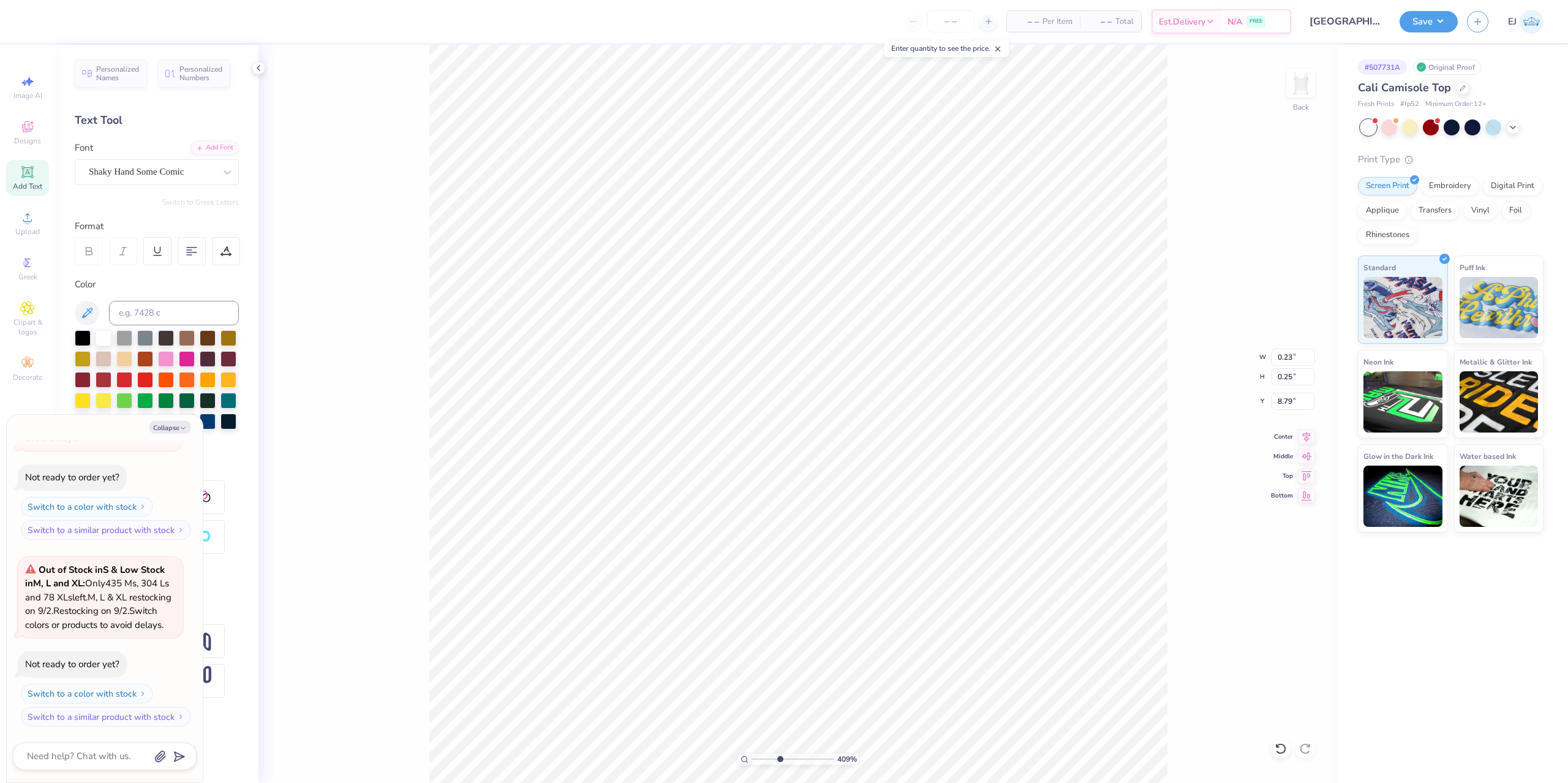
type textarea "x"
type input "0.14"
type input "0.24"
type input "8.82"
type textarea "x"
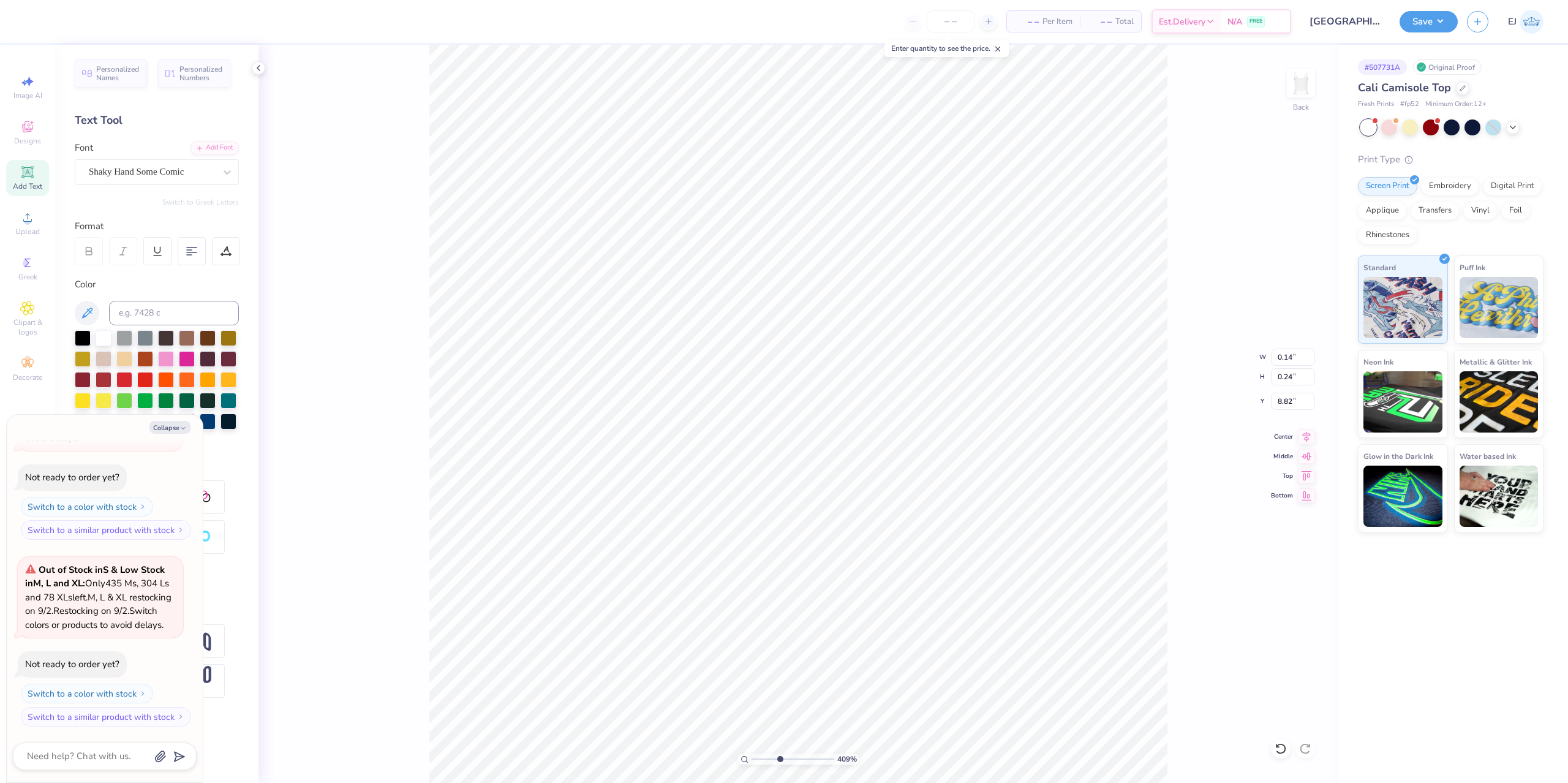
type input "6.99"
type input "8.74"
type input "2.13"
type textarea "x"
type input "0.14"
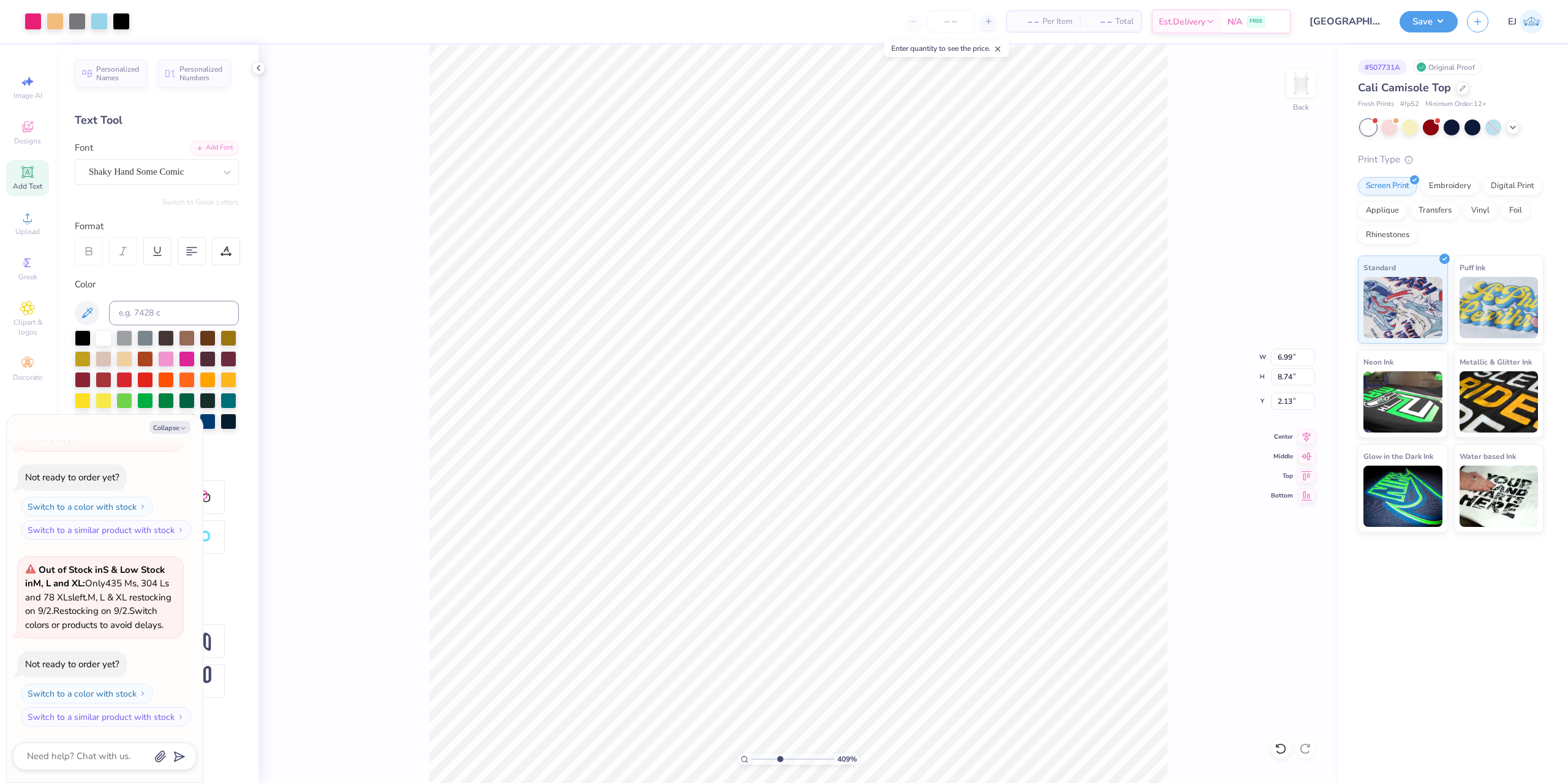
type input "0.24"
type input "8.82"
type textarea "x"
type input "8.79"
type textarea "x"
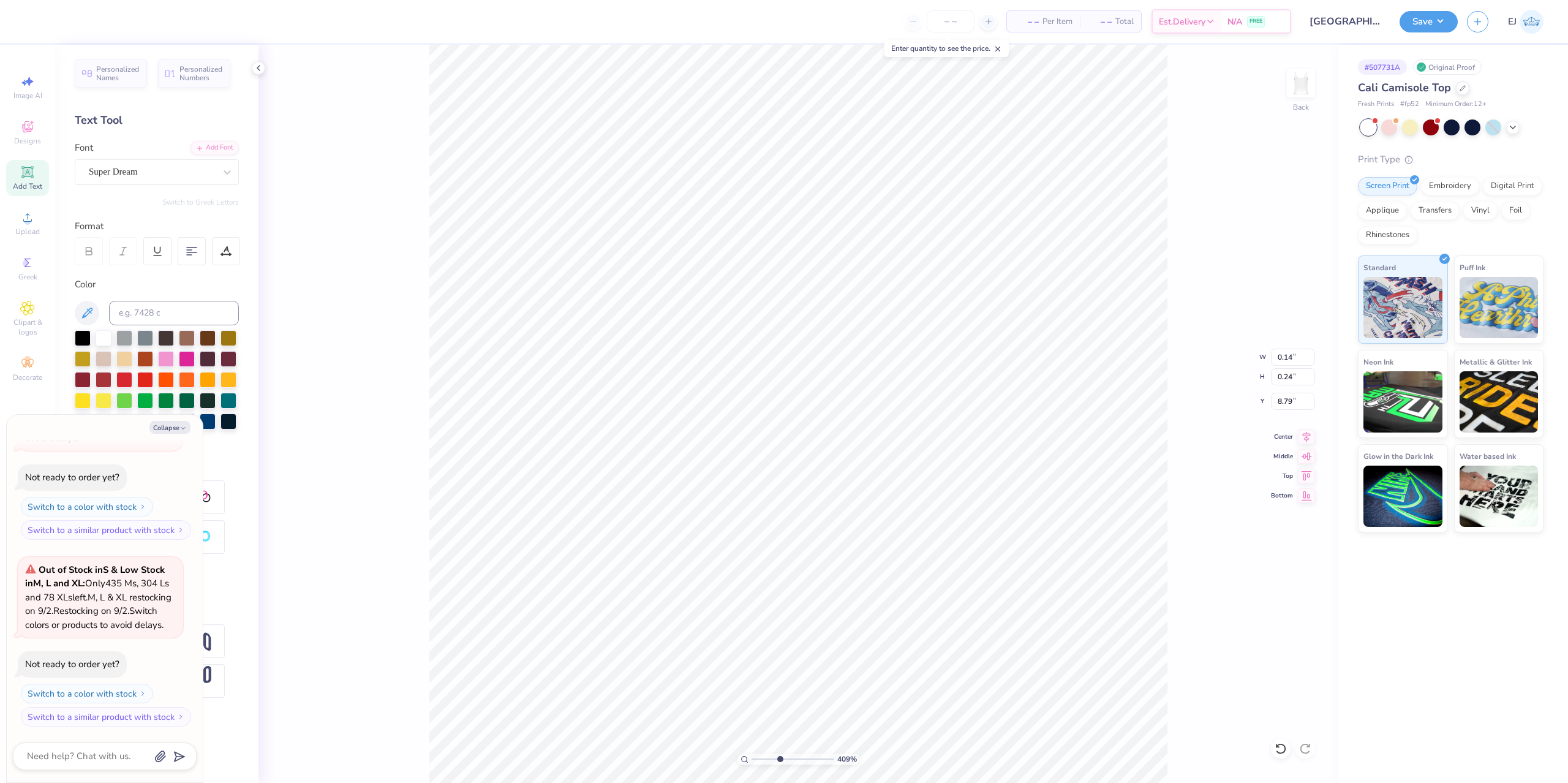
type input "0.19"
type input "0.25"
type input "9.20"
click at [147, 179] on div "Super Dream" at bounding box center [151, 172] width 128 height 19
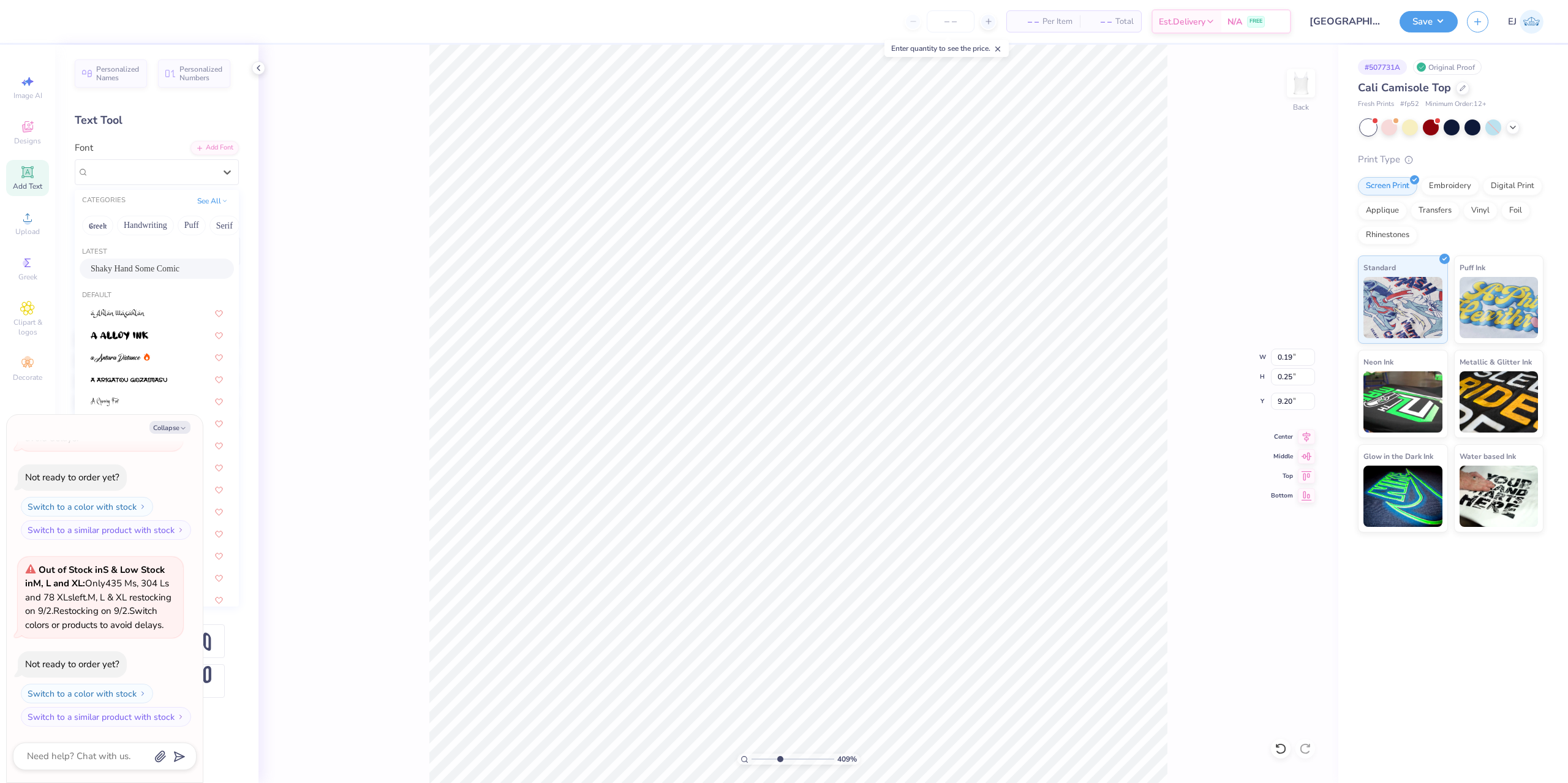
click at [147, 258] on div "Latest Shaky Hand Some Comic" at bounding box center [157, 264] width 164 height 44
click at [133, 264] on span "Shaky Hand Some Comic" at bounding box center [135, 268] width 89 height 13
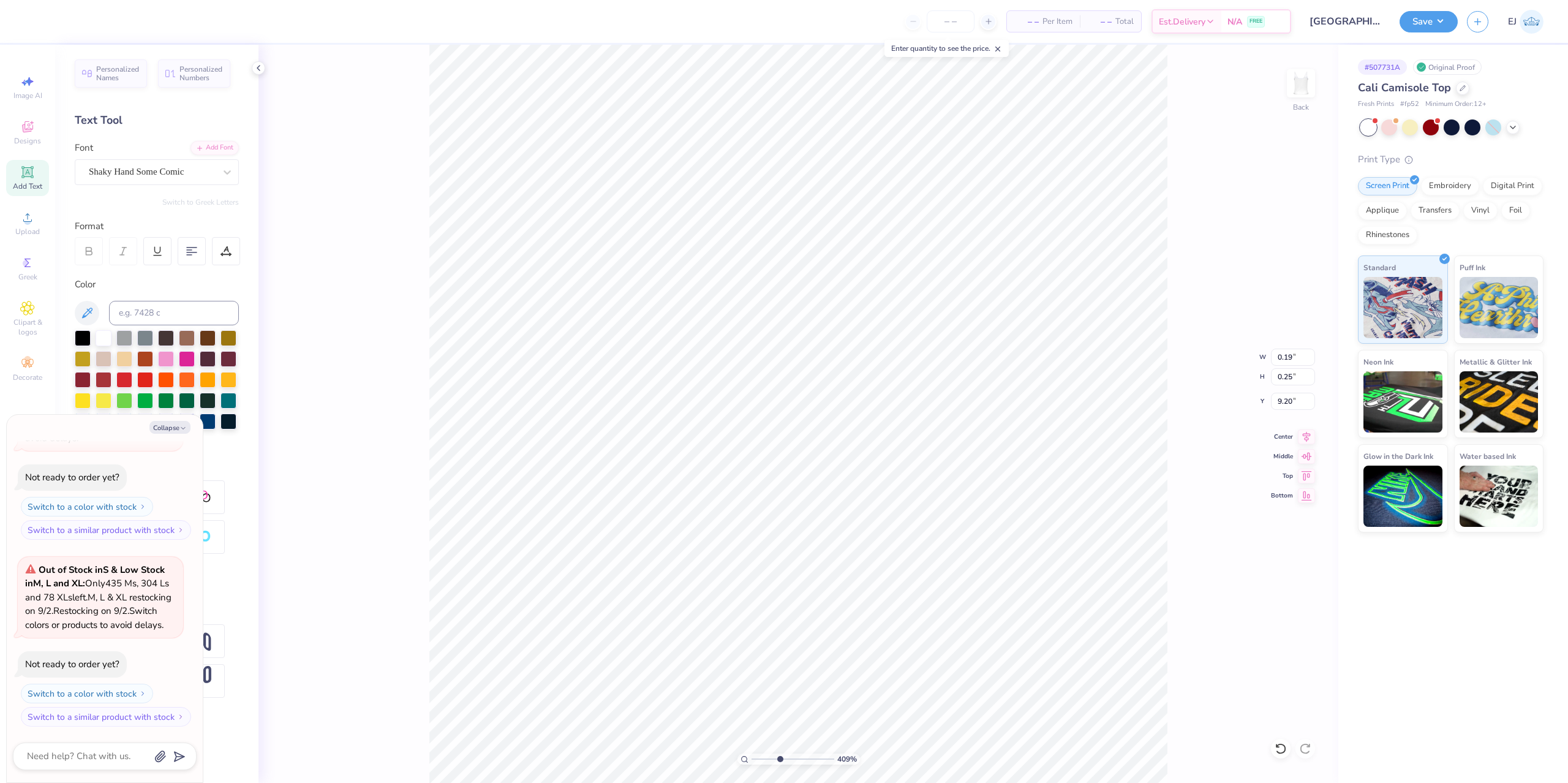
type textarea "x"
type input "0.11"
type input "0.24"
type input "9.22"
type textarea "x"
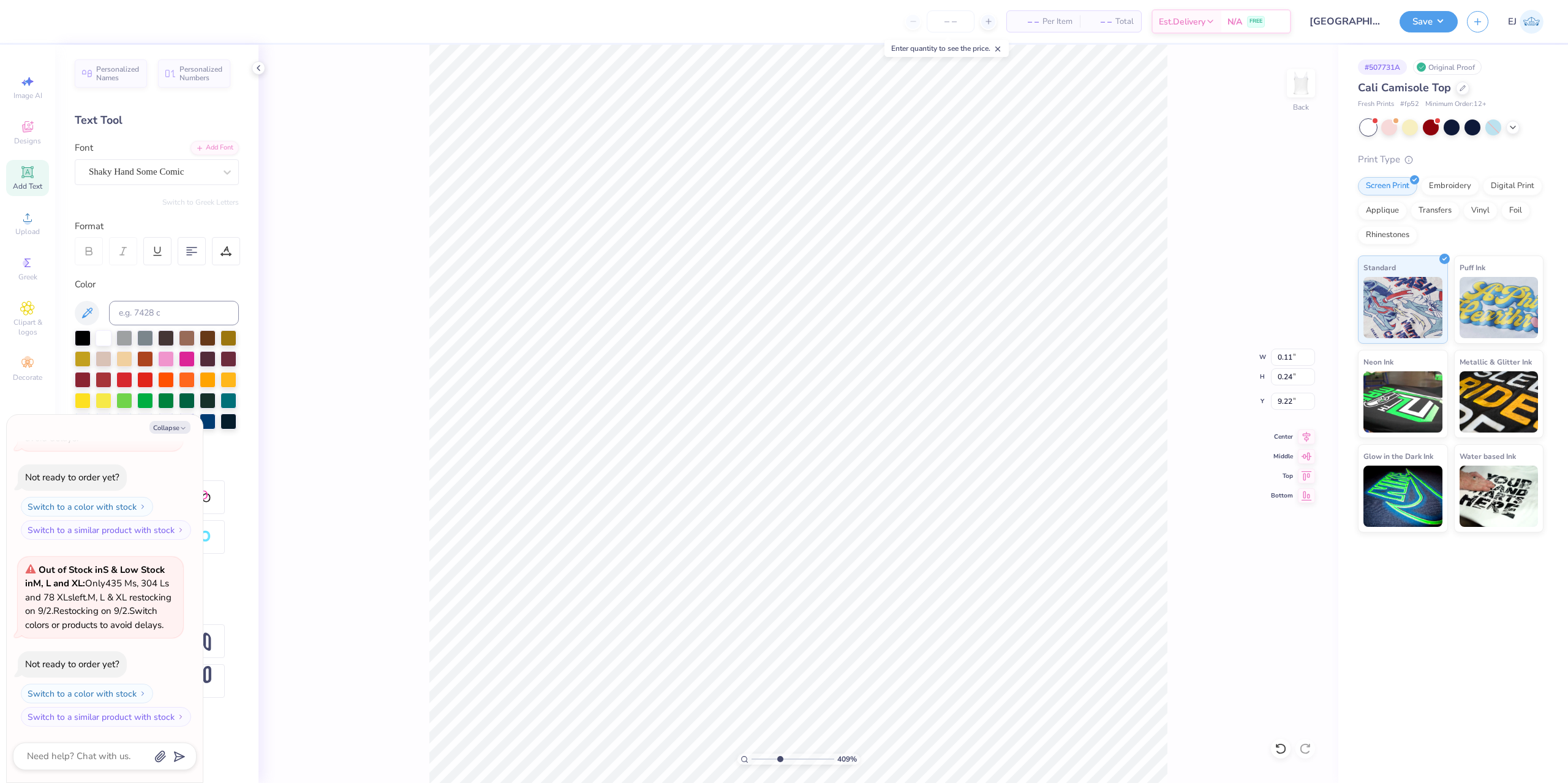
type input "6.99"
type input "8.74"
type input "2.13"
type textarea "x"
type input "0.11"
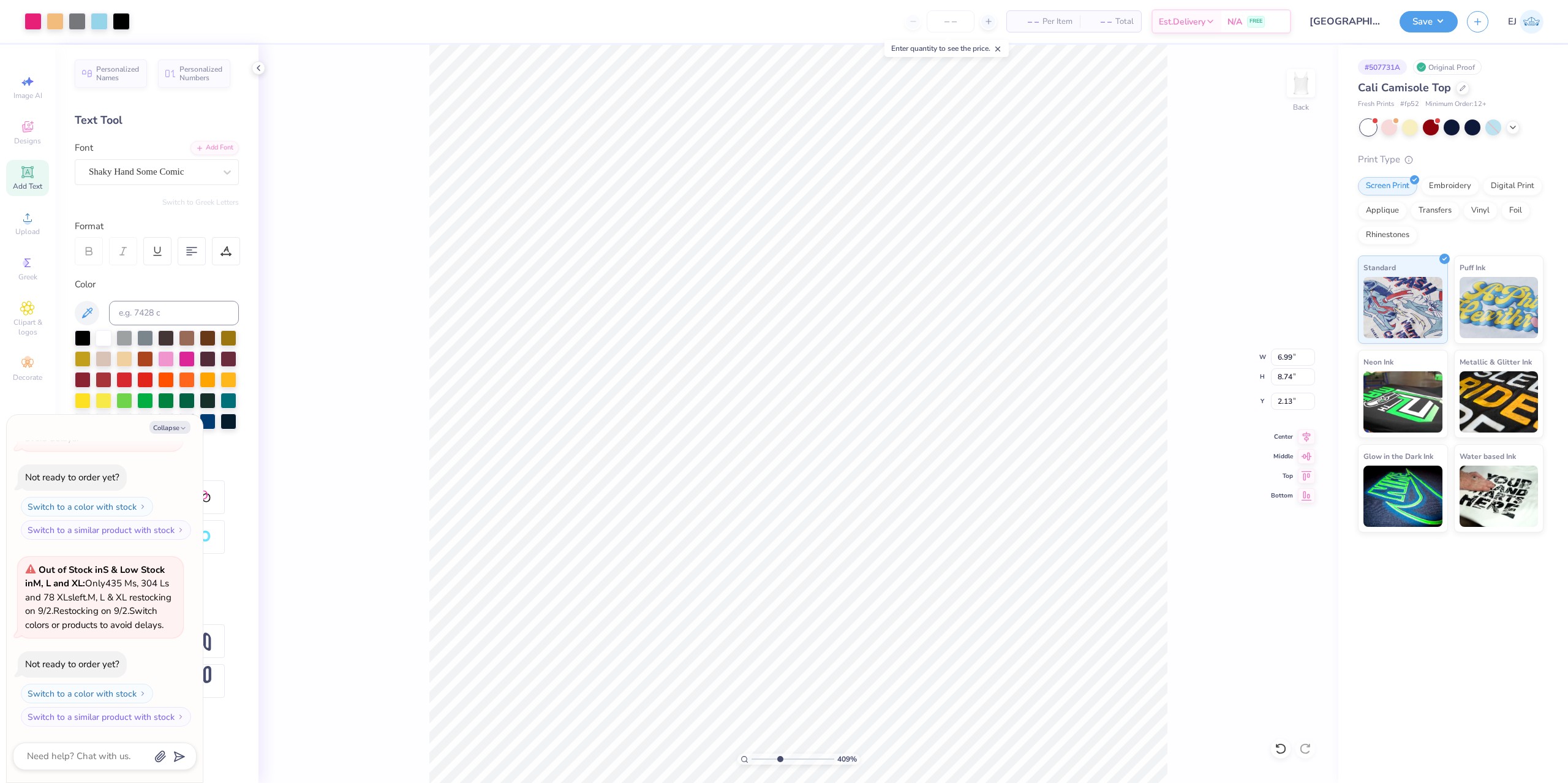
type input "0.24"
type input "9.22"
type textarea "x"
type input "9.21"
drag, startPoint x: 781, startPoint y: 761, endPoint x: 666, endPoint y: 759, distance: 115.0
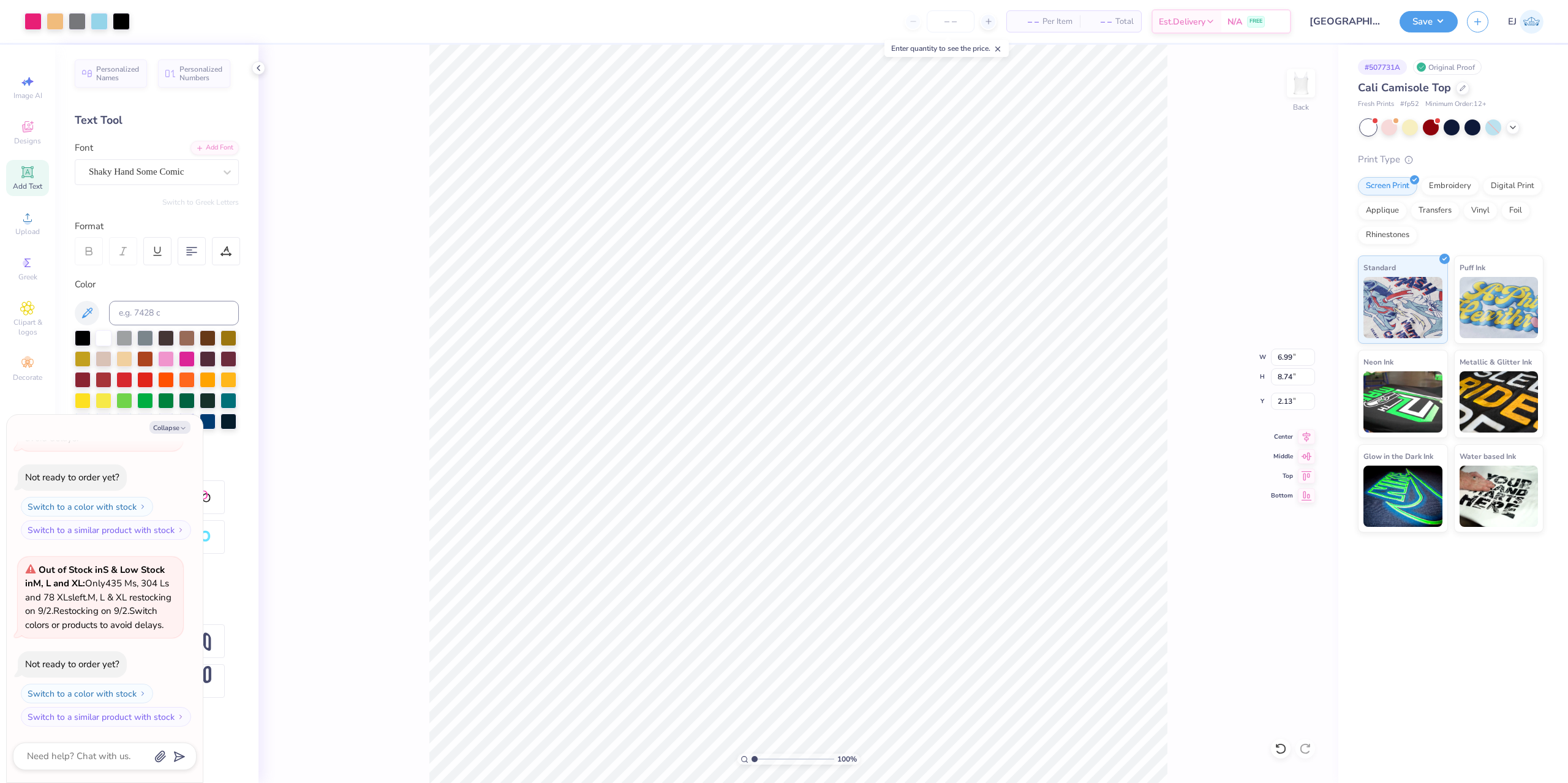
click at [751, 759] on input "range" at bounding box center [792, 759] width 83 height 11
click at [1283, 358] on input "6.99" at bounding box center [1293, 357] width 44 height 17
click at [1286, 402] on input "3.00" at bounding box center [1293, 401] width 44 height 17
click at [1289, 402] on input "2.00" at bounding box center [1293, 401] width 44 height 17
click at [1419, 23] on button "Save" at bounding box center [1428, 19] width 58 height 22
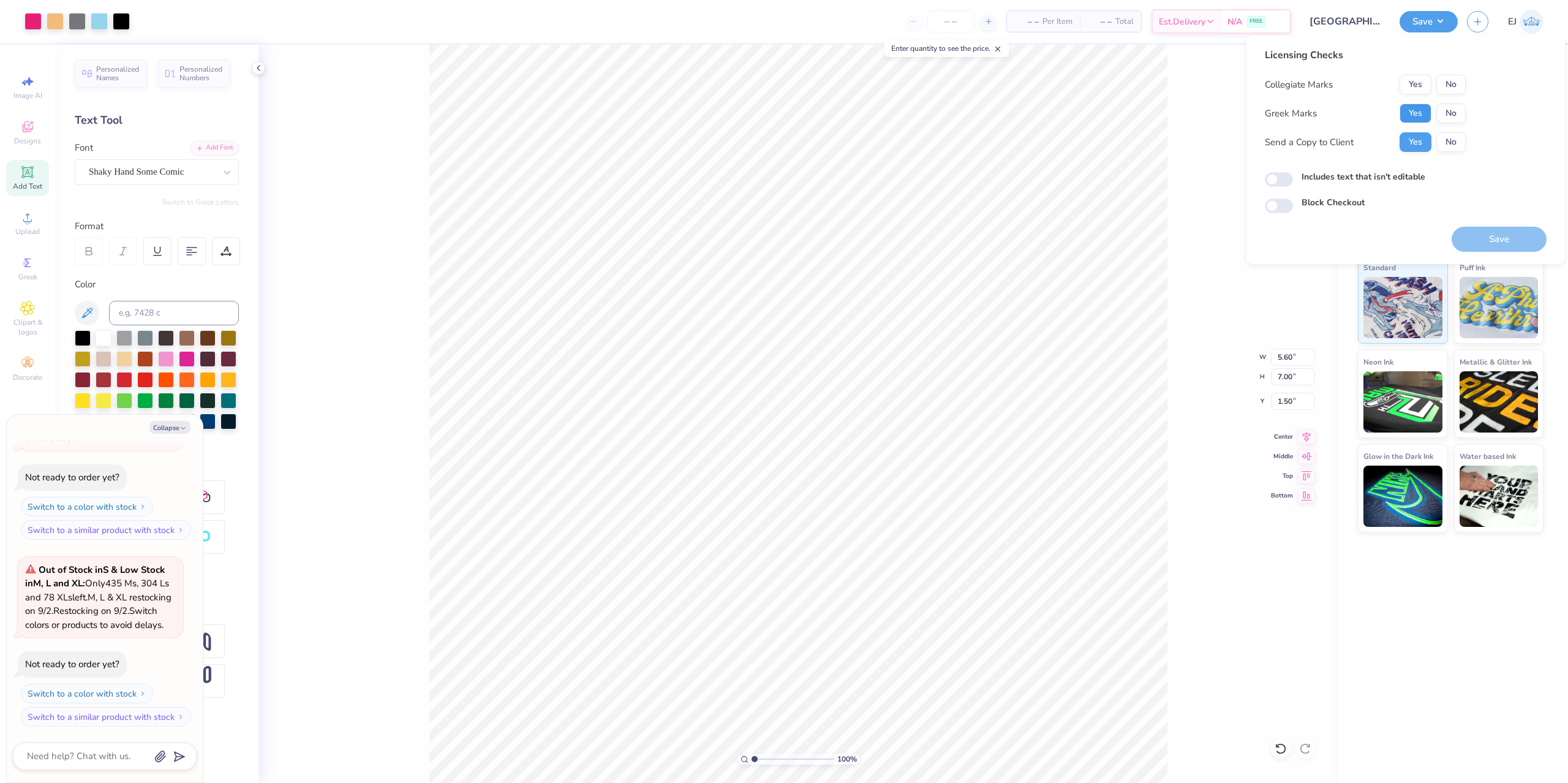
drag, startPoint x: 1403, startPoint y: 112, endPoint x: 1402, endPoint y: 119, distance: 7.1
click at [1402, 119] on button "Yes" at bounding box center [1415, 113] width 32 height 19
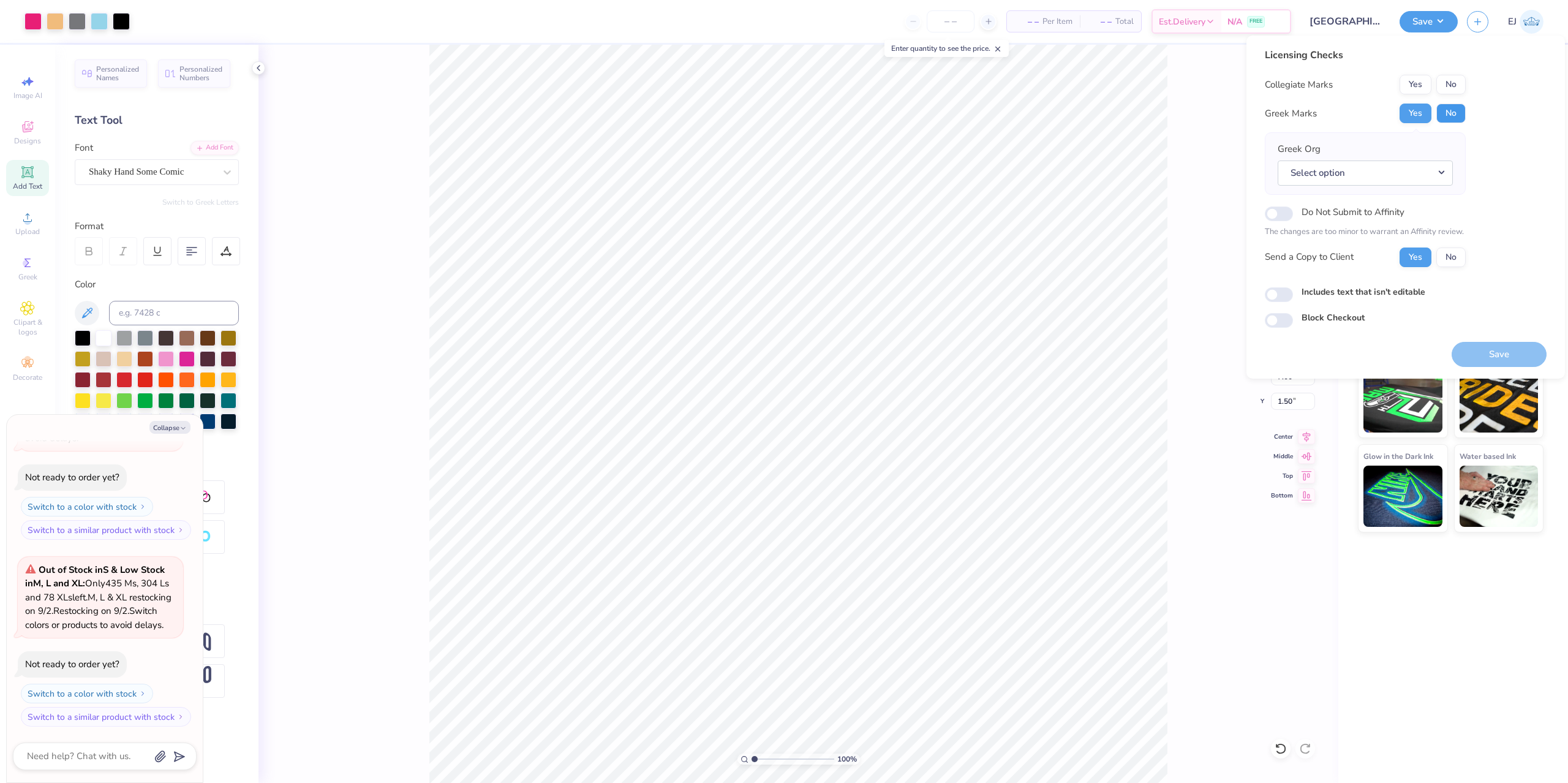
click at [1437, 116] on button "No" at bounding box center [1451, 113] width 29 height 19
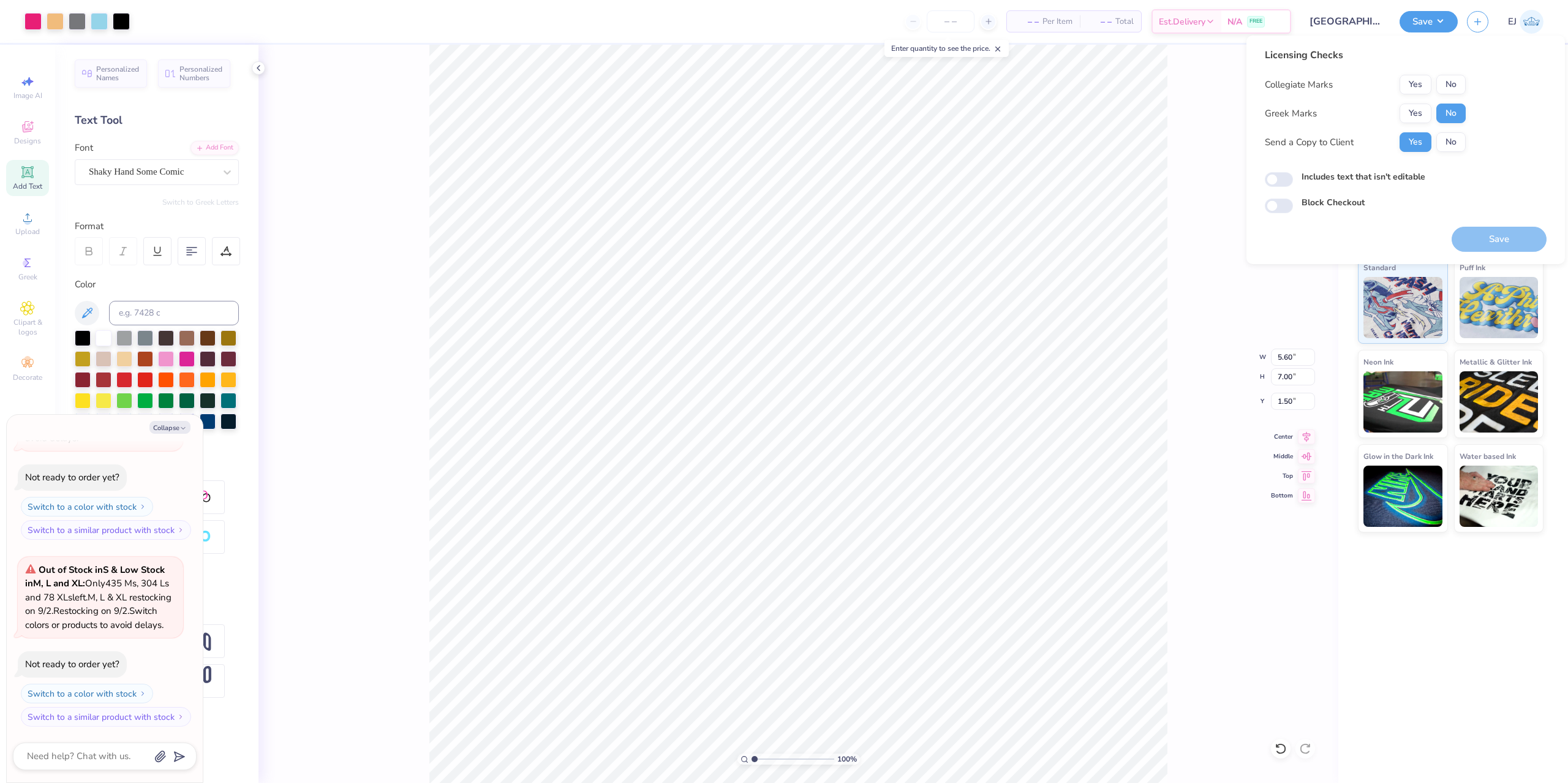
click at [1444, 86] on button "No" at bounding box center [1451, 85] width 29 height 19
click at [1486, 229] on button "Save" at bounding box center [1499, 239] width 95 height 25
